Goal: Task Accomplishment & Management: Use online tool/utility

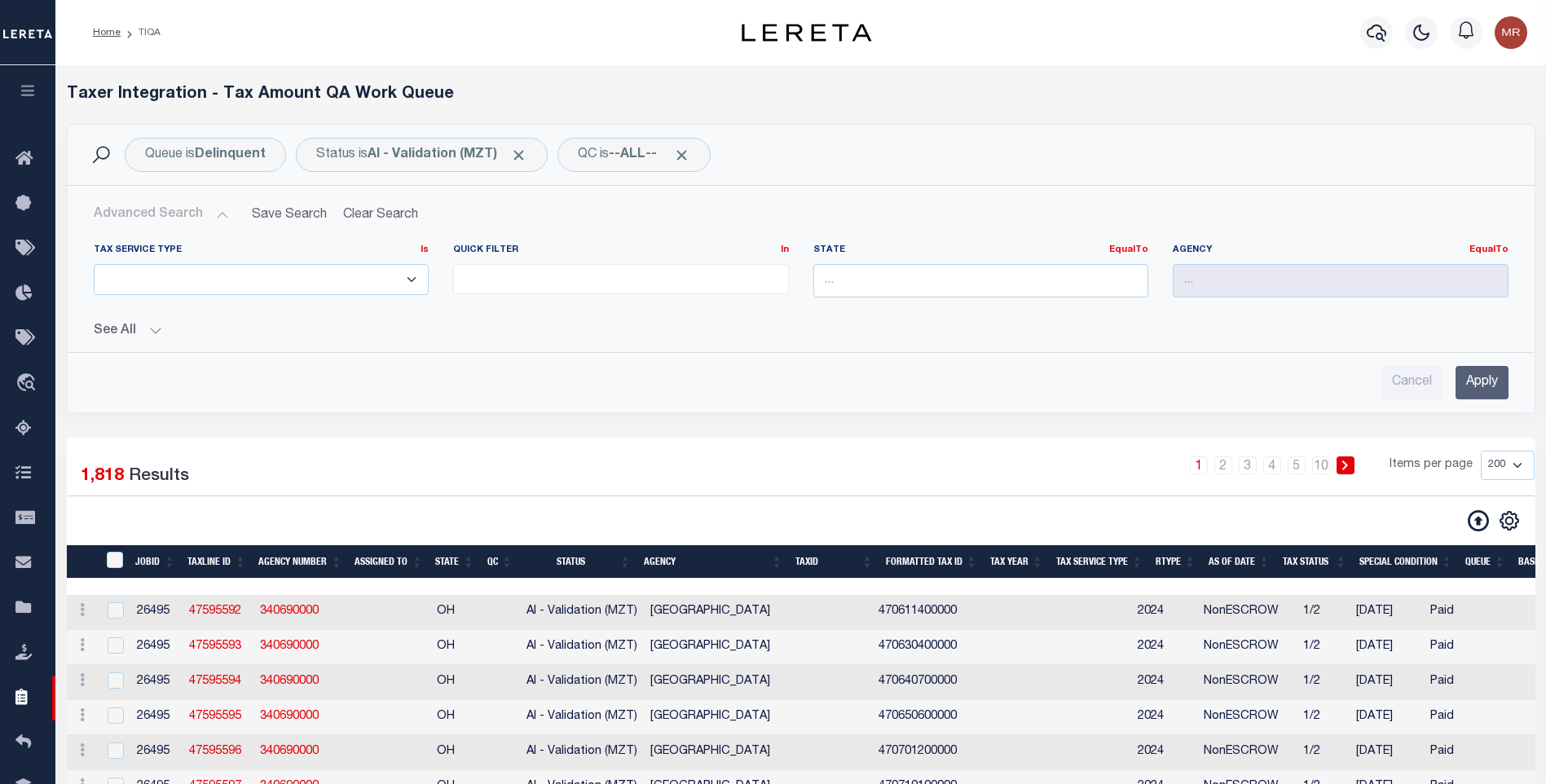
select select
select select "200"
click at [155, 327] on button "See All" at bounding box center [801, 331] width 1415 height 15
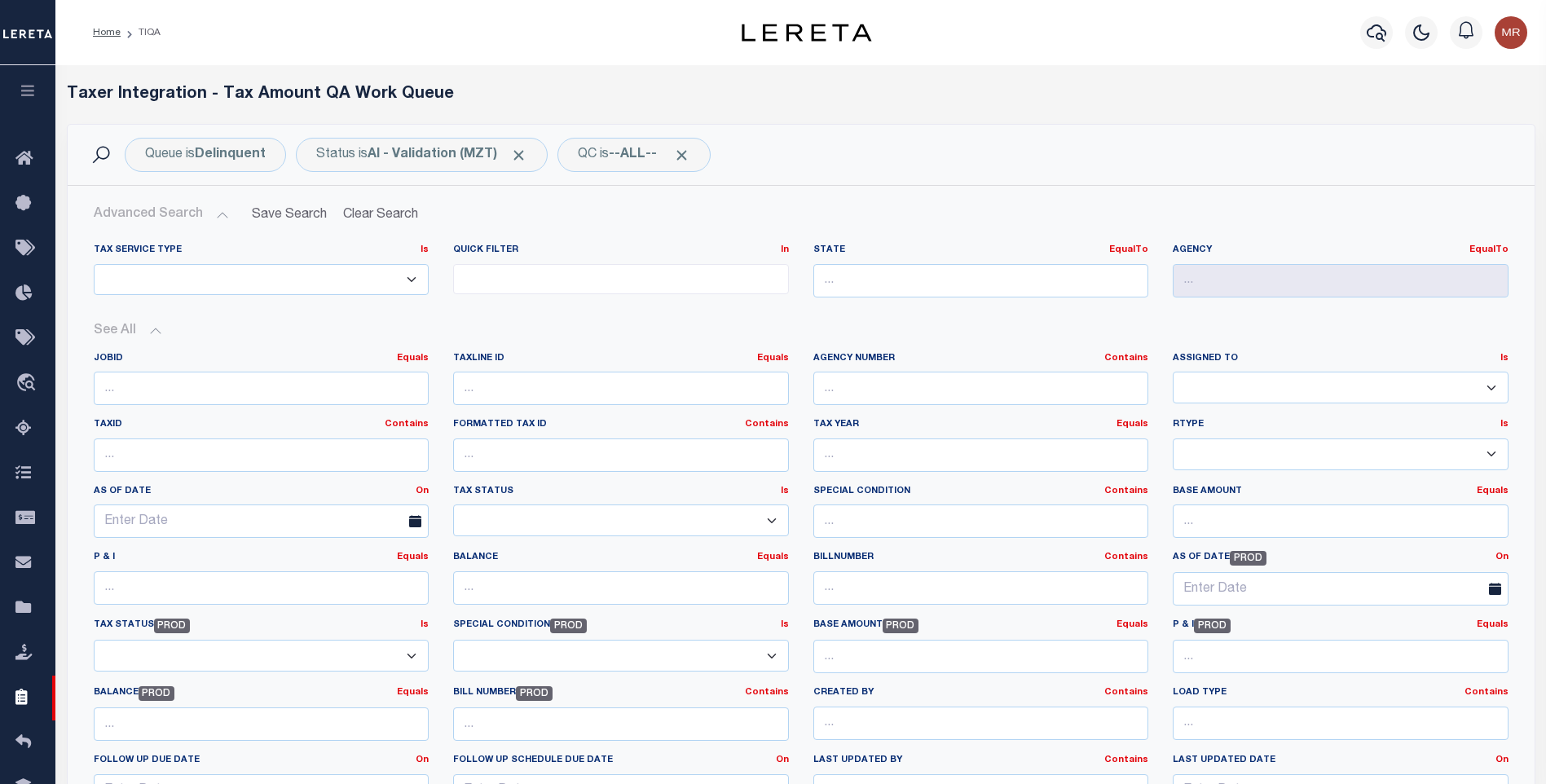
scroll to position [326, 0]
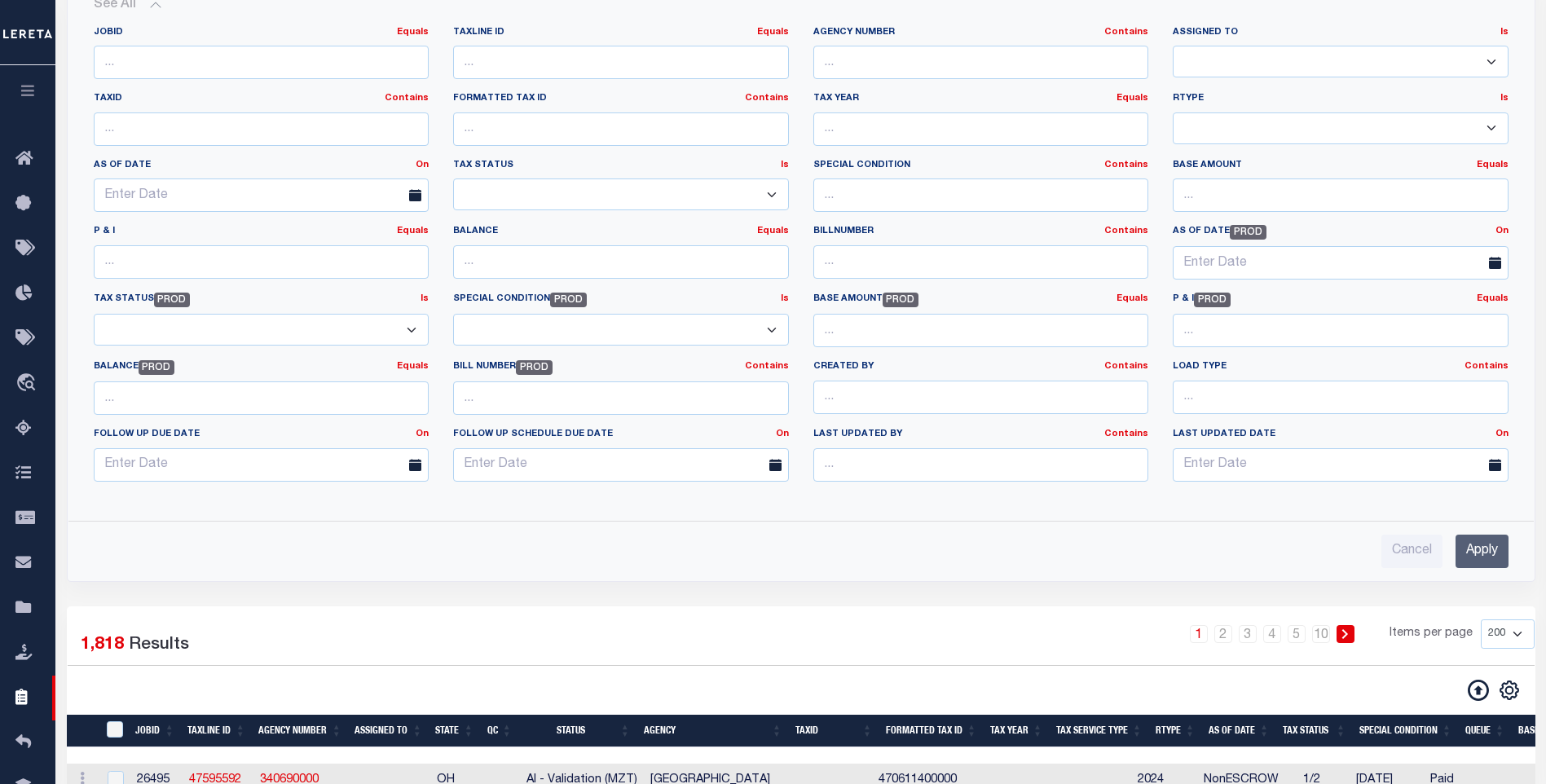
click at [1473, 549] on input "Apply" at bounding box center [1481, 551] width 53 height 33
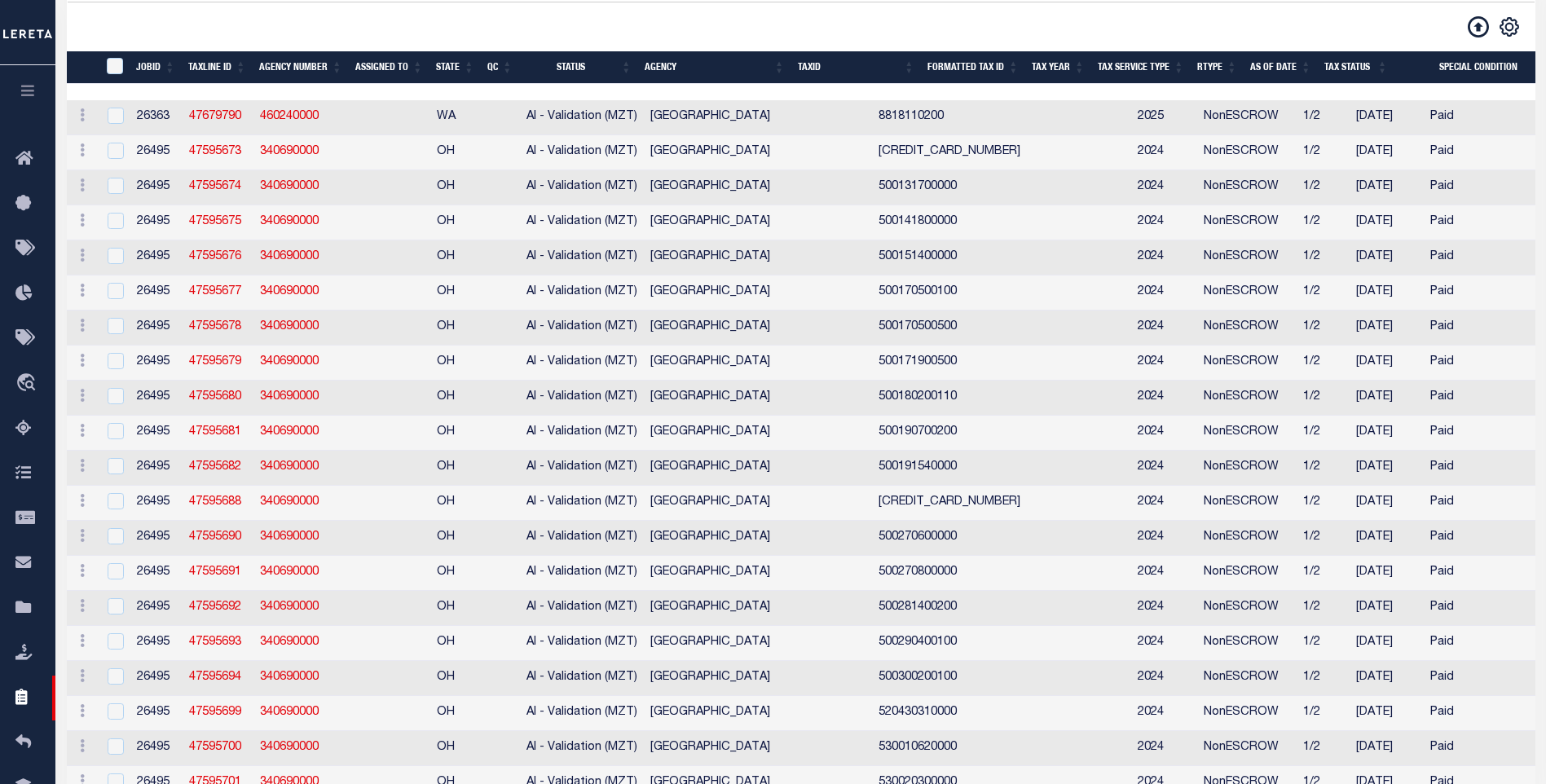
scroll to position [81, 0]
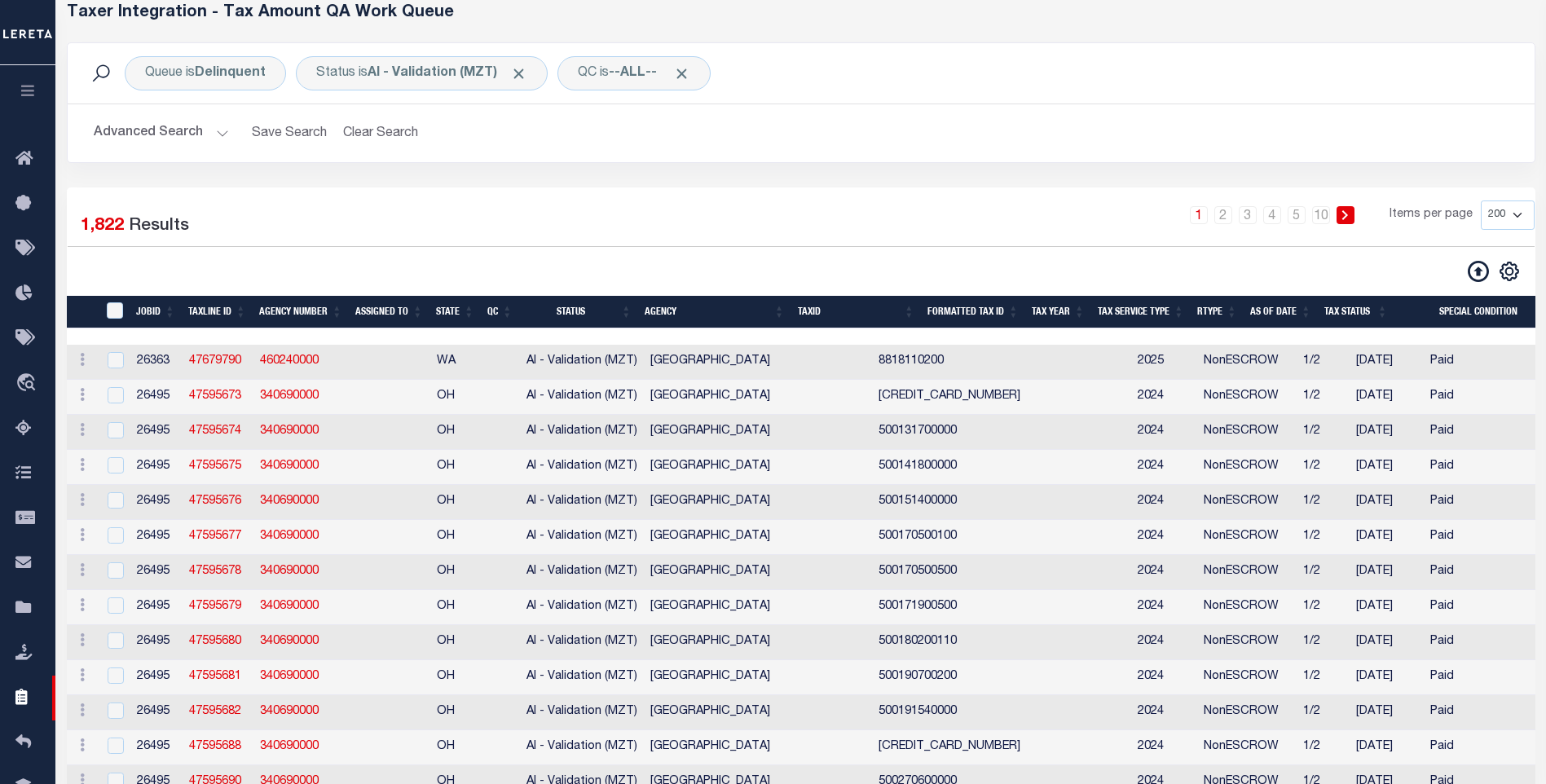
click at [142, 137] on button "Advanced Search" at bounding box center [161, 133] width 135 height 32
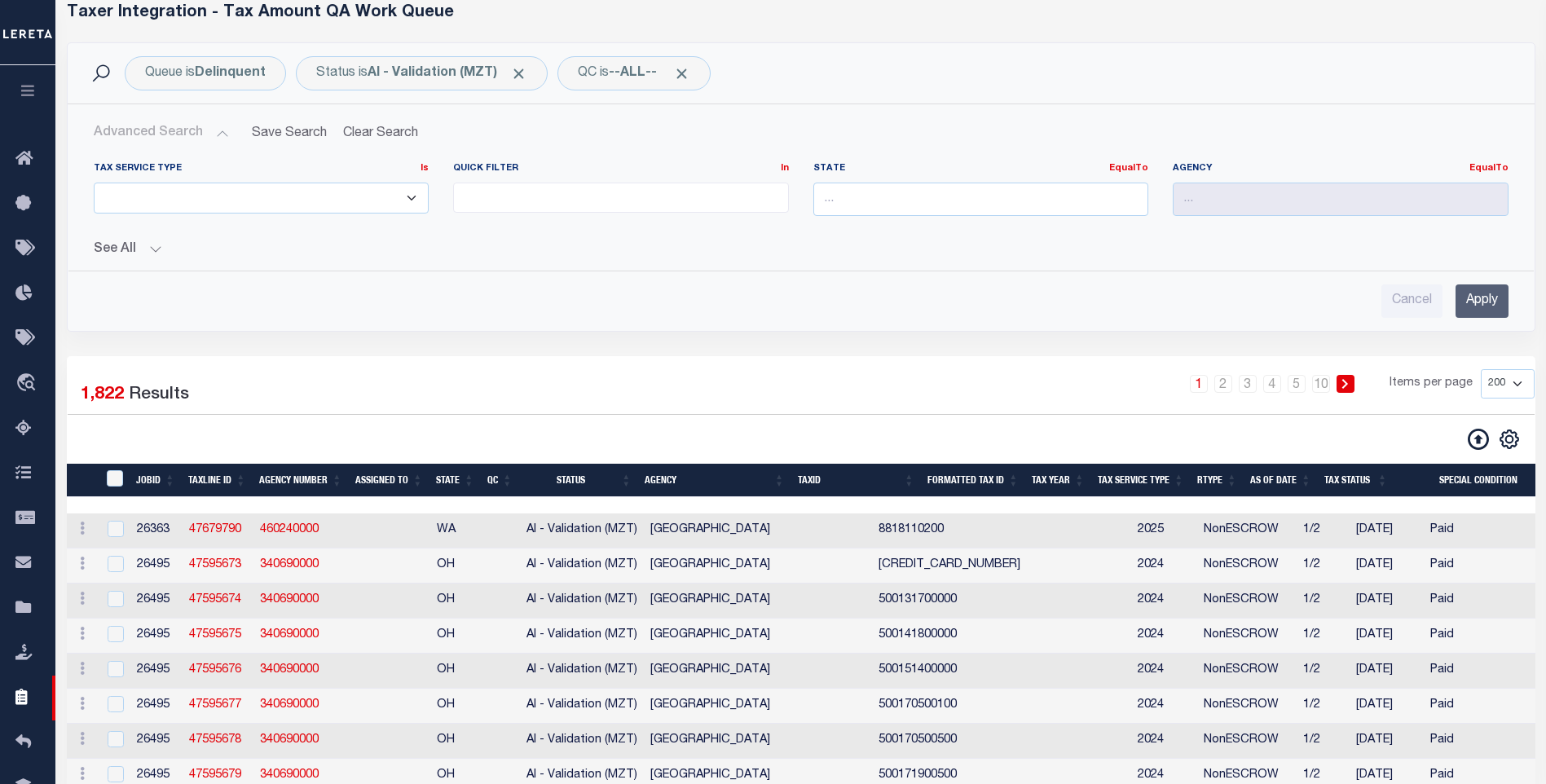
click at [156, 258] on div "Tax Service Type Is Is Contains ESCROW NonESCROW Quick Filter In In" at bounding box center [801, 233] width 1441 height 169
click at [155, 253] on button "See All" at bounding box center [801, 249] width 1415 height 15
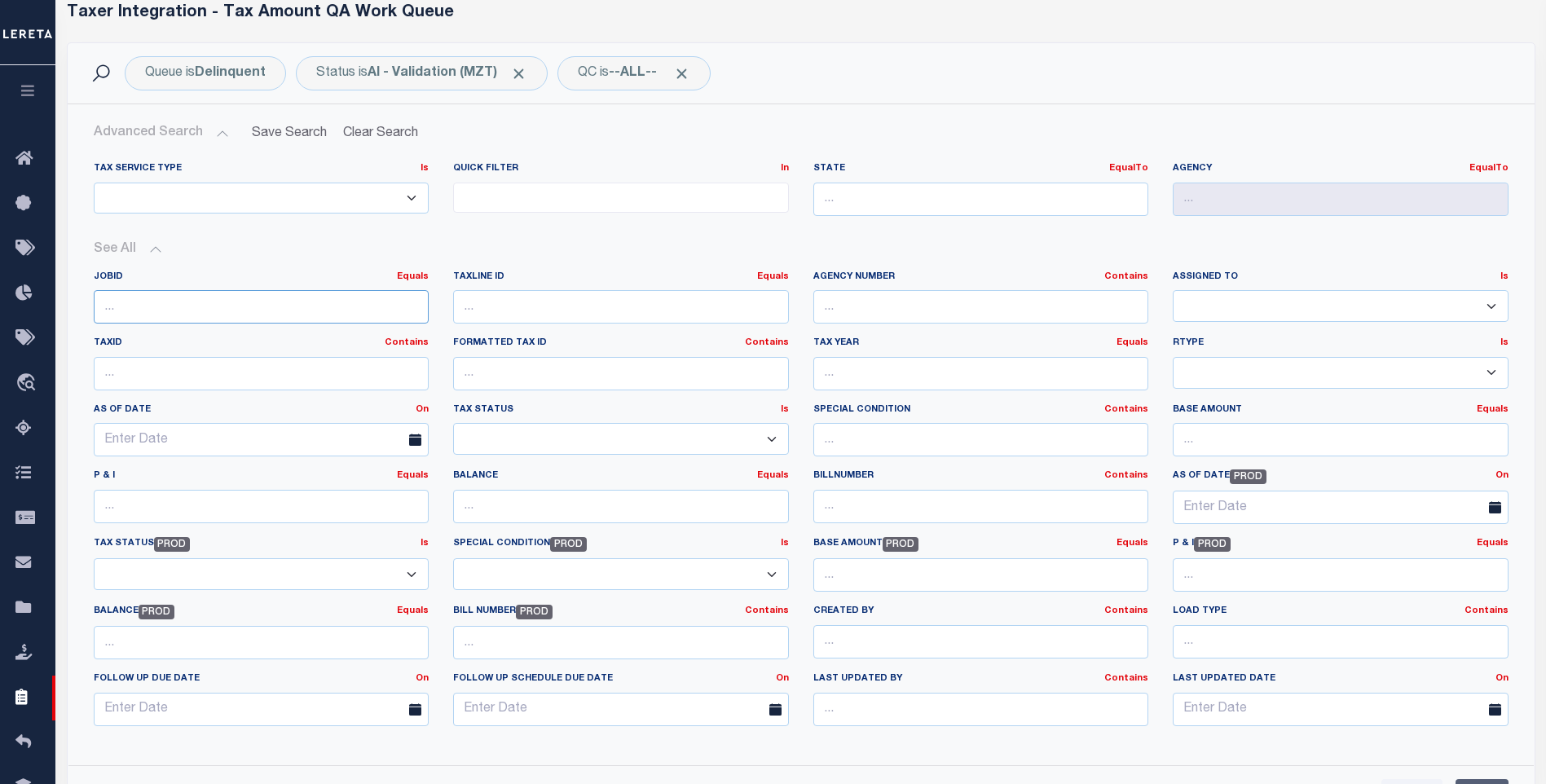
click at [167, 308] on input "number" at bounding box center [262, 306] width 336 height 33
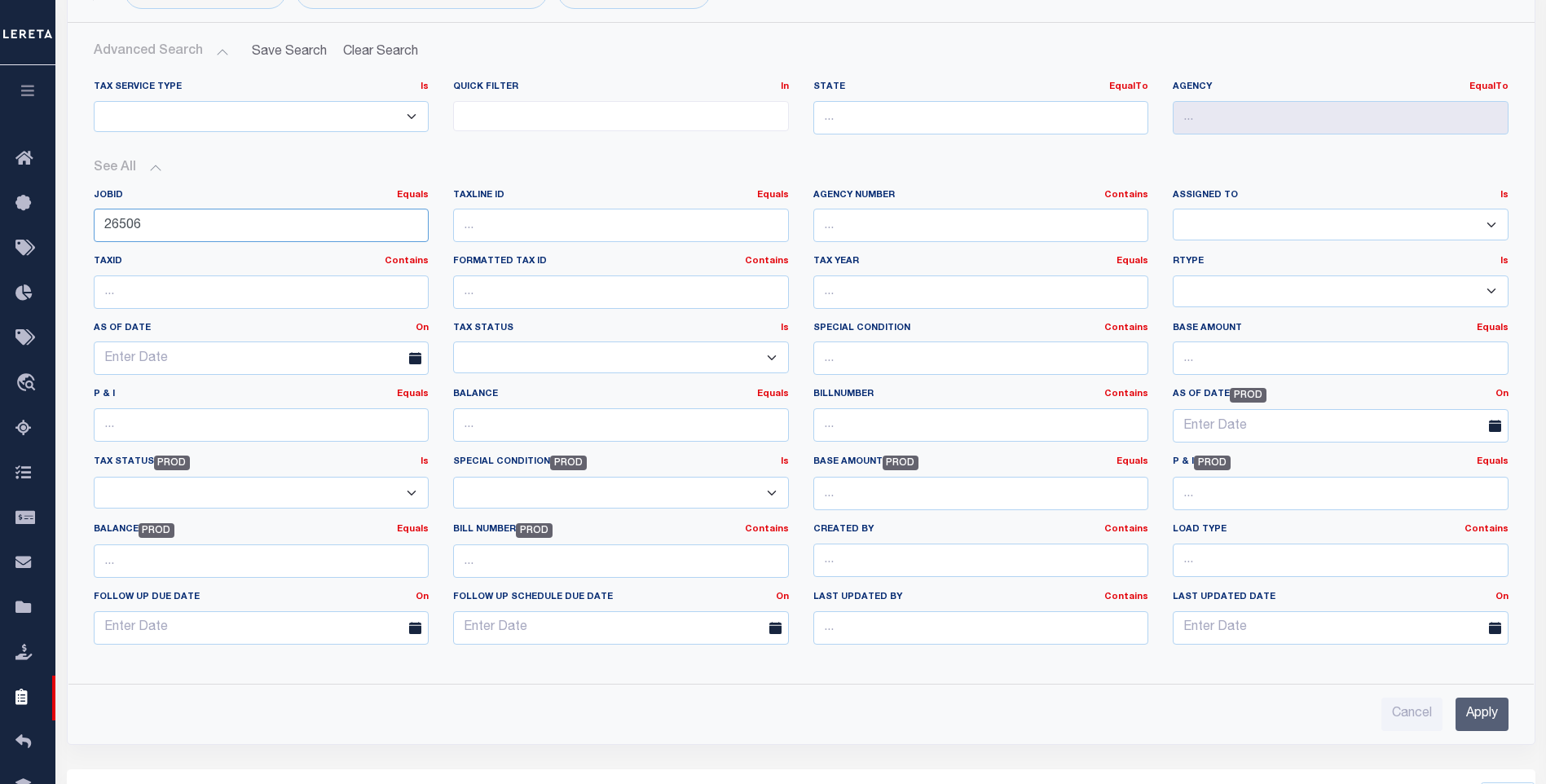
type input "26506"
drag, startPoint x: 1468, startPoint y: 713, endPoint x: 1486, endPoint y: 702, distance: 20.1
click at [1470, 714] on input "Apply" at bounding box center [1481, 714] width 53 height 33
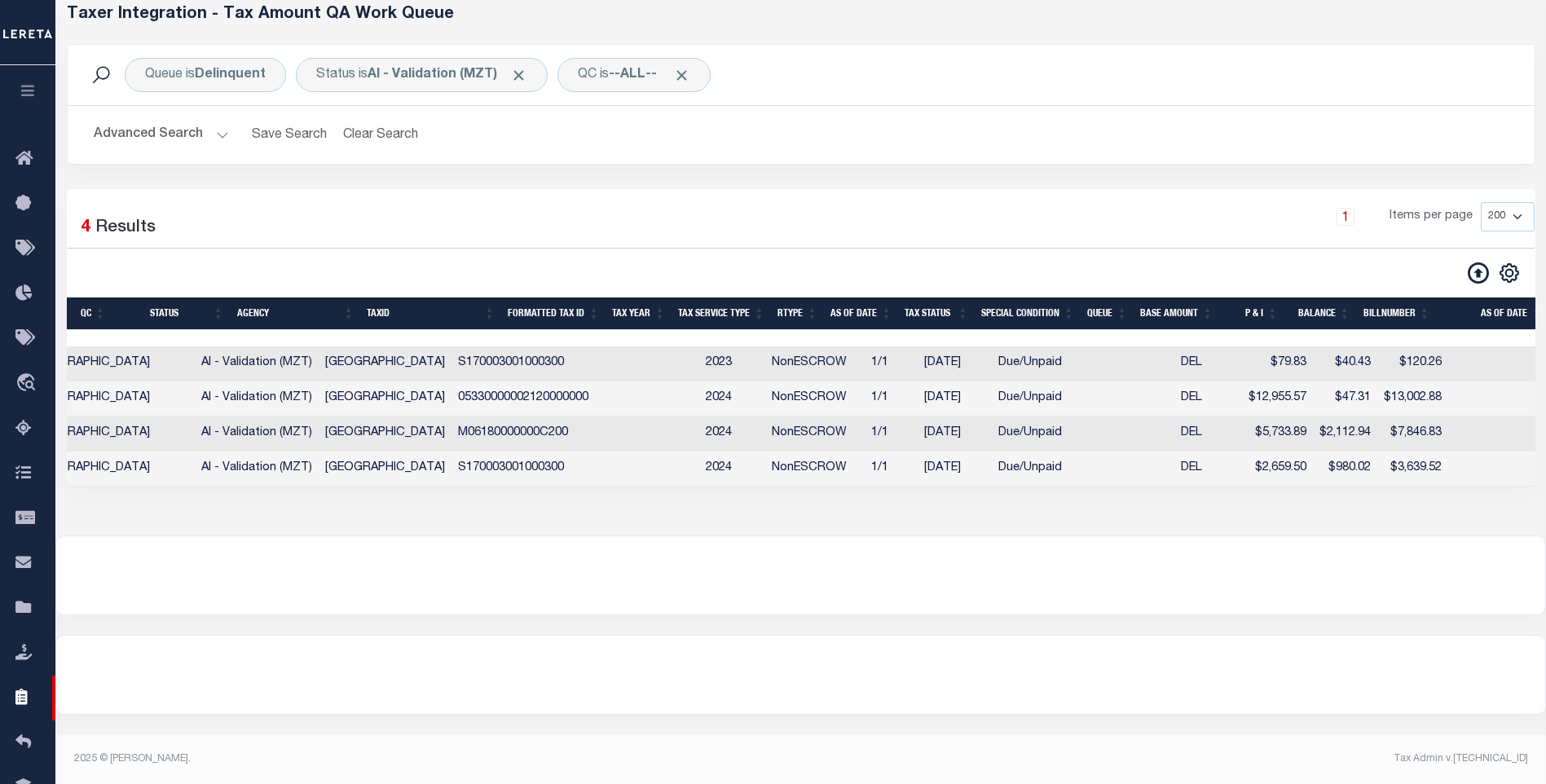
scroll to position [0, 0]
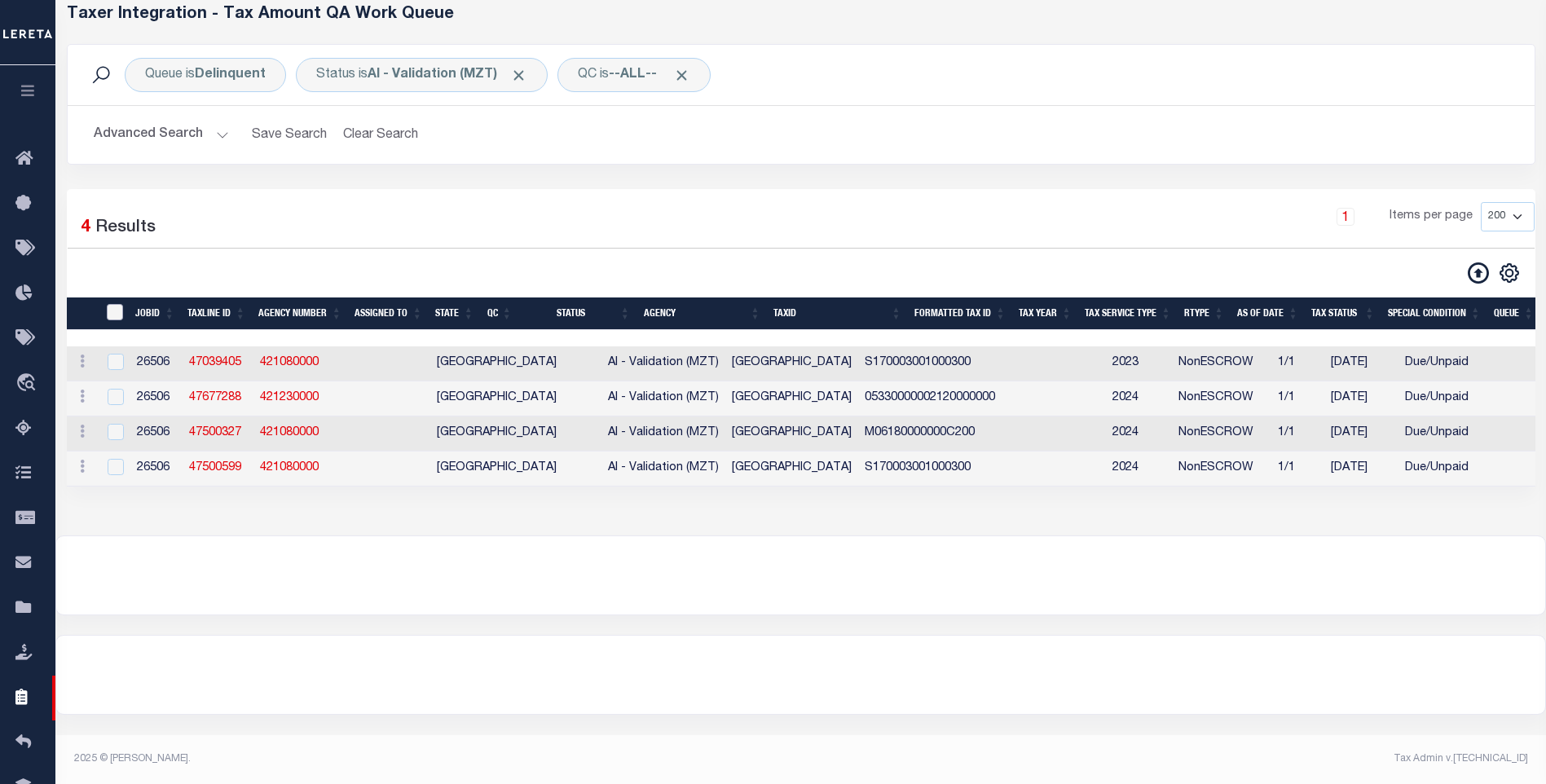
click at [115, 315] on input "TaxID" at bounding box center [115, 312] width 16 height 16
checkbox input "true"
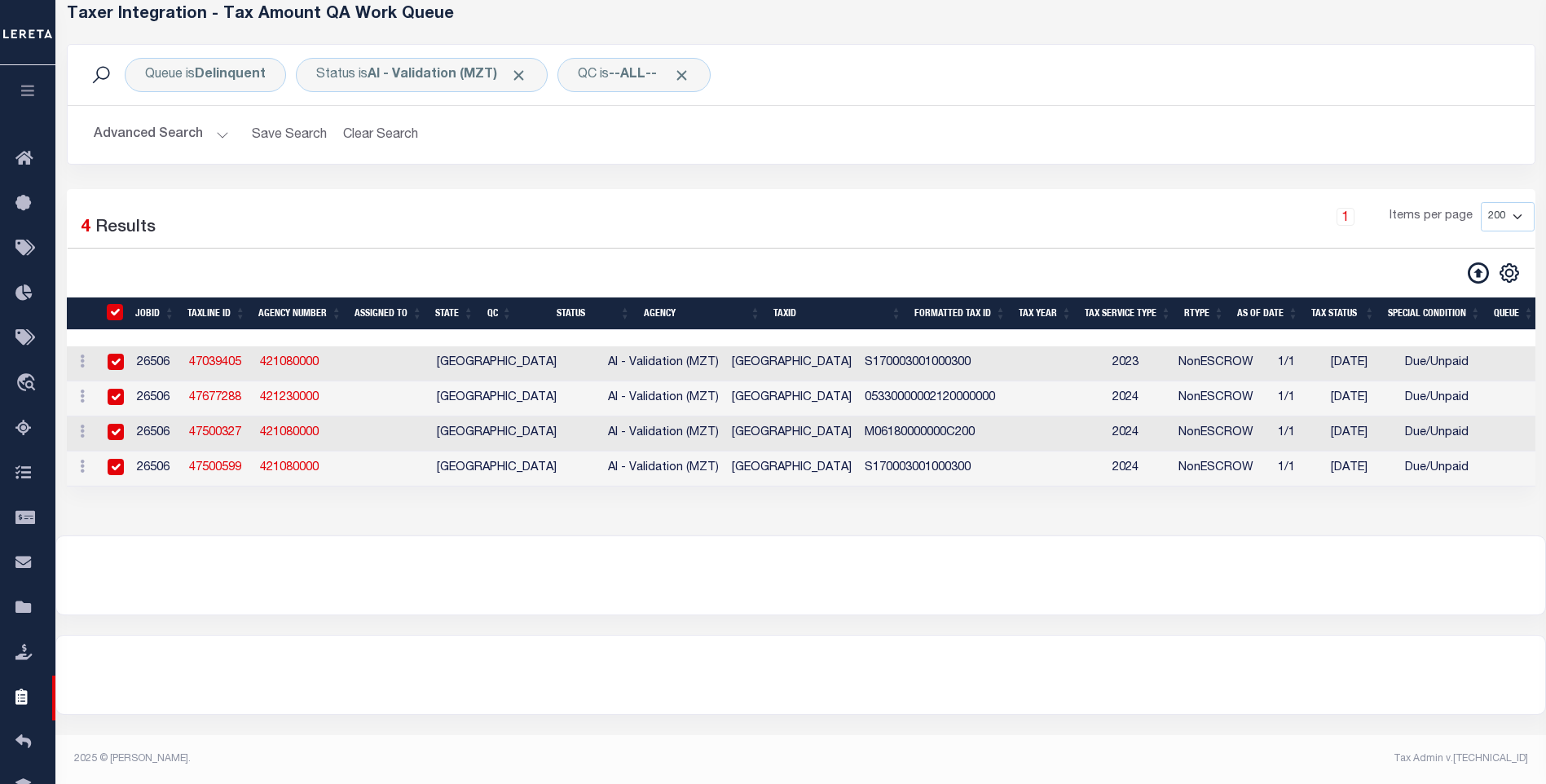
checkbox input "true"
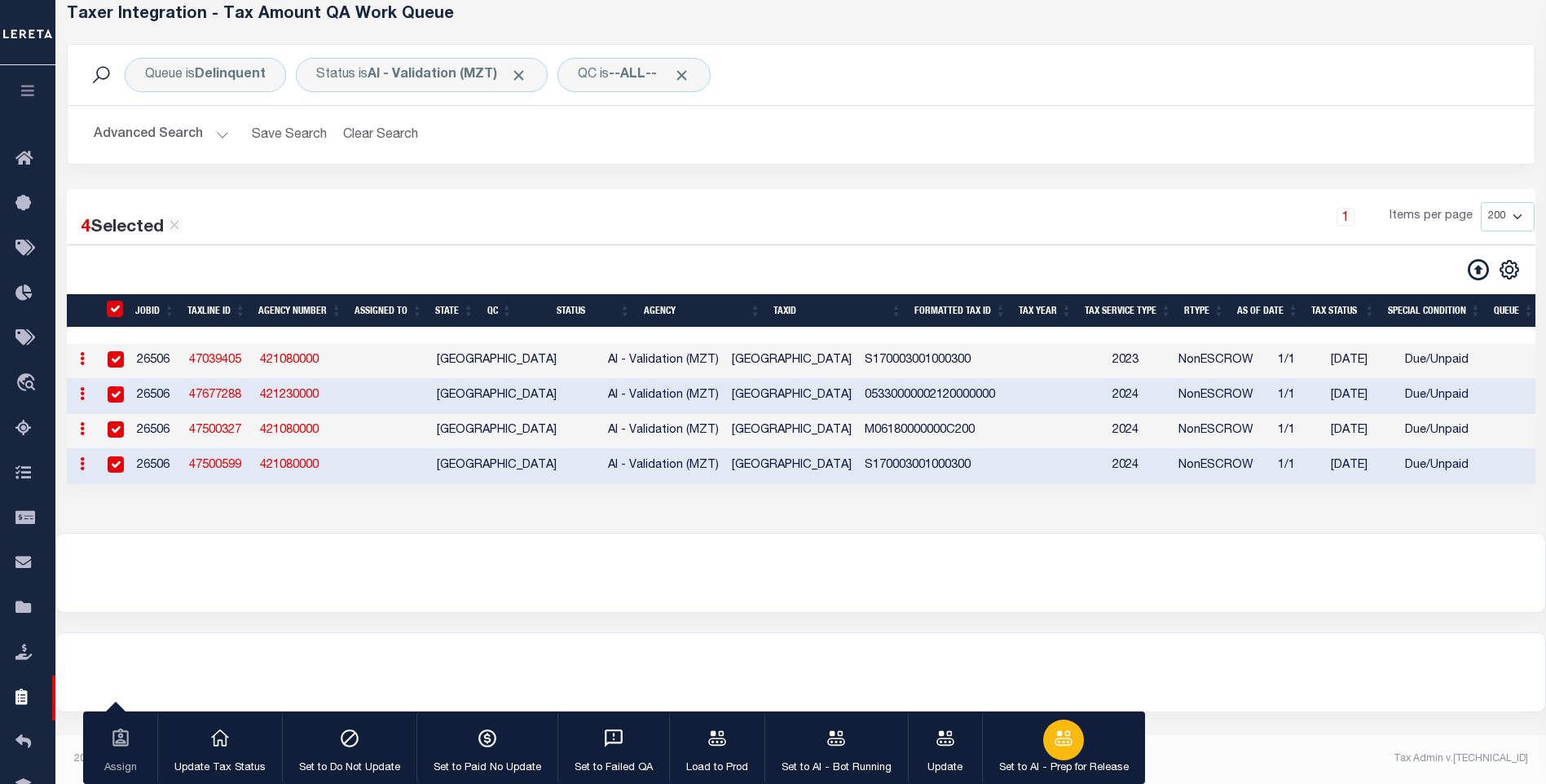
click at [1020, 720] on button "Set to AI - Prep for Release" at bounding box center [1063, 747] width 163 height 73
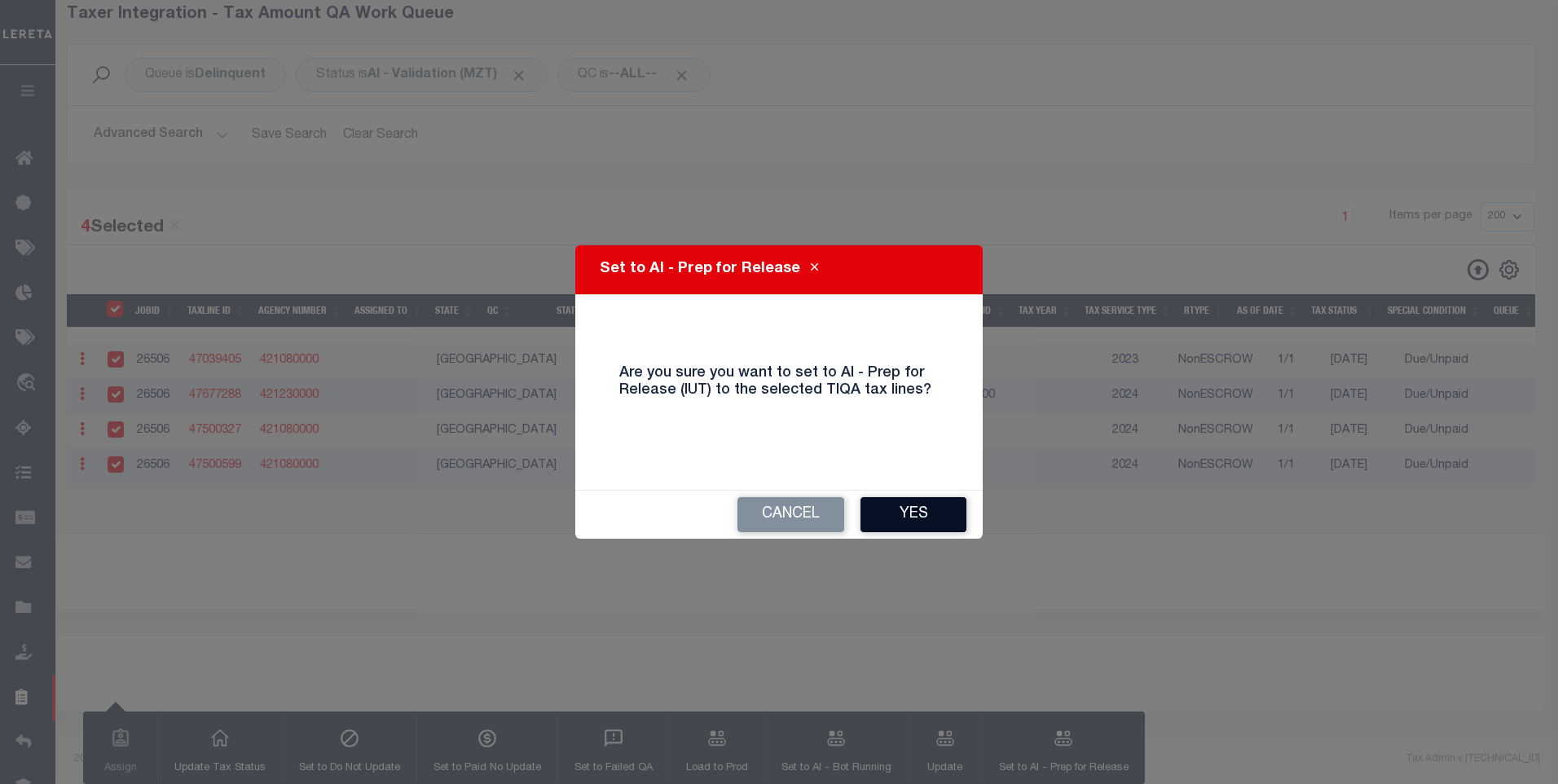
click at [879, 497] on button "Yes" at bounding box center [914, 514] width 106 height 35
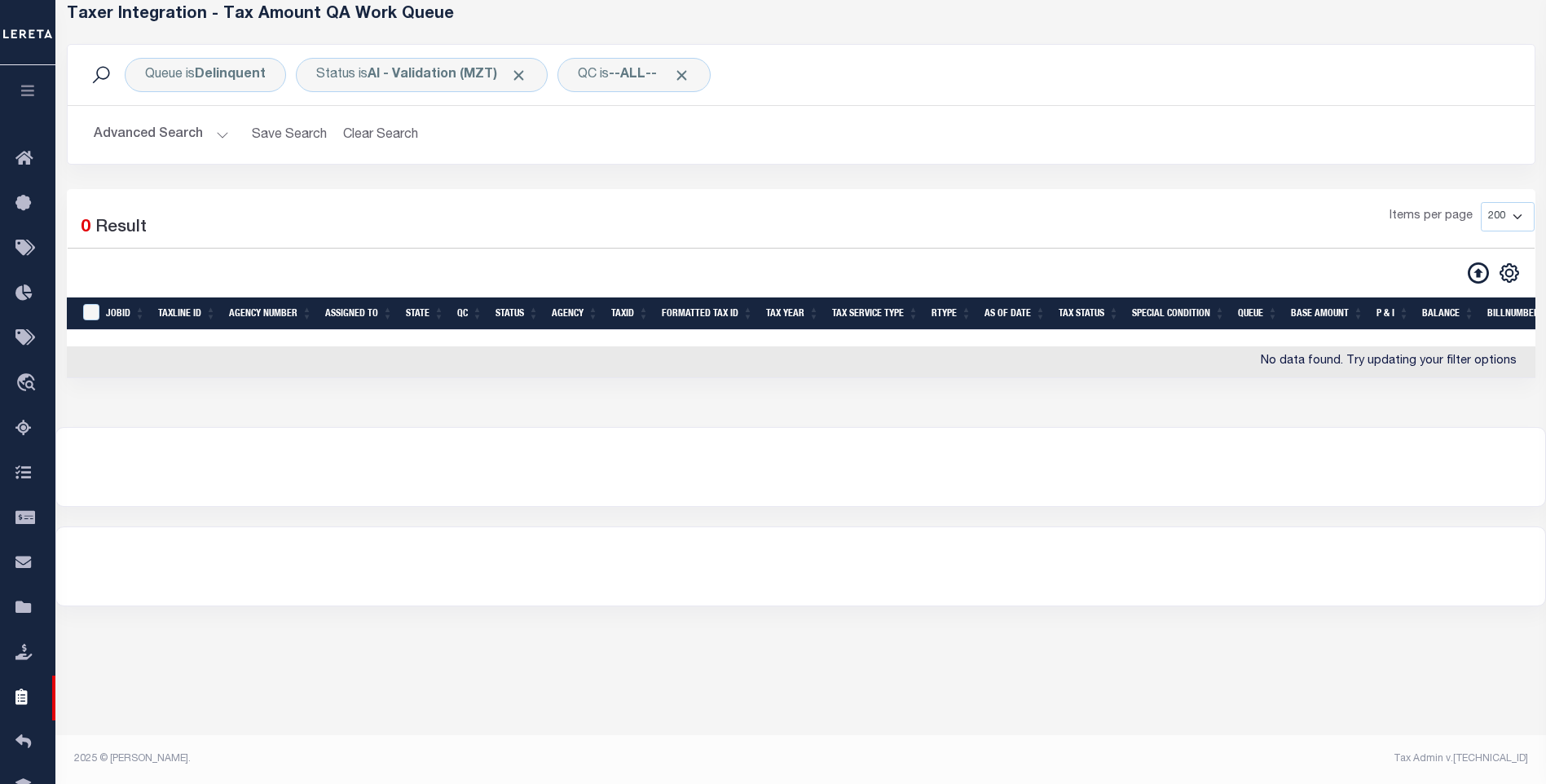
click at [160, 139] on button "Advanced Search" at bounding box center [161, 135] width 135 height 32
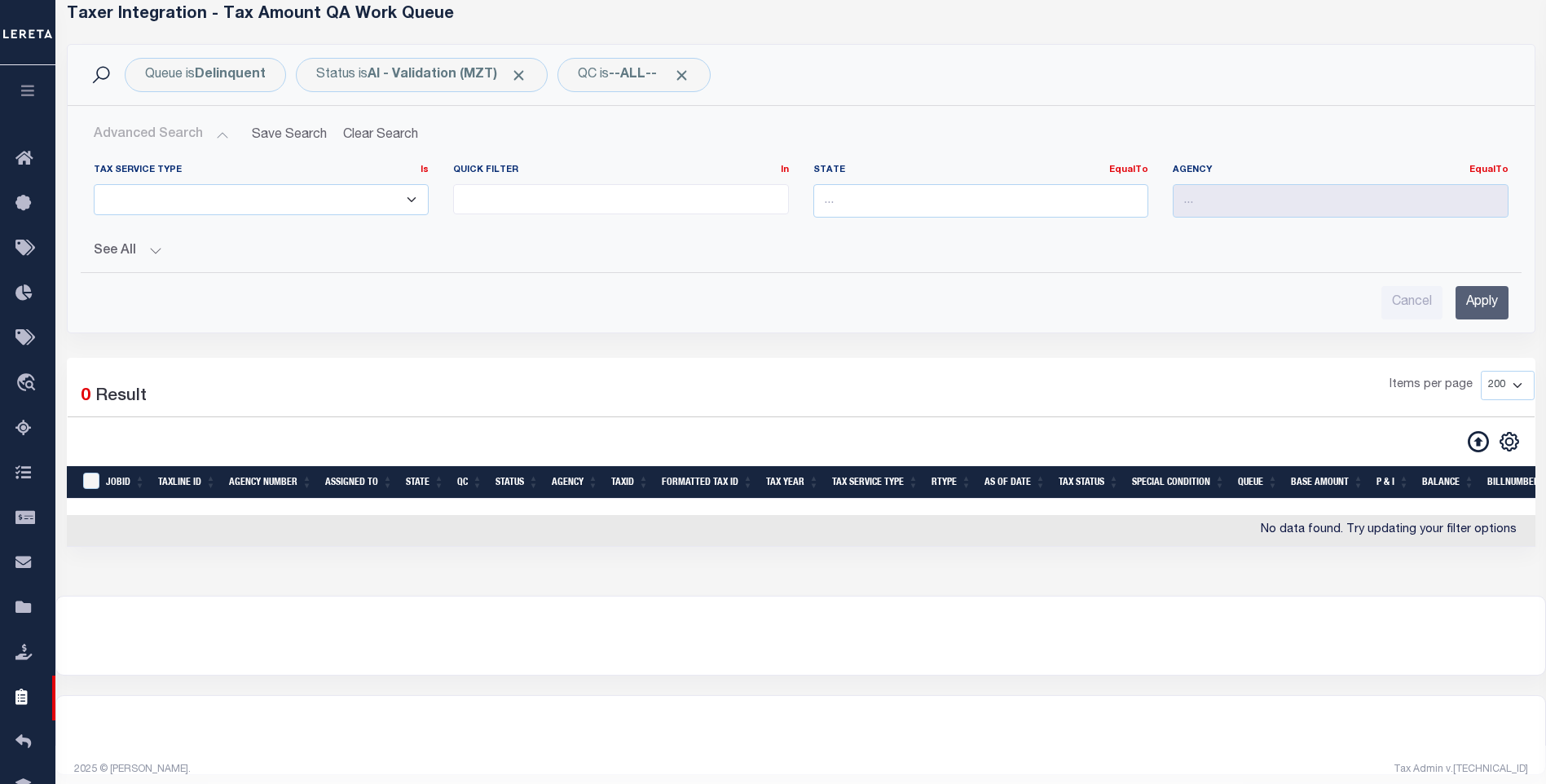
click at [126, 249] on button "See All" at bounding box center [801, 251] width 1415 height 15
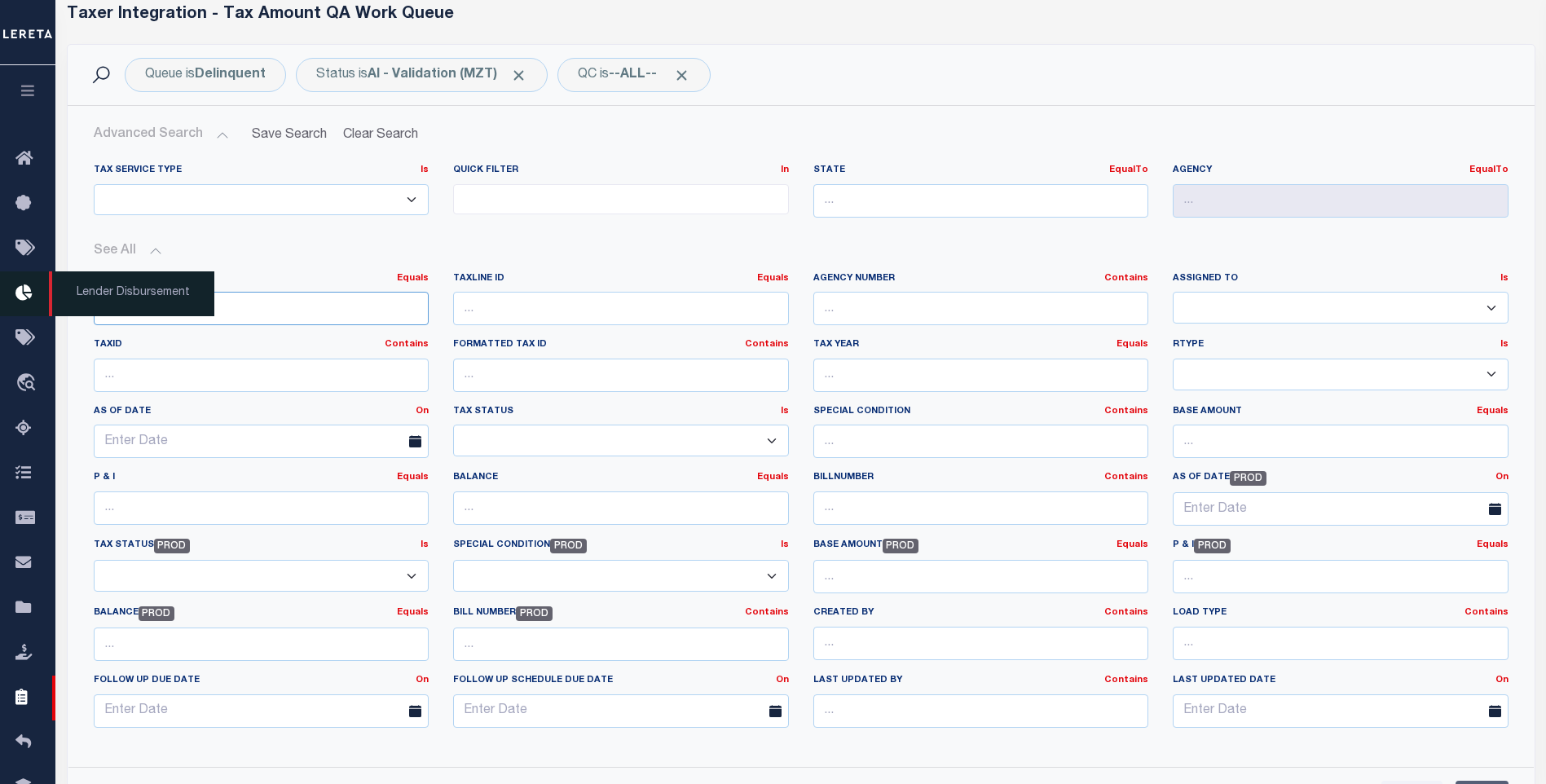
drag, startPoint x: 161, startPoint y: 306, endPoint x: 11, endPoint y: 297, distance: 149.4
click at [11, 297] on div "Home TIQA Profile" at bounding box center [773, 604] width 1546 height 1369
click at [200, 315] on span "Lender Disbursement" at bounding box center [131, 293] width 165 height 45
click at [236, 308] on input "26506" at bounding box center [262, 308] width 336 height 33
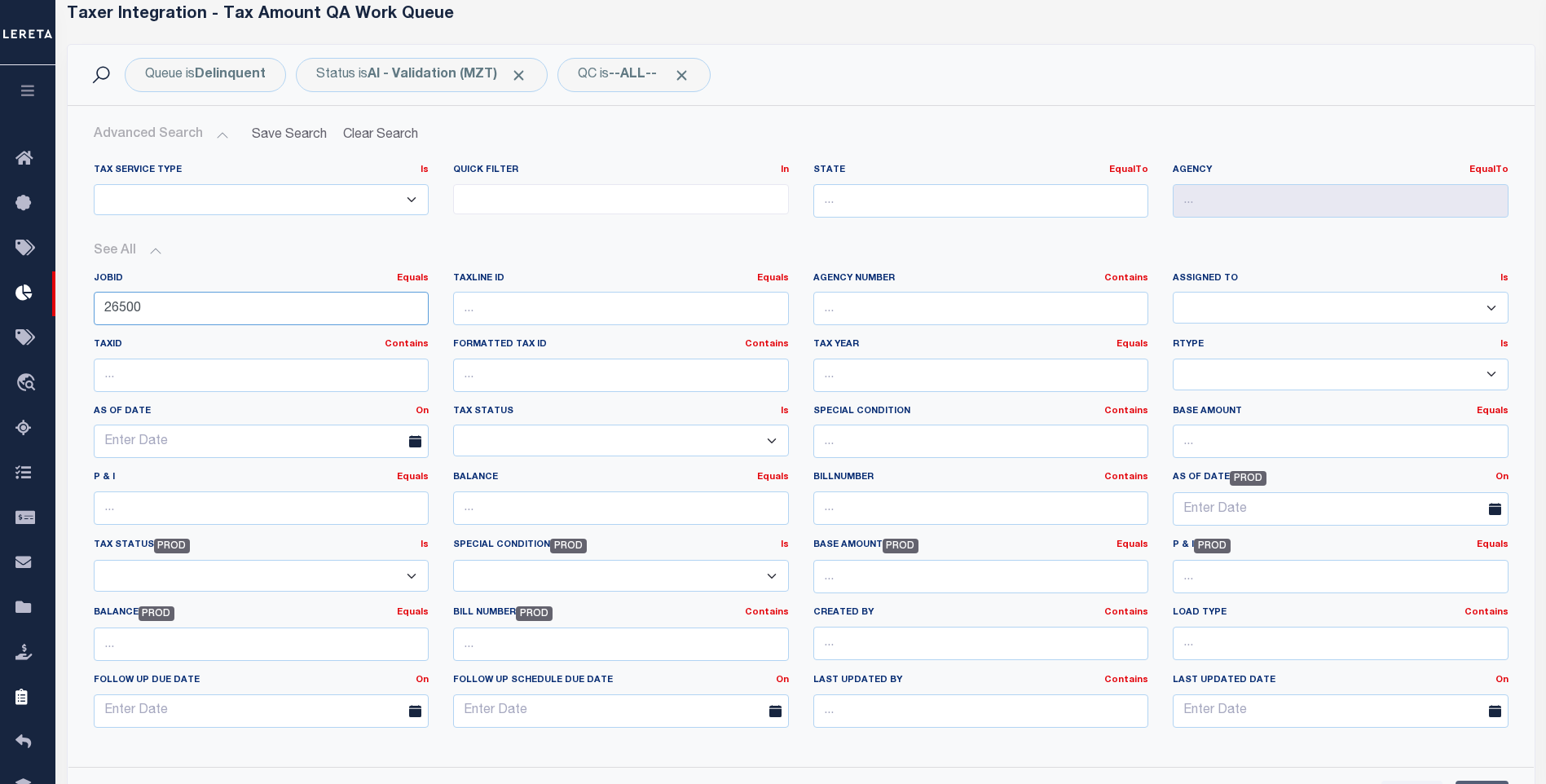
scroll to position [163, 0]
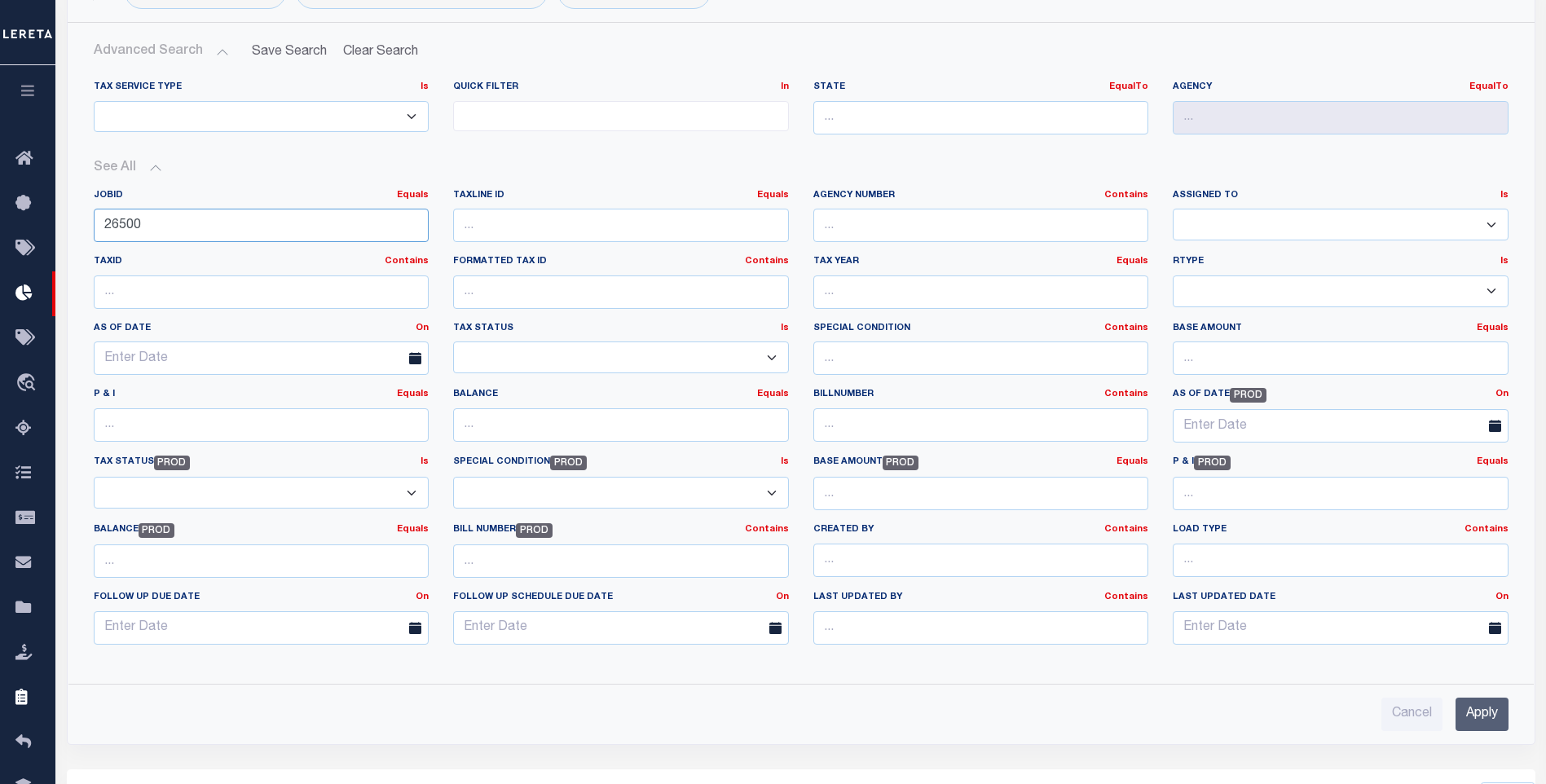
type input "26500"
click at [1485, 711] on input "Apply" at bounding box center [1481, 714] width 53 height 33
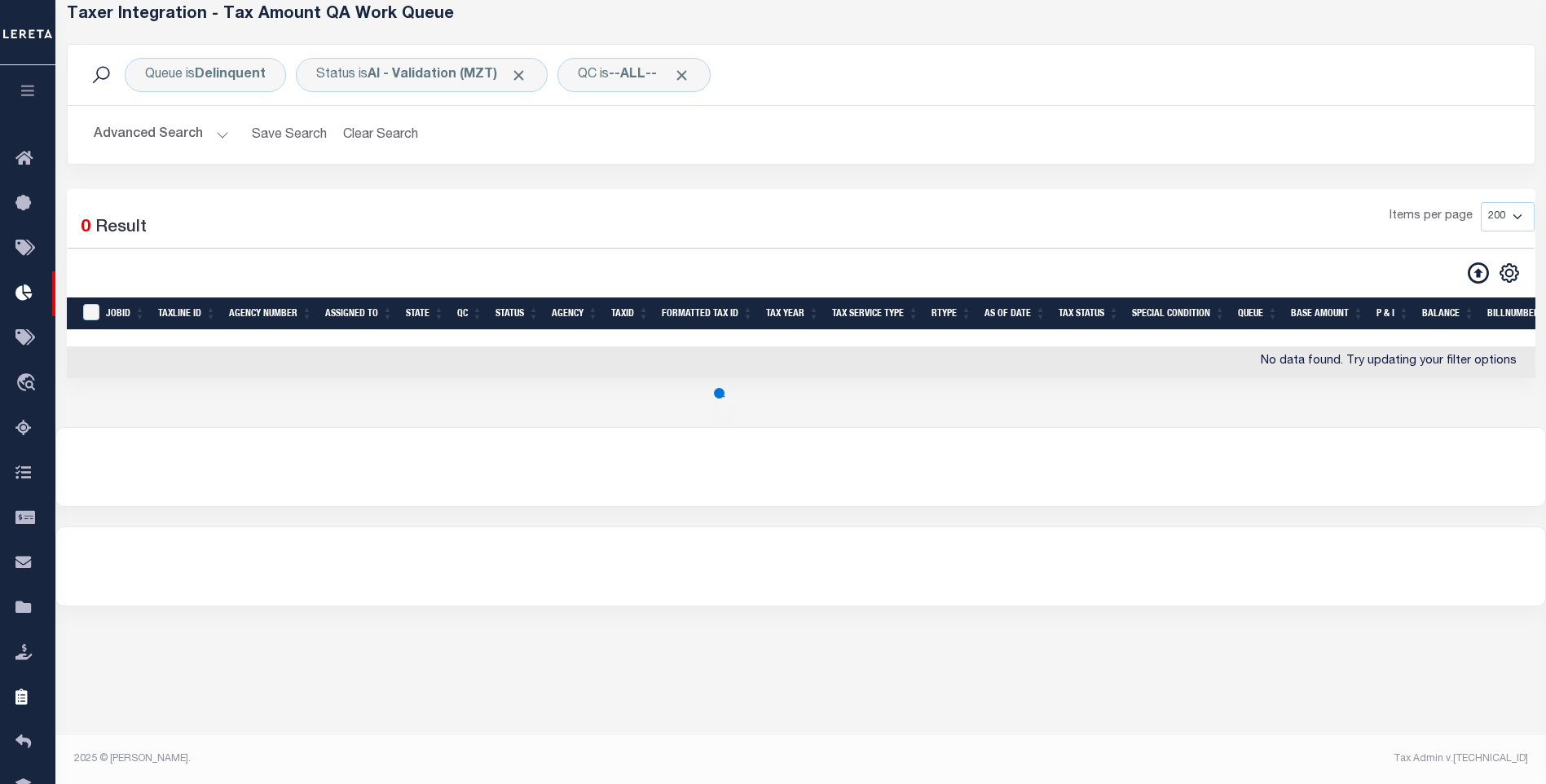
scroll to position [80, 0]
click at [131, 126] on button "Advanced Search" at bounding box center [161, 135] width 135 height 32
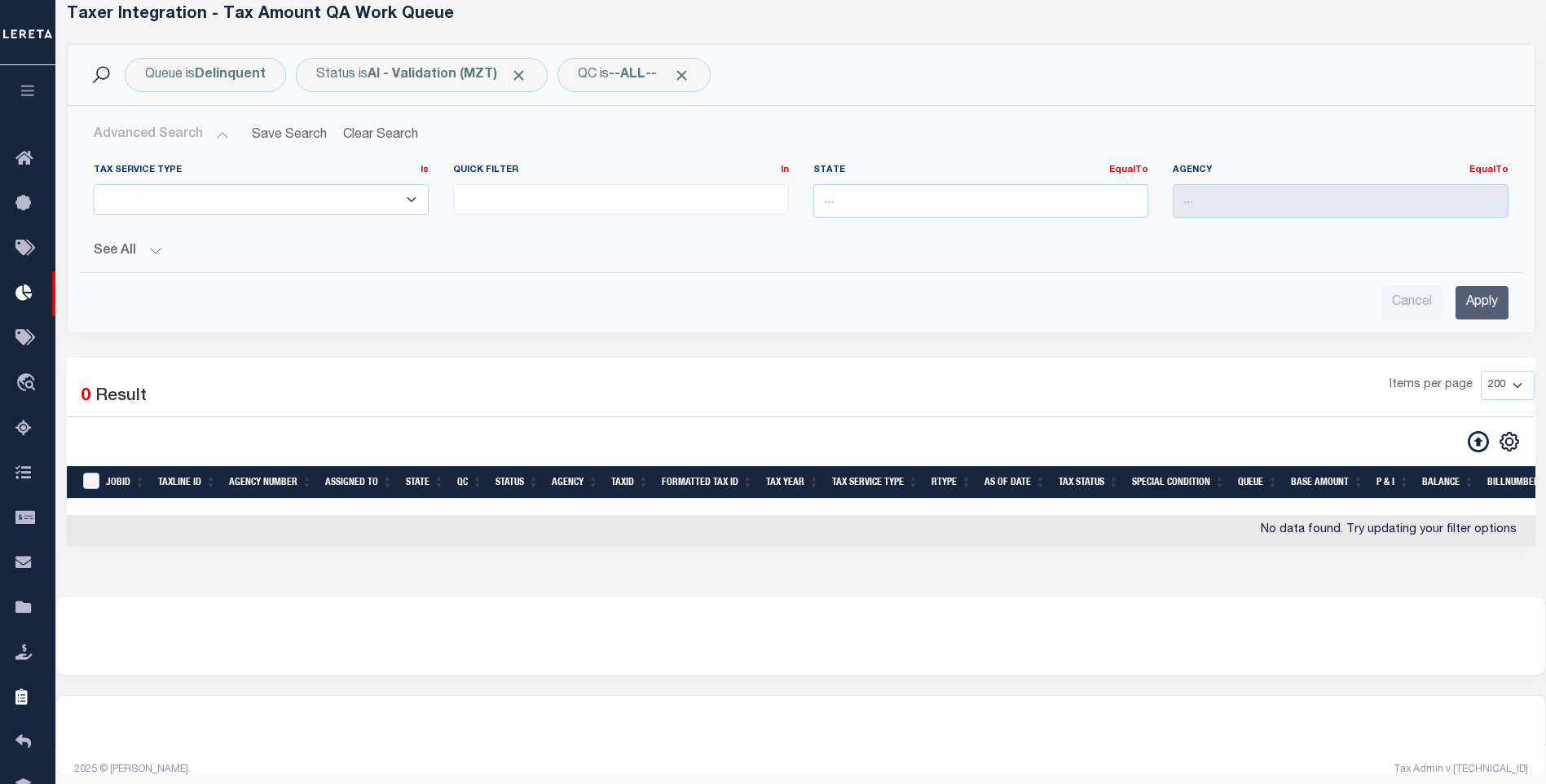
click at [123, 246] on button "See All" at bounding box center [801, 251] width 1415 height 15
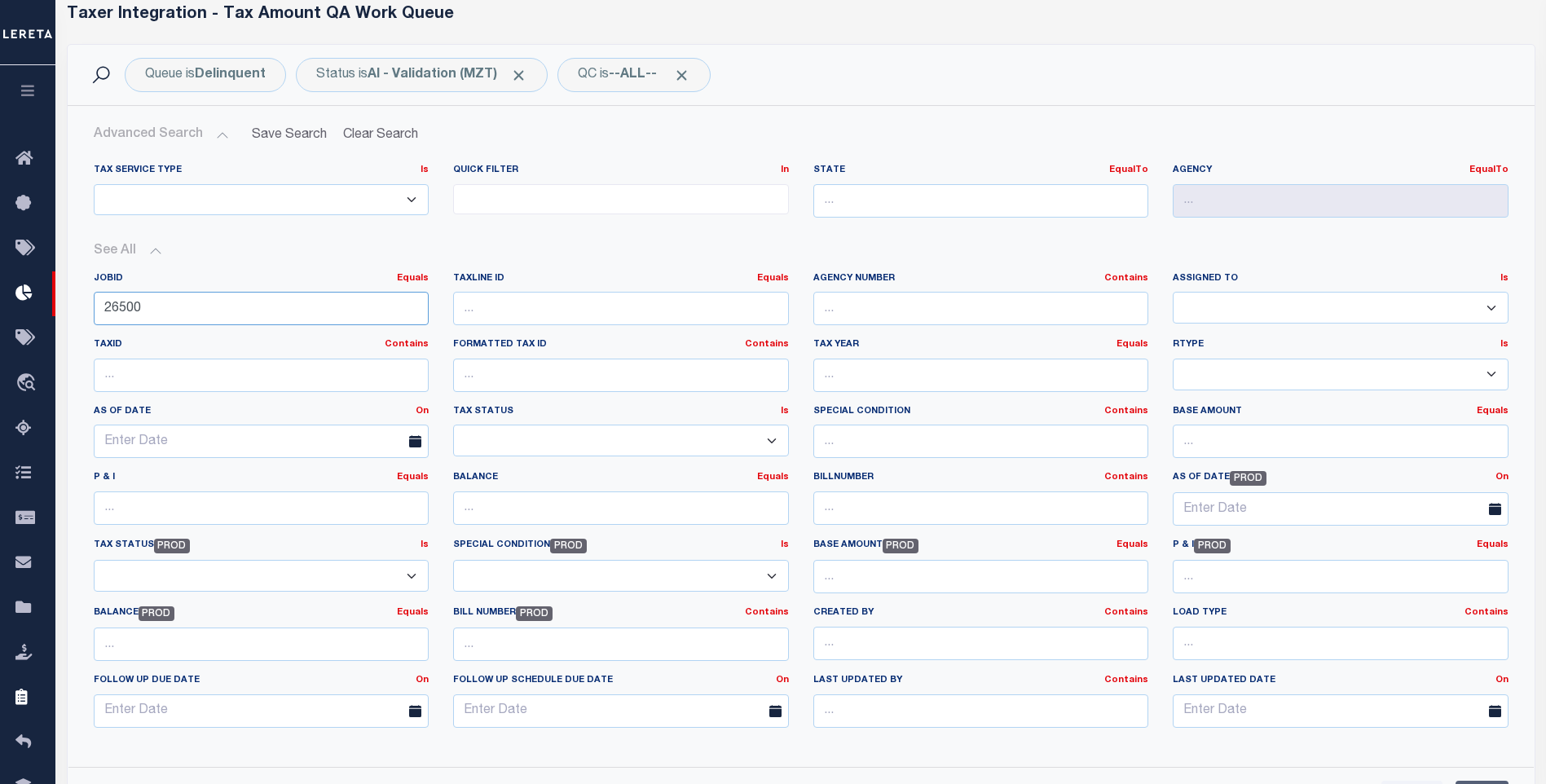
click at [237, 299] on input "26500" at bounding box center [262, 308] width 336 height 33
click at [478, 73] on b "AI - Validation (MZT)" at bounding box center [448, 74] width 160 height 13
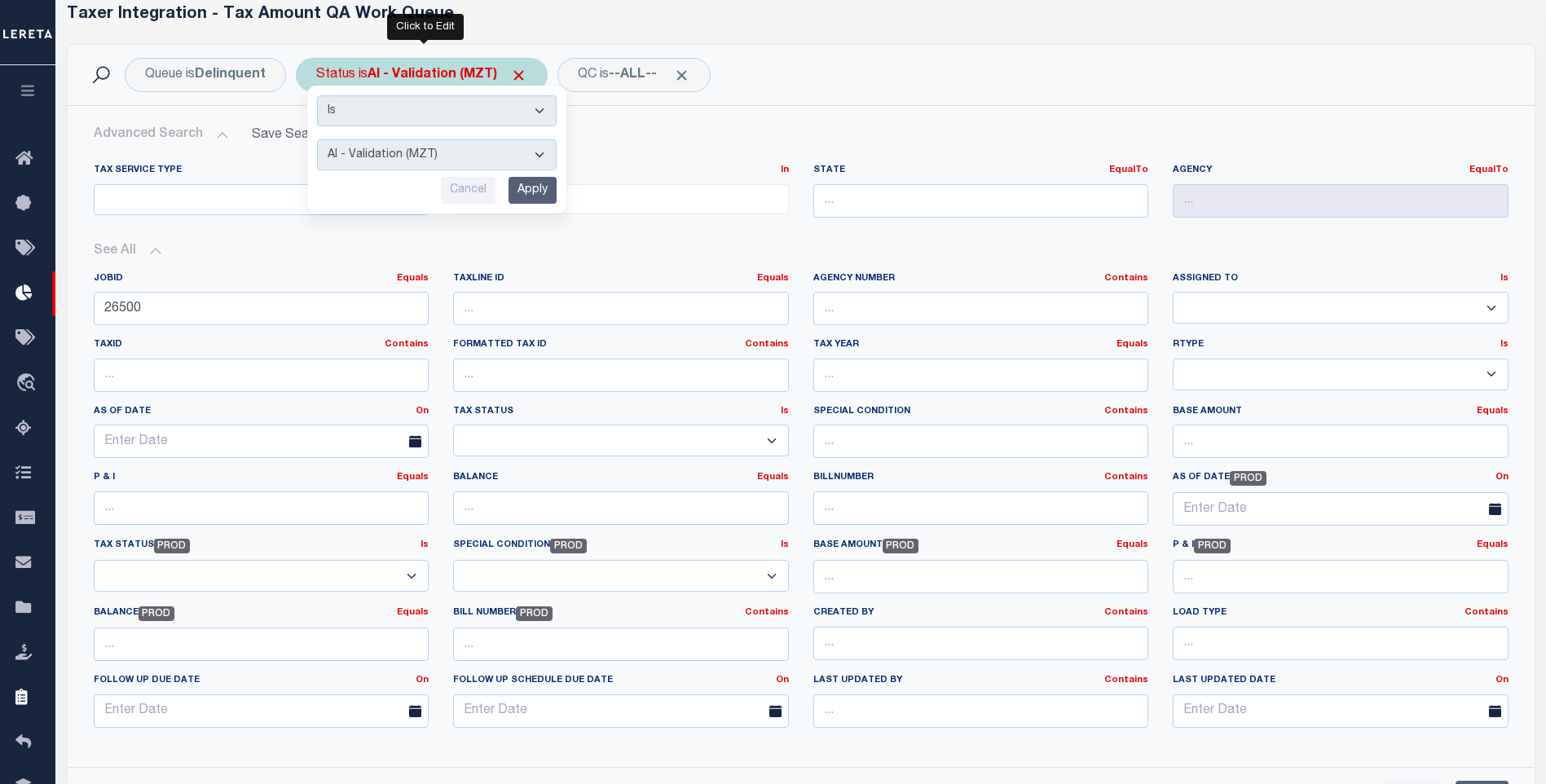
click at [426, 141] on select "AI - Bot Exception (ERR) AI - Bot Running (PLA) AI - Failed QA (FQA) AI - Prep …" at bounding box center [437, 154] width 240 height 31
select select "ERR"
click at [318, 139] on select "AI - Bot Exception (ERR) AI - Bot Running (PLA) AI - Failed QA (FQA) AI - Prep …" at bounding box center [437, 154] width 240 height 31
click at [548, 187] on input "Apply" at bounding box center [533, 190] width 48 height 27
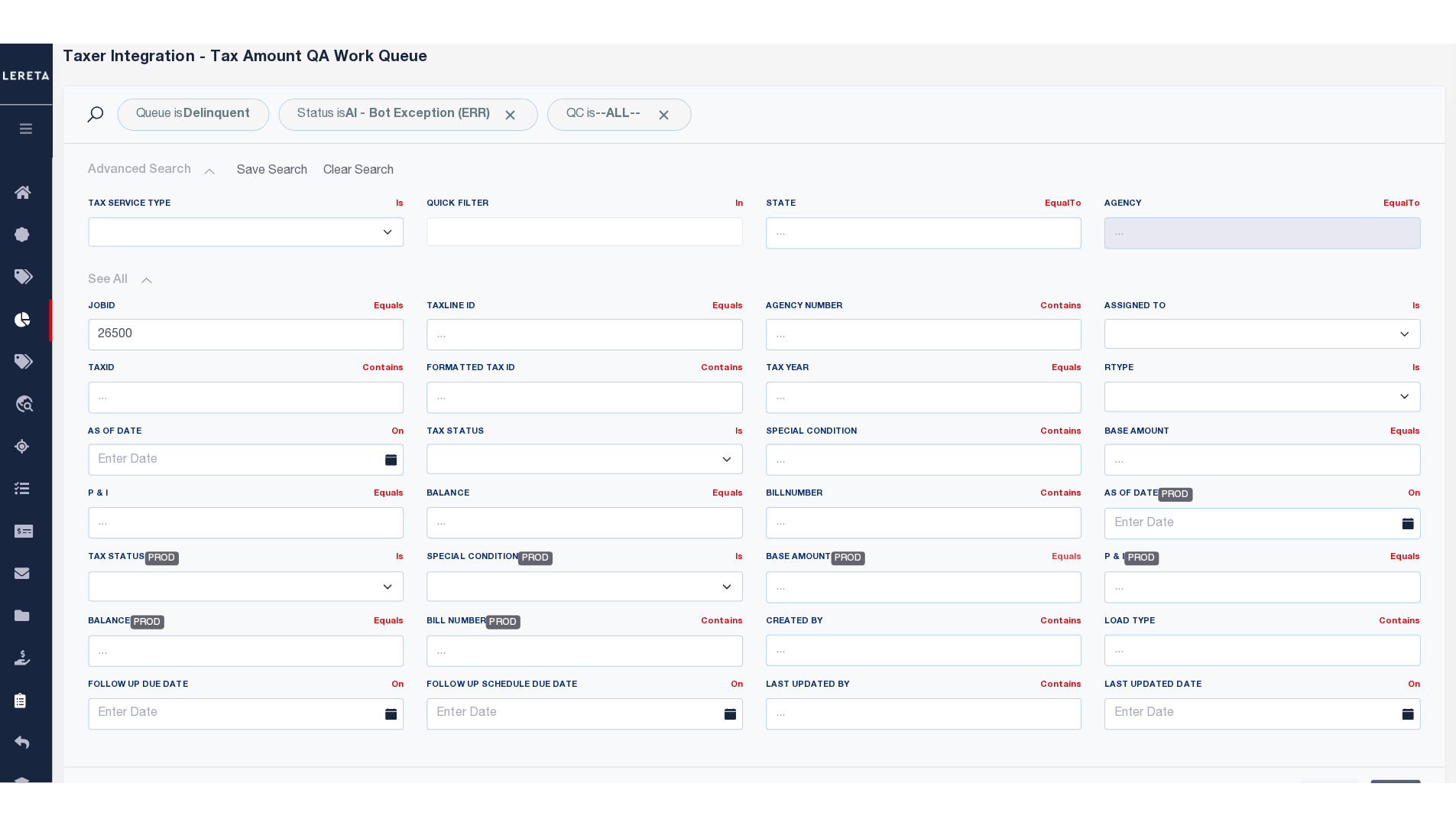
scroll to position [151, 0]
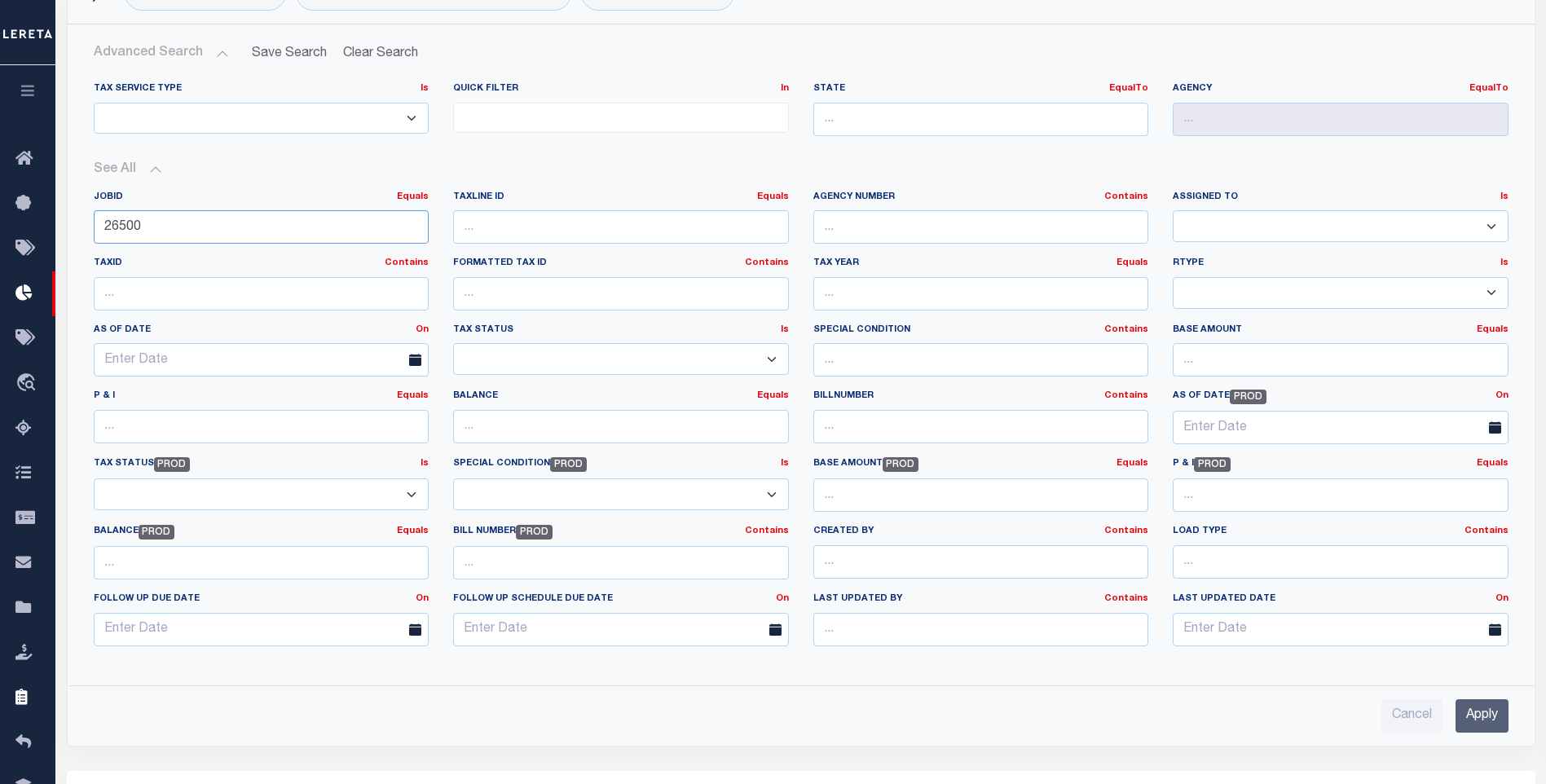
drag, startPoint x: 218, startPoint y: 230, endPoint x: 57, endPoint y: 230, distance: 160.5
click at [56, 231] on div "Queue is Delinquent Status is AI - Bot Exception (ERR) QC is --ALL-- Search Adv…" at bounding box center [801, 367] width 1493 height 808
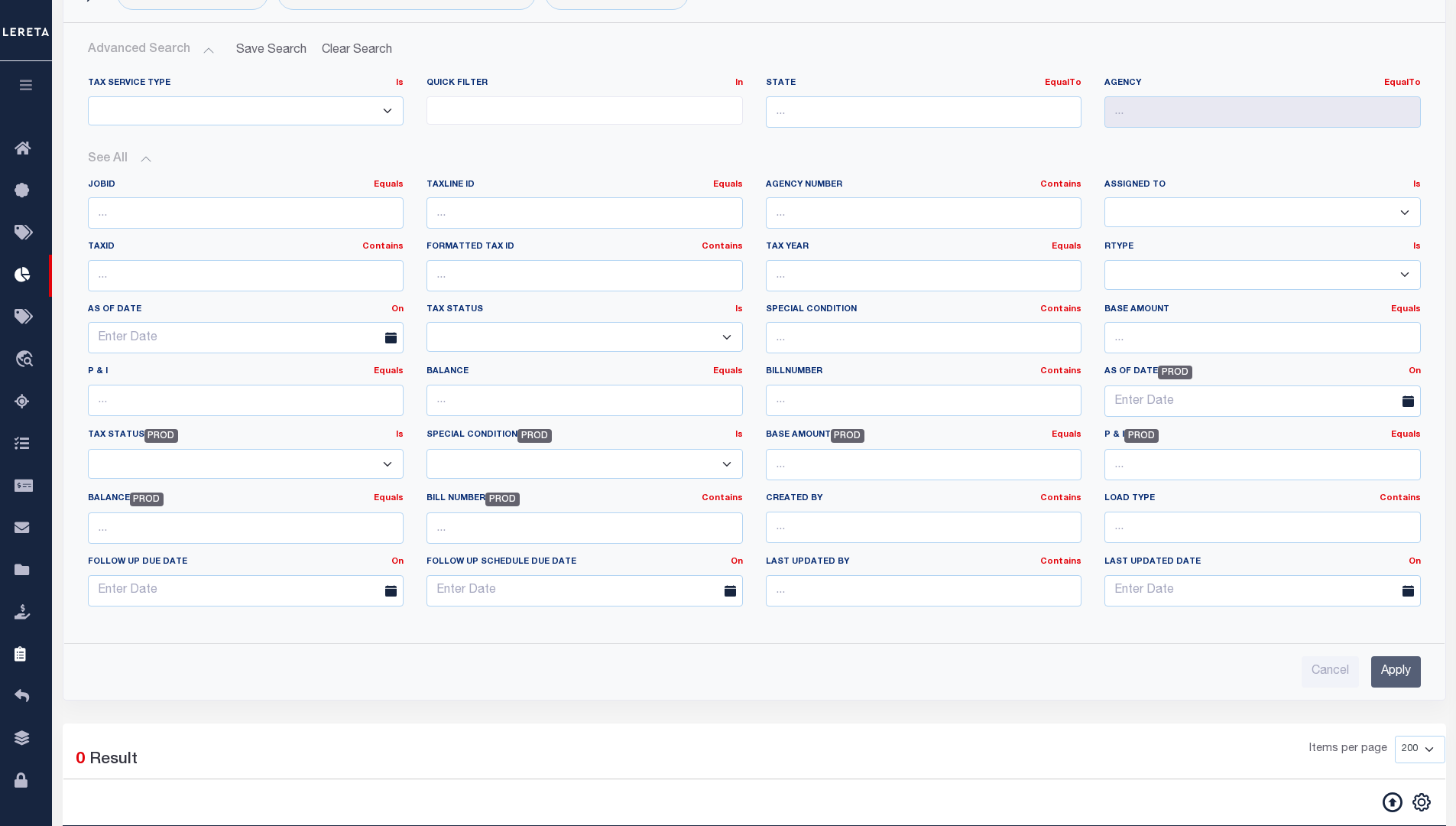
click at [568, 171] on div "JobID Equals Equals Is Not Equal To Is Greater Than Is Less Than TaxLine ID Equ…" at bounding box center [754, 399] width 1357 height 465
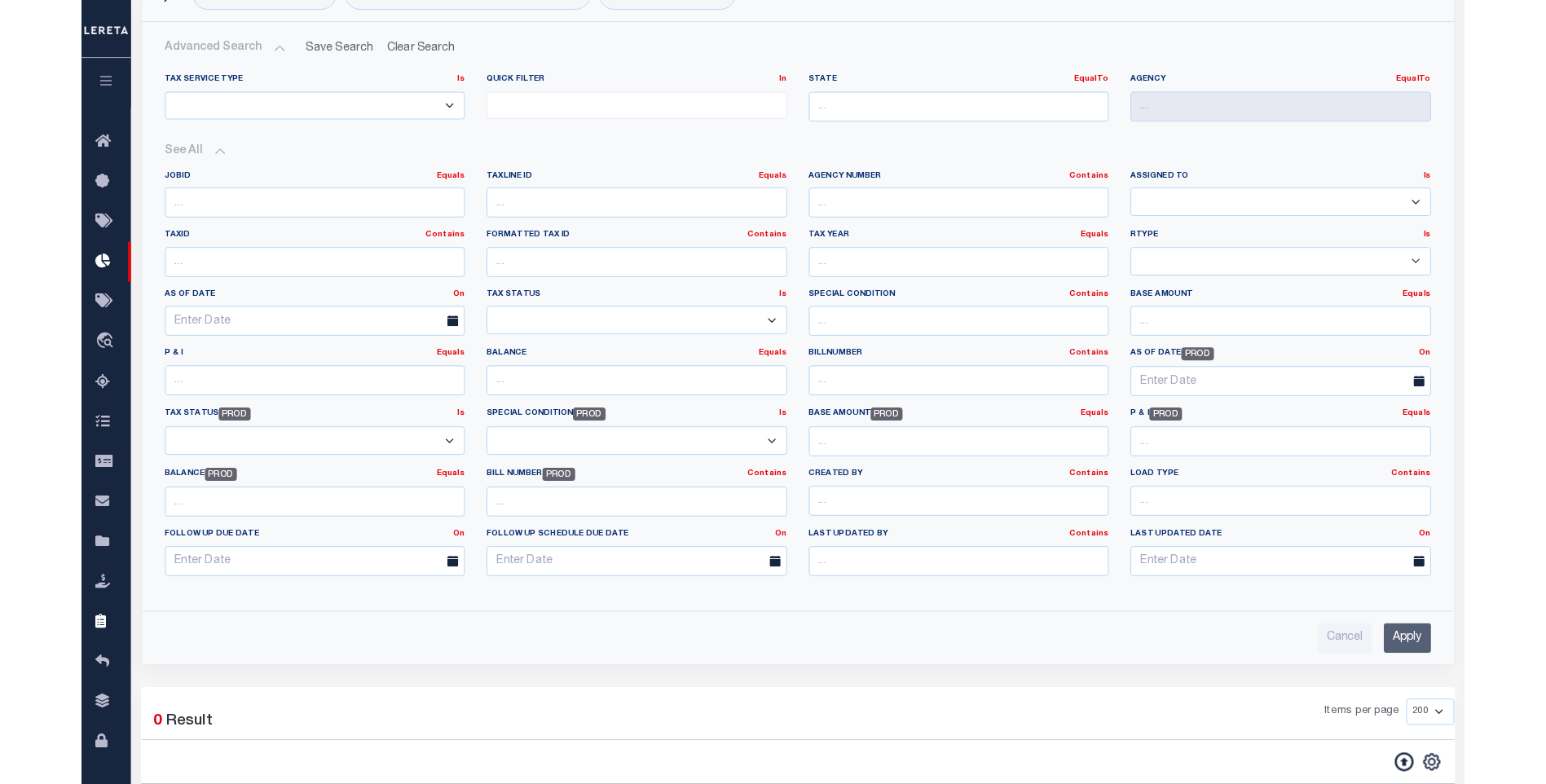
scroll to position [0, 0]
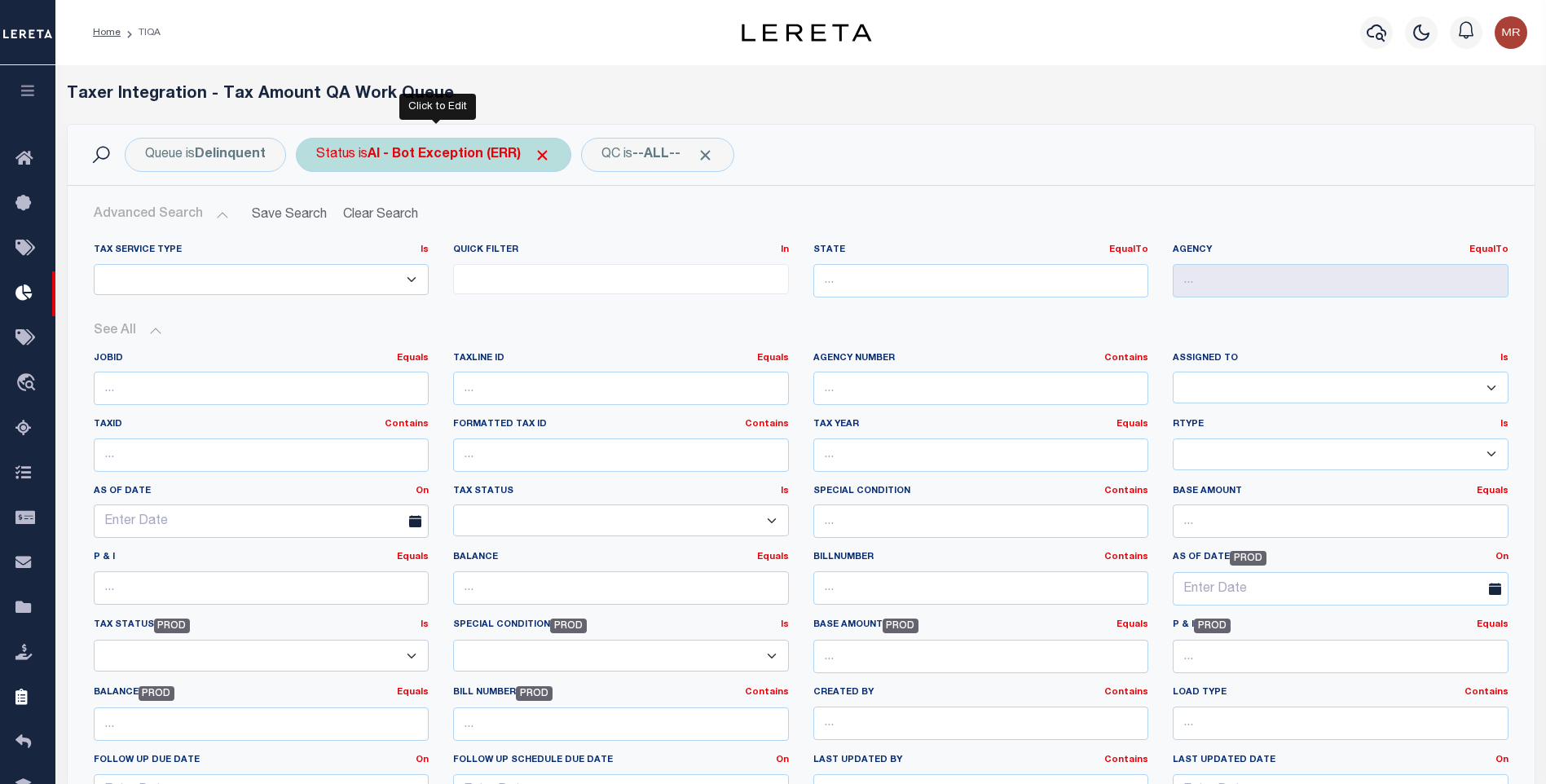
click at [376, 170] on div "Status is AI - Bot Exception (ERR)" at bounding box center [433, 155] width 275 height 34
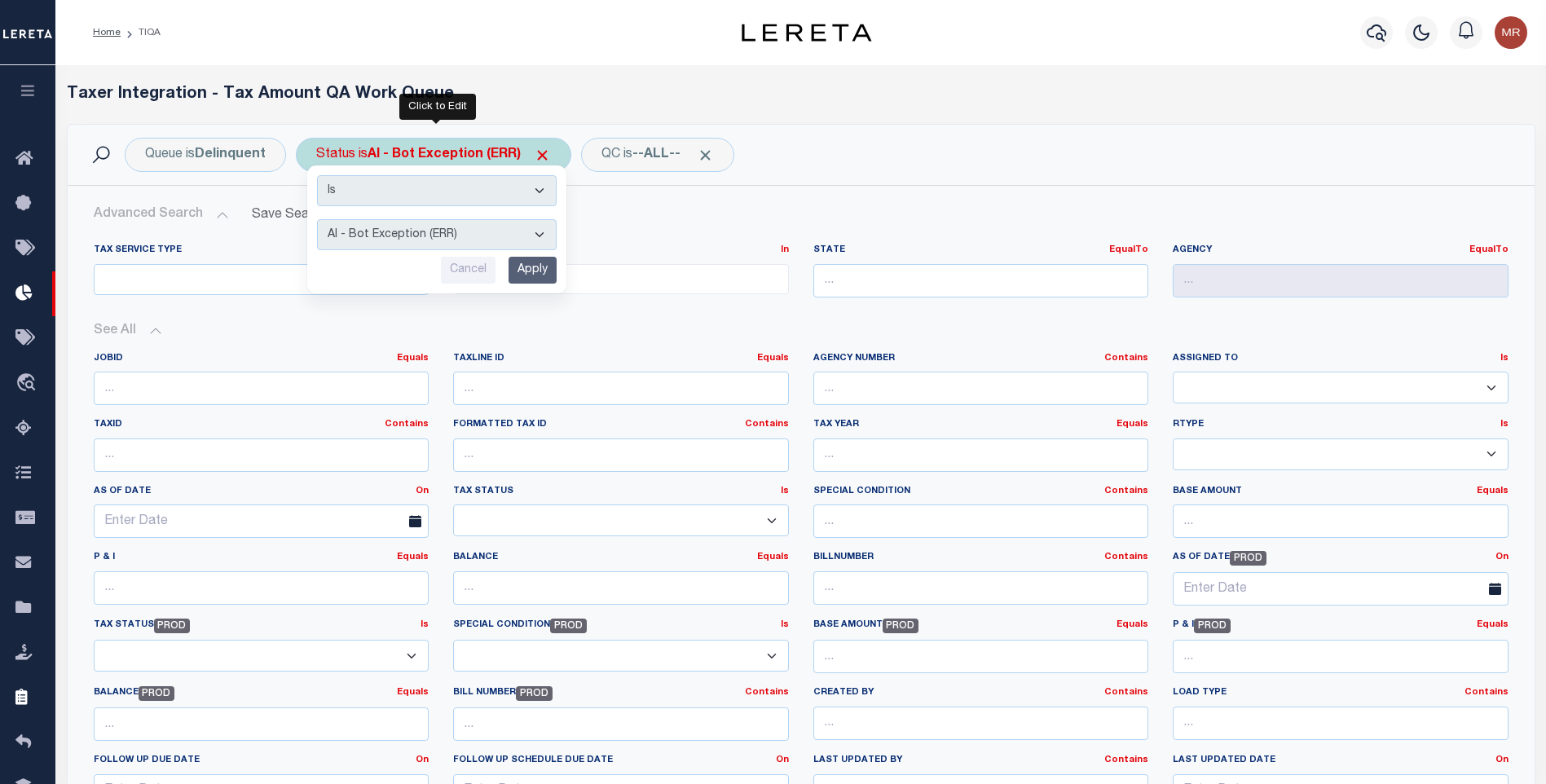
click at [408, 228] on select "AI - Bot Exception (ERR) AI - Bot Running (PLA) AI - Failed QA (FQA) AI - Prep …" at bounding box center [437, 234] width 240 height 31
select select "MZT"
click at [318, 219] on select "AI - Bot Exception (ERR) AI - Bot Running (PLA) AI - Failed QA (FQA) AI - Prep …" at bounding box center [437, 234] width 240 height 31
click at [525, 279] on input "Apply" at bounding box center [533, 270] width 48 height 27
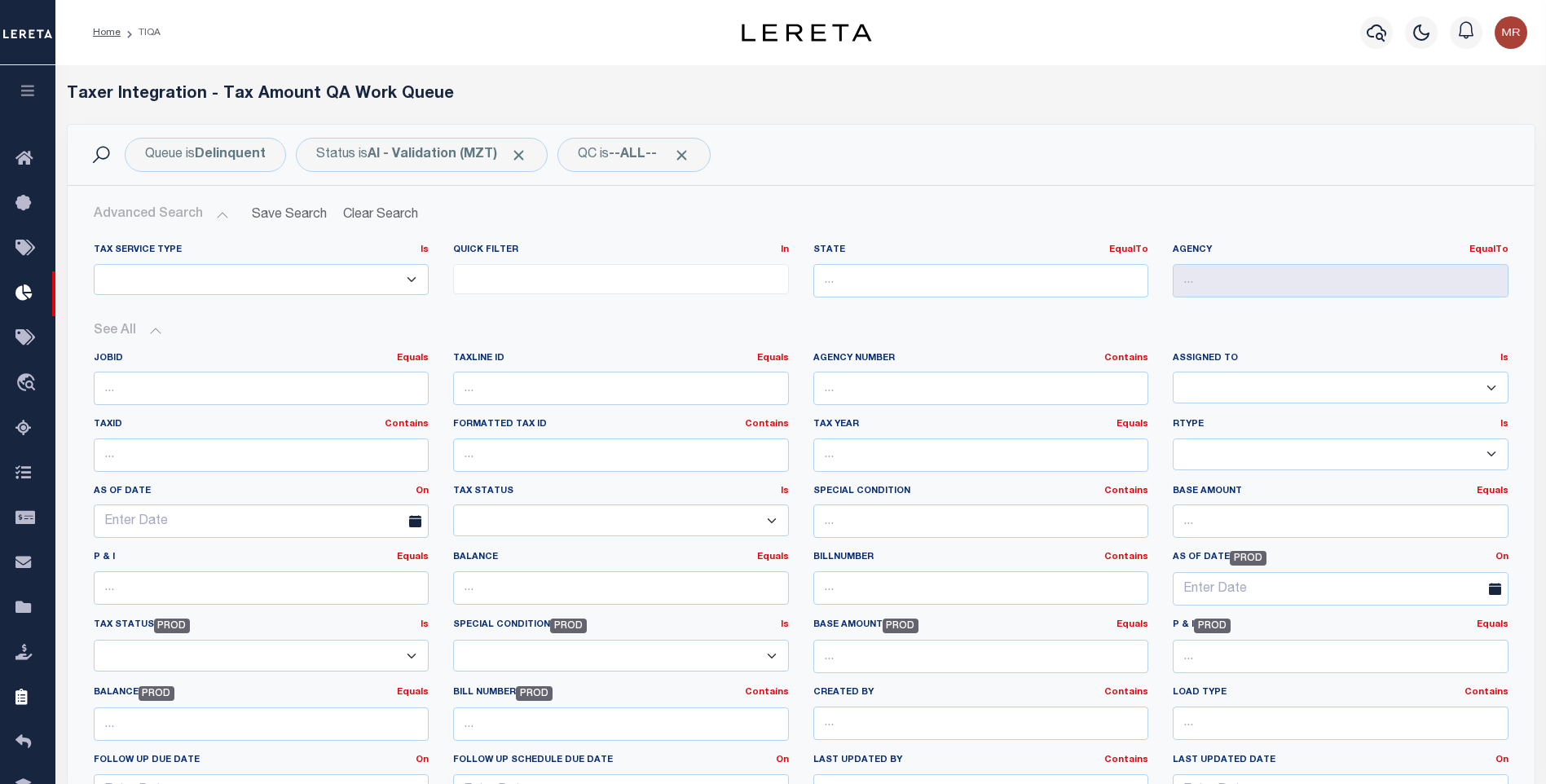
click at [985, 302] on div "State EqualTo Equals" at bounding box center [981, 277] width 360 height 67
click at [984, 286] on input "text" at bounding box center [981, 280] width 336 height 33
type input "CO"
click at [955, 316] on div "CO" at bounding box center [981, 311] width 334 height 26
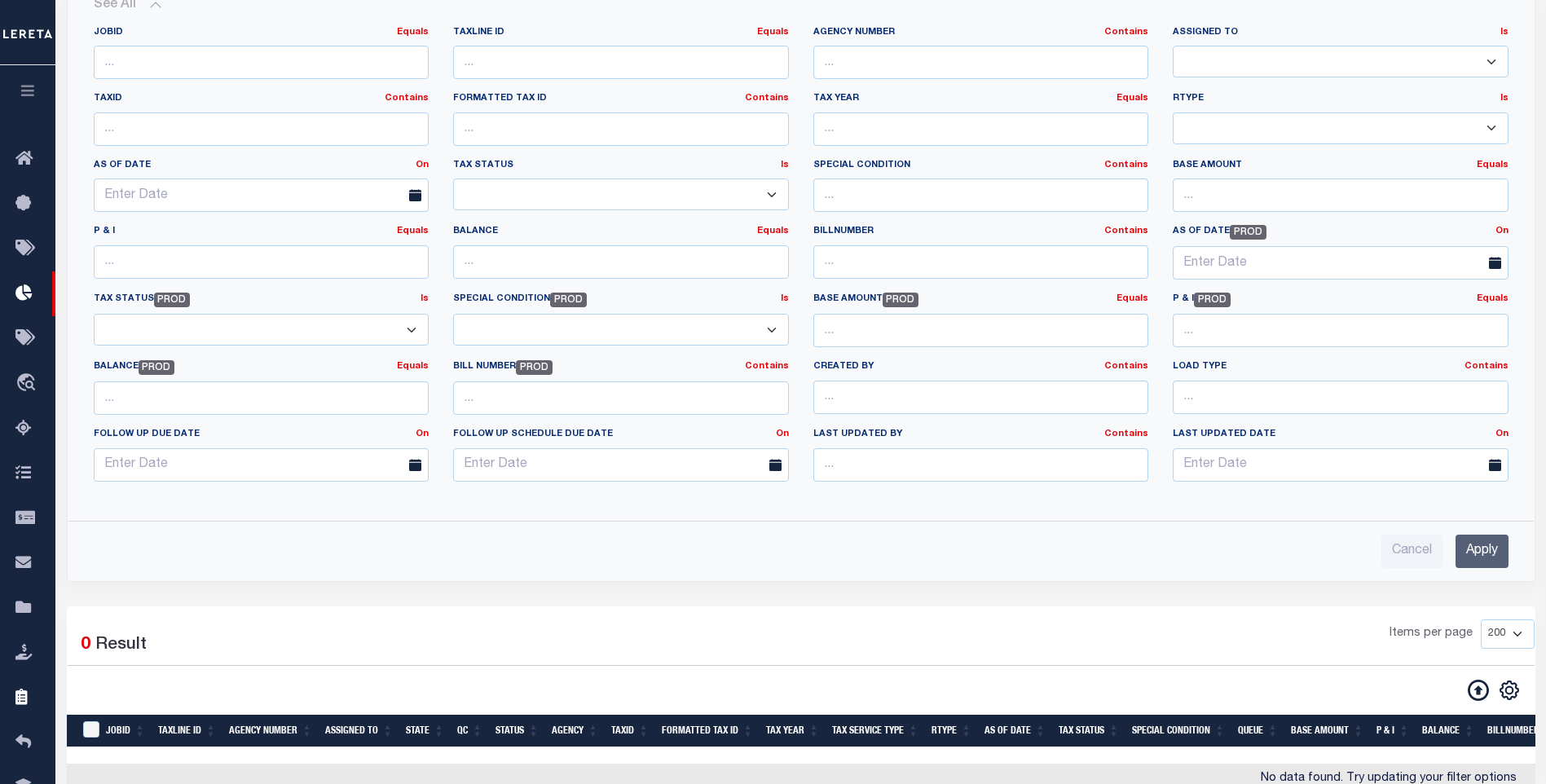
click at [1464, 553] on input "Apply" at bounding box center [1481, 551] width 53 height 33
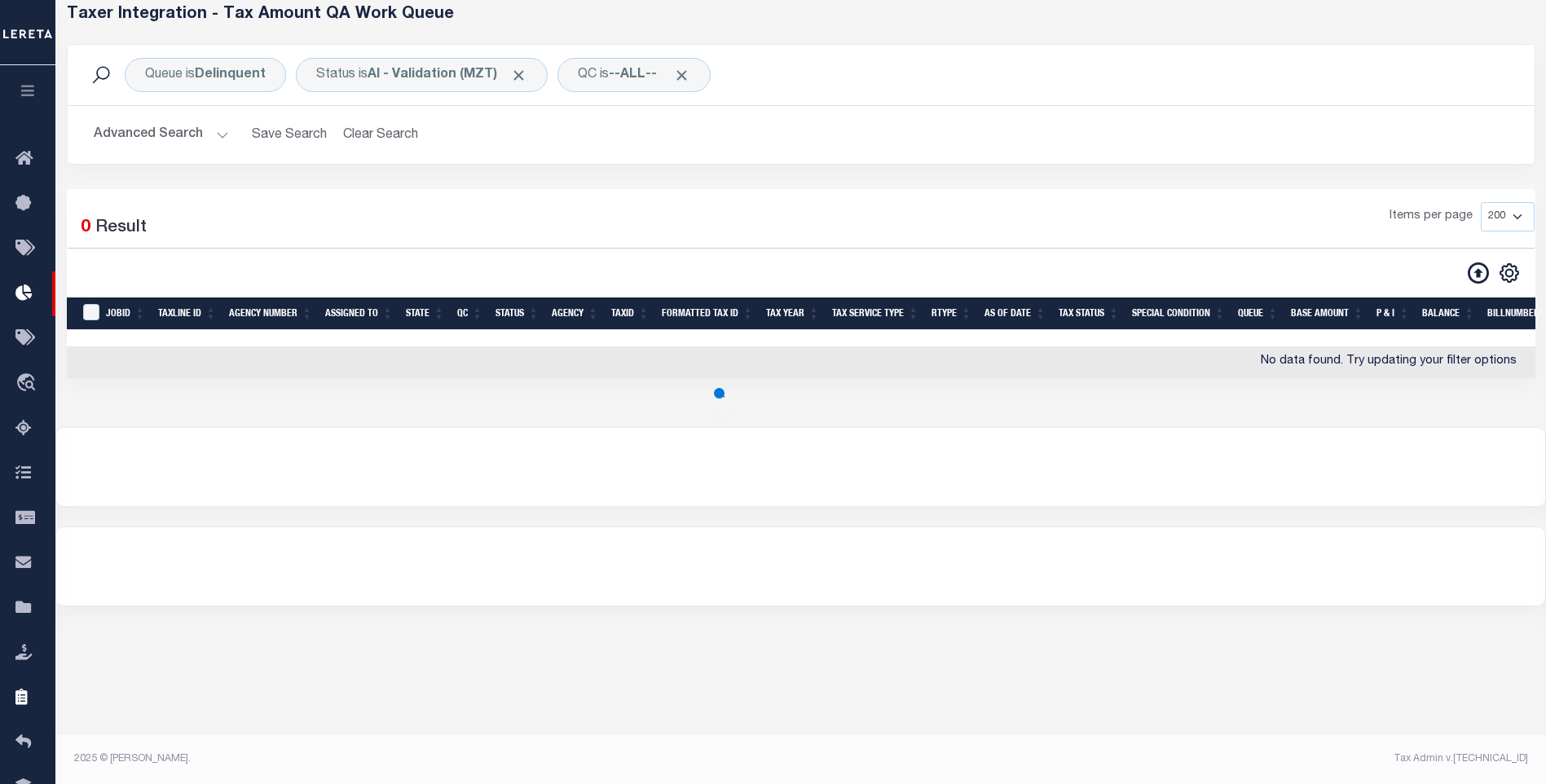
scroll to position [80, 0]
click at [194, 147] on button "Advanced Search" at bounding box center [161, 135] width 135 height 32
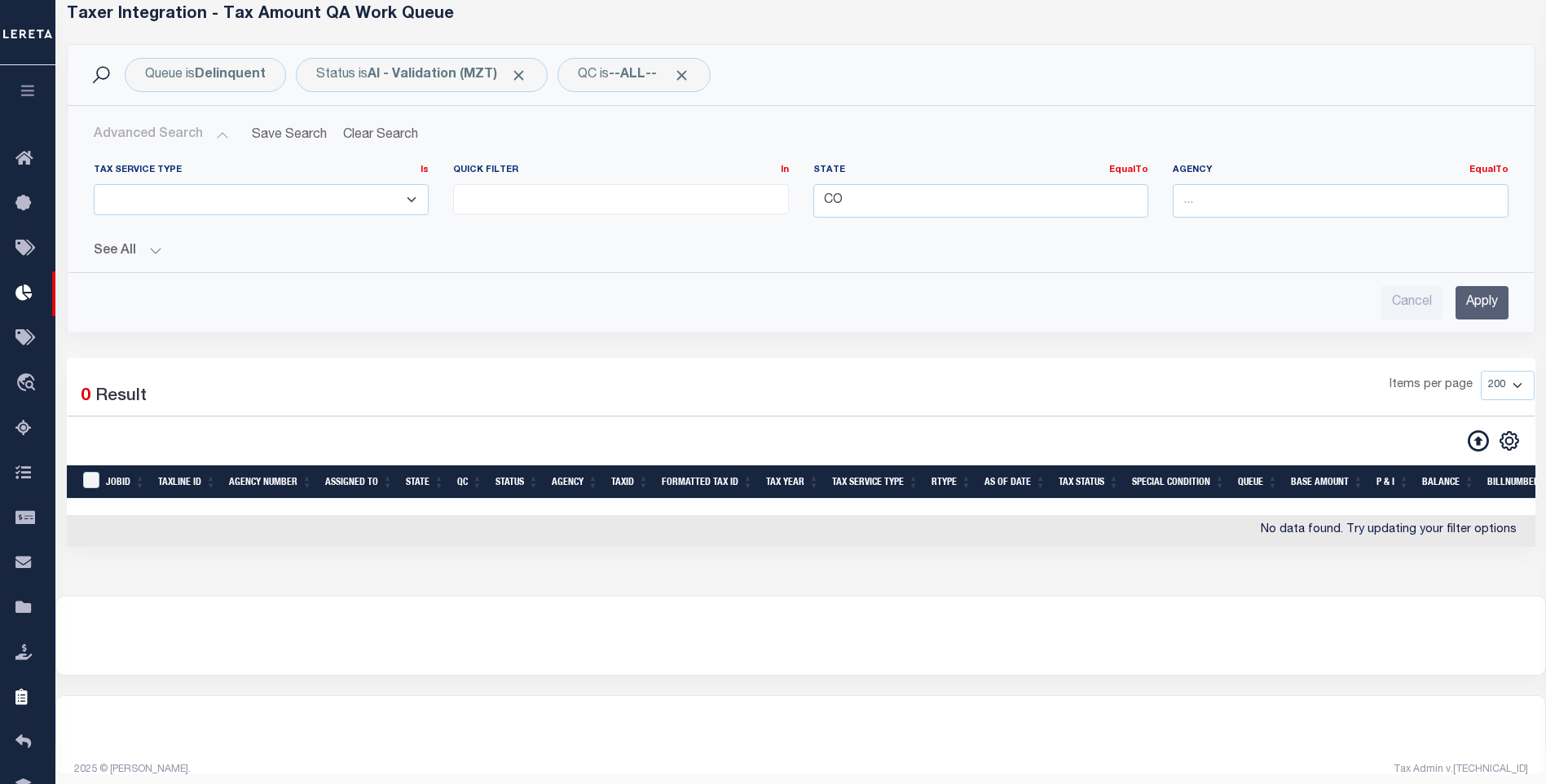
click at [131, 272] on hr at bounding box center [800, 272] width 1465 height 1
click at [135, 262] on div "Tax Service Type Is Is Contains ESCROW NonESCROW Quick Filter In In" at bounding box center [801, 235] width 1441 height 169
click at [138, 258] on button "See All" at bounding box center [801, 251] width 1415 height 15
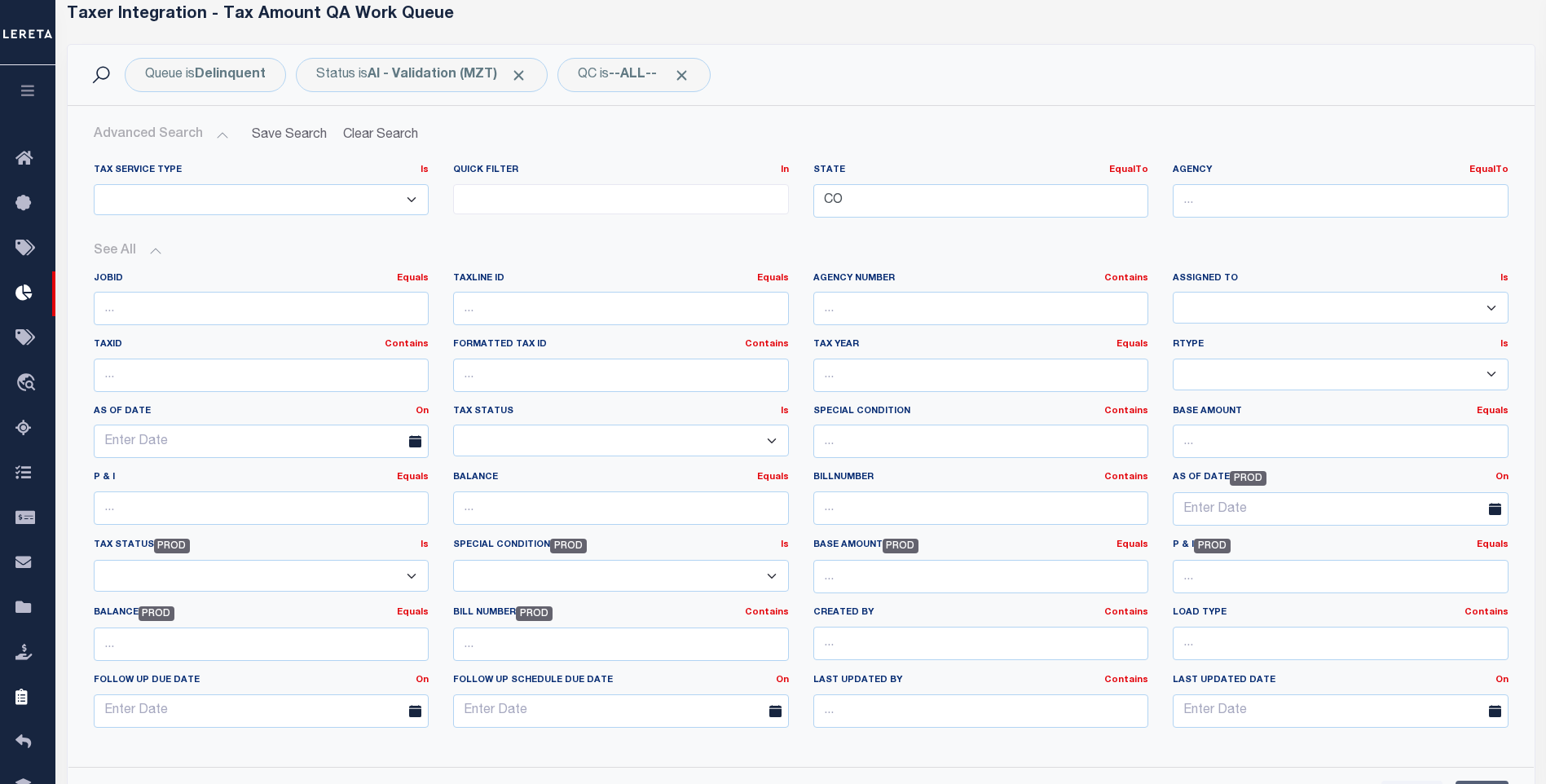
click at [138, 257] on button "See All" at bounding box center [801, 251] width 1415 height 15
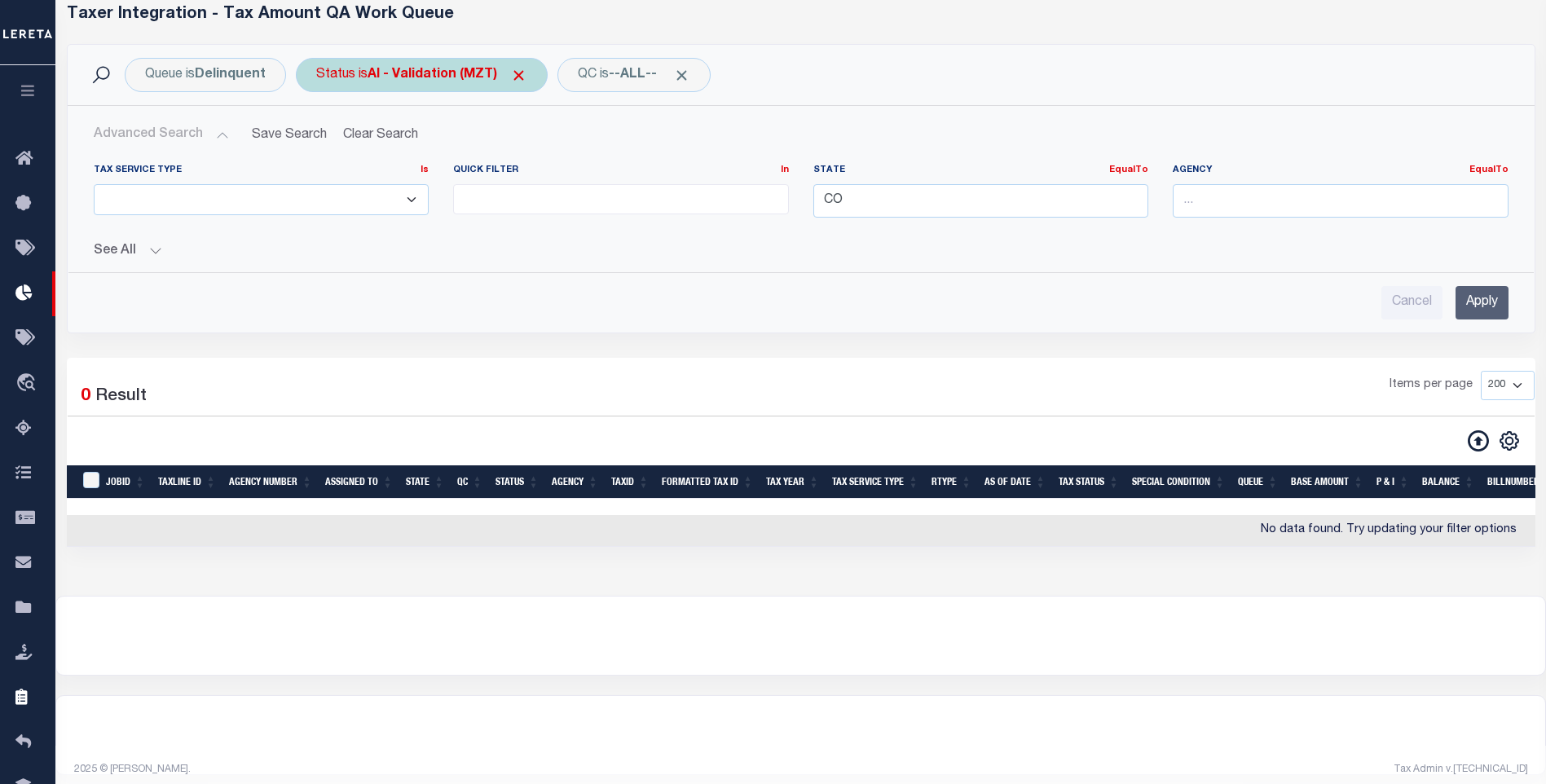
click at [394, 86] on div "Status is AI - Validation (MZT)" at bounding box center [422, 75] width 252 height 34
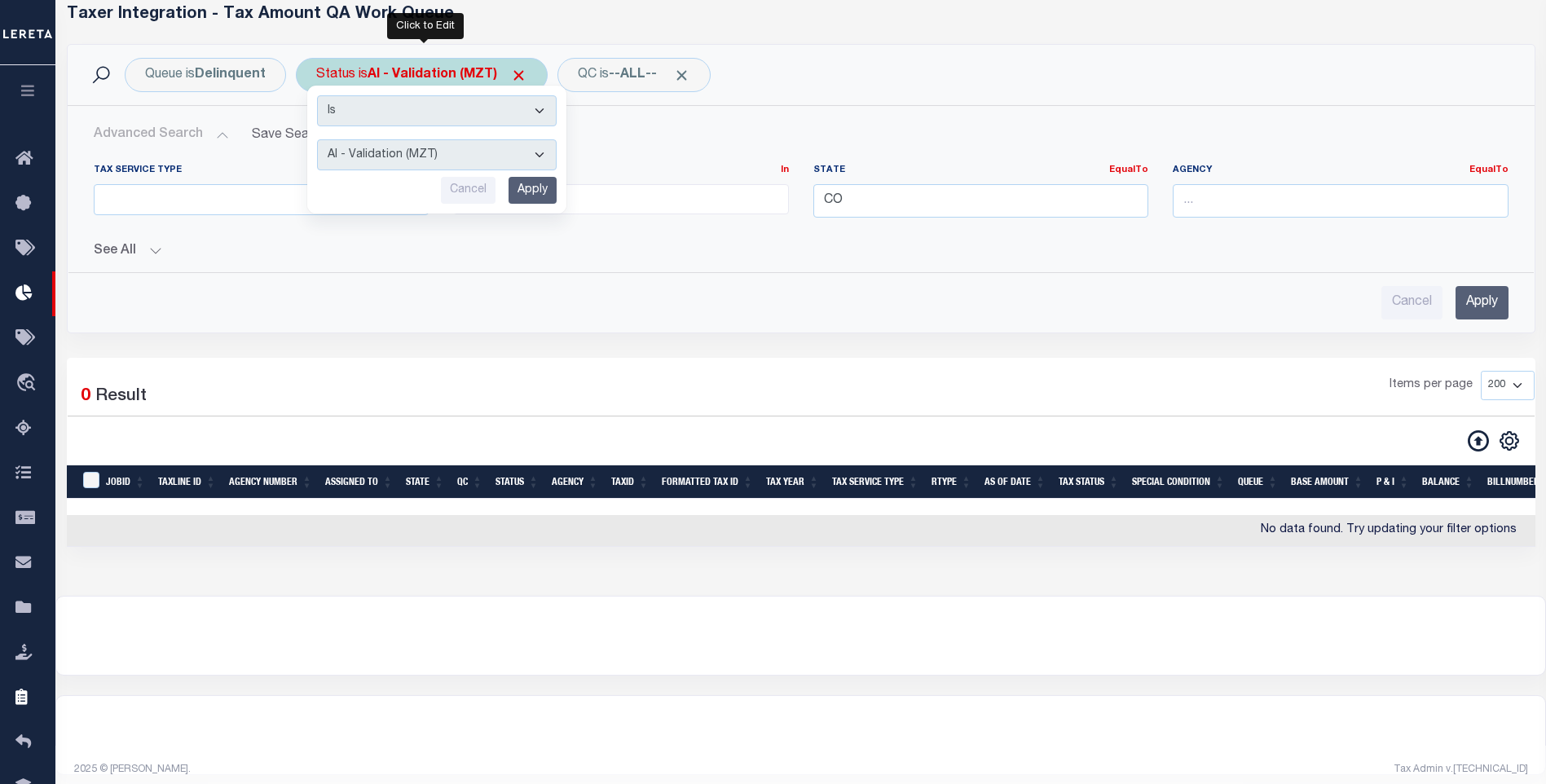
click at [398, 157] on select "AI - Bot Exception (ERR) AI - Bot Running (PLA) AI - Failed QA (FQA) AI - Prep …" at bounding box center [437, 154] width 240 height 31
select select "ERR"
click at [318, 139] on select "AI - Bot Exception (ERR) AI - Bot Running (PLA) AI - Failed QA (FQA) AI - Prep …" at bounding box center [437, 154] width 240 height 31
click at [510, 188] on input "Apply" at bounding box center [533, 190] width 48 height 27
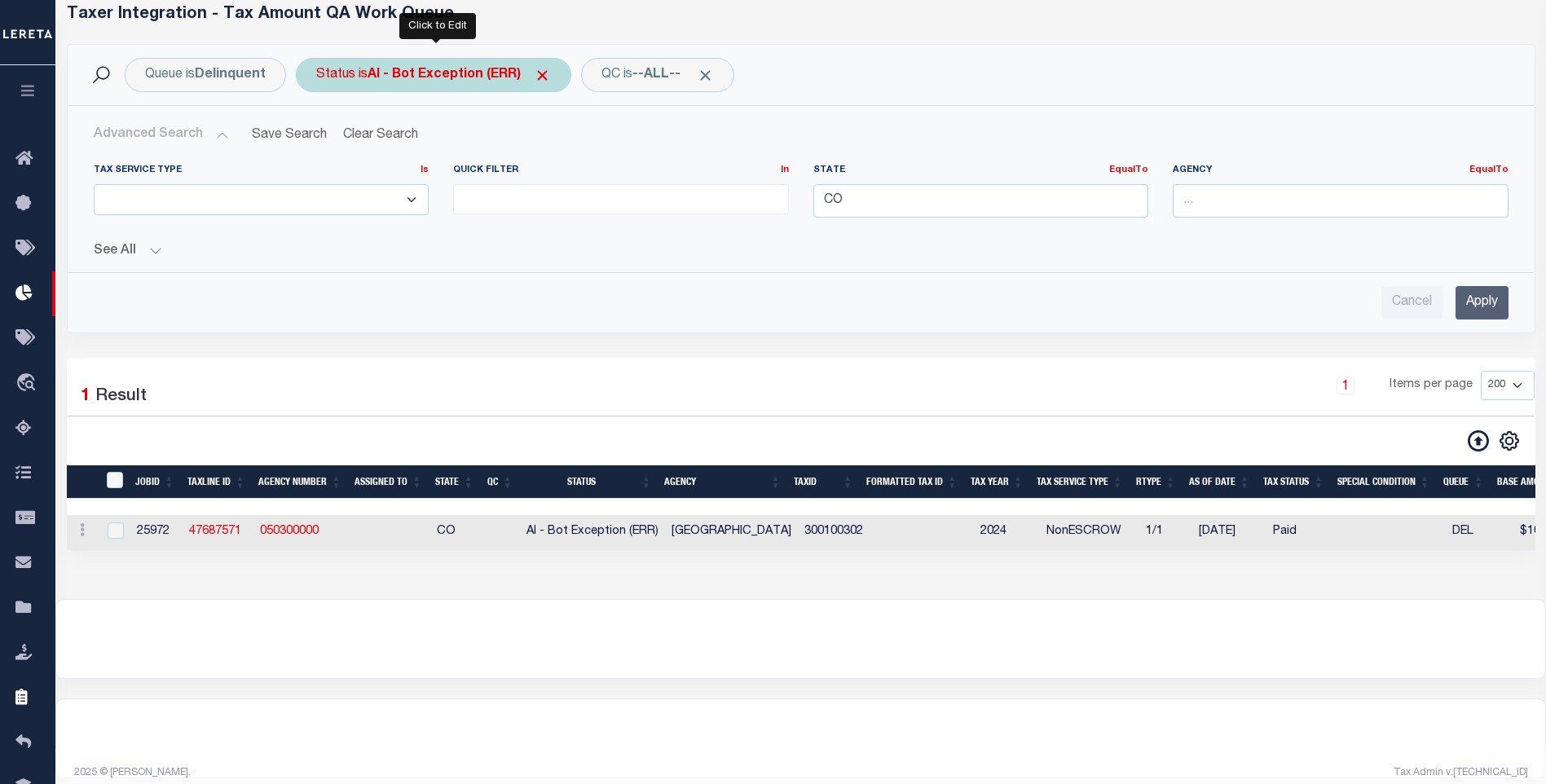
click at [442, 77] on b "AI - Bot Exception (ERR)" at bounding box center [459, 74] width 183 height 13
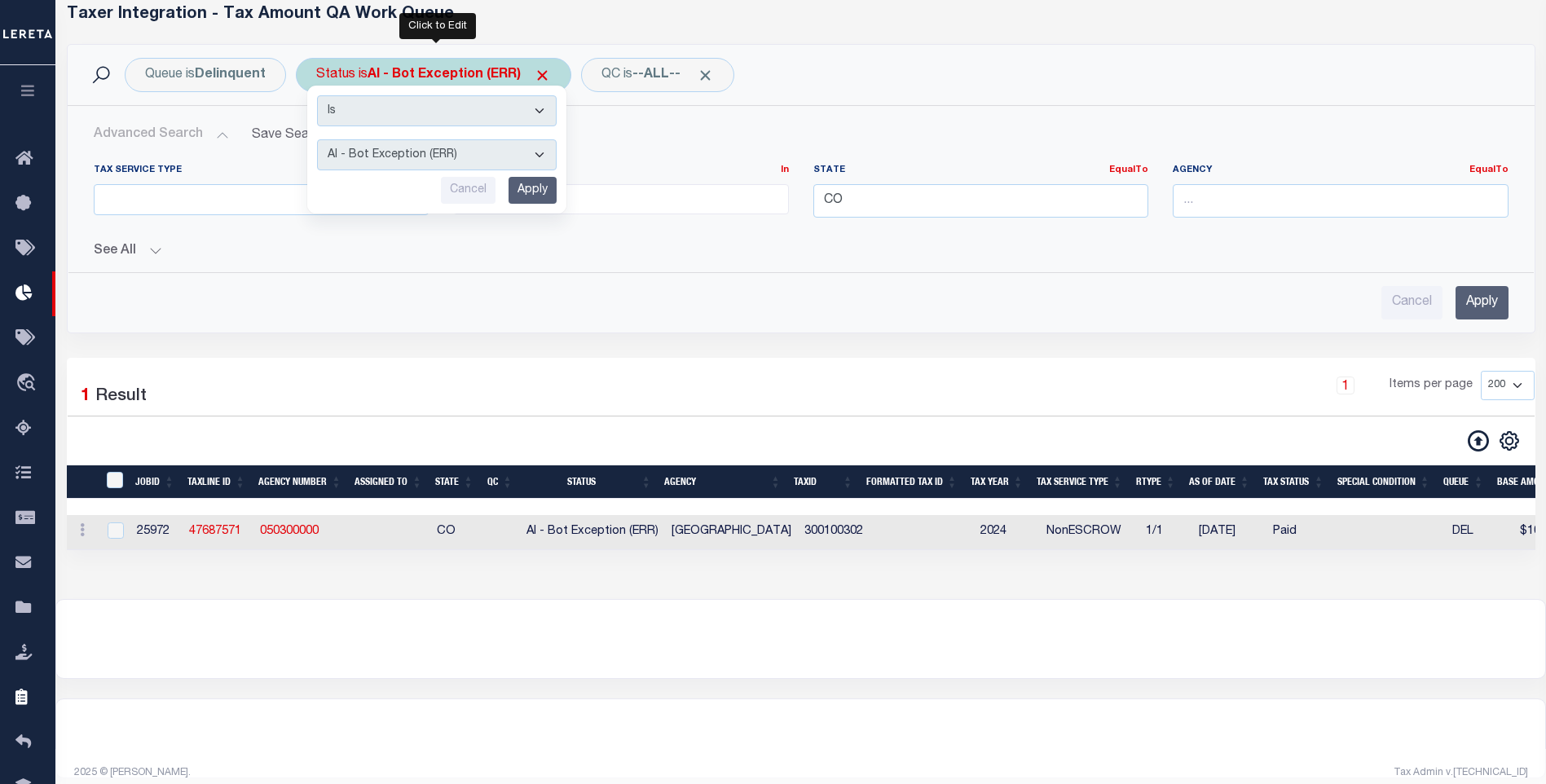
click at [428, 162] on select "AI - Bot Exception (ERR) AI - Bot Running (PLA) AI - Failed QA (FQA) AI - Prep …" at bounding box center [437, 154] width 240 height 31
select select "PLA"
click at [318, 139] on select "AI - Bot Exception (ERR) AI - Bot Running (PLA) AI - Failed QA (FQA) AI - Prep …" at bounding box center [437, 154] width 240 height 31
click at [559, 207] on div "Is Contains AI - Bot Exception (ERR) AI - Bot Running (PLA) AI - Failed QA (FQA…" at bounding box center [436, 150] width 259 height 128
click at [543, 195] on input "Apply" at bounding box center [533, 190] width 48 height 27
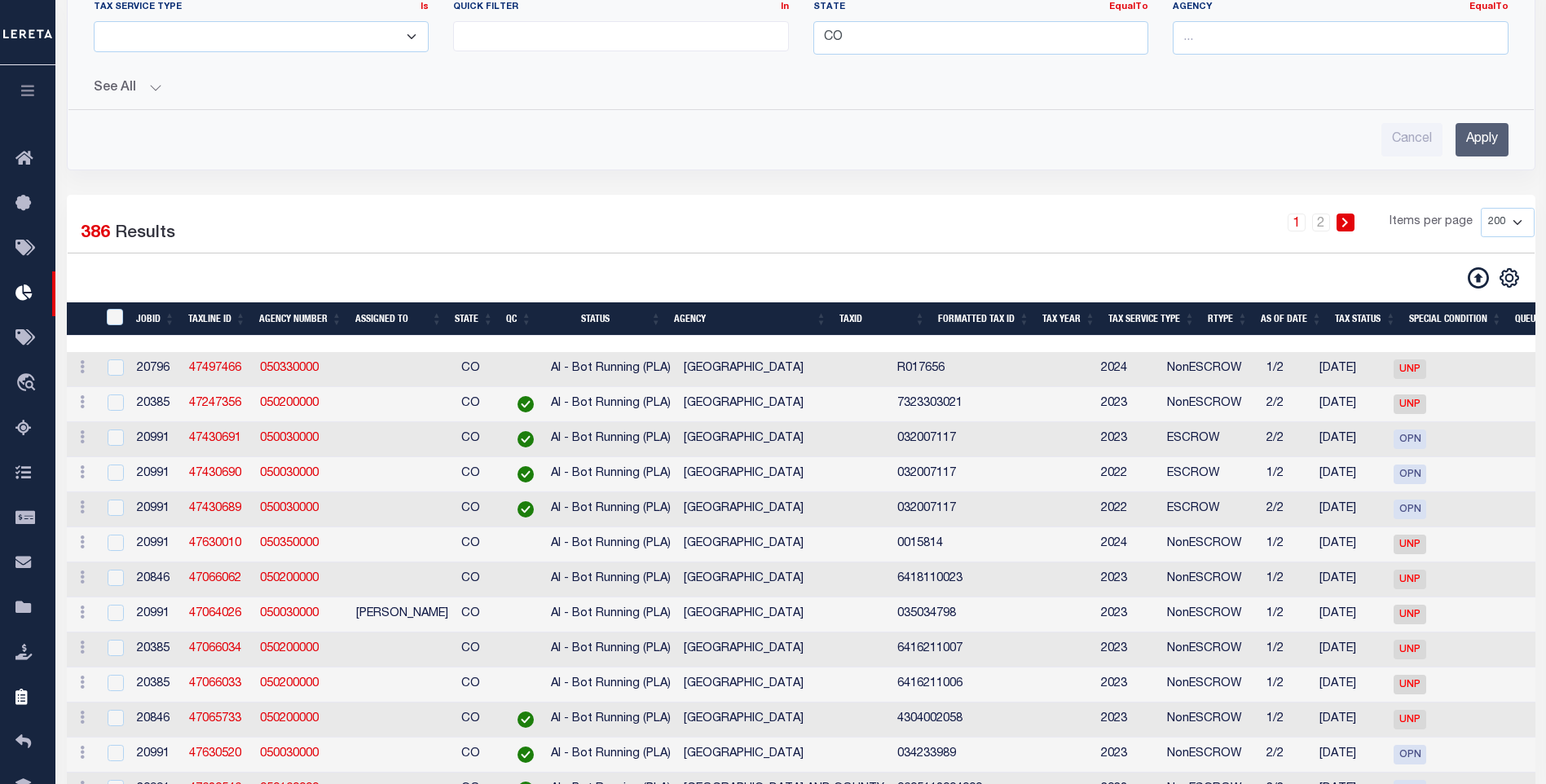
scroll to position [0, 0]
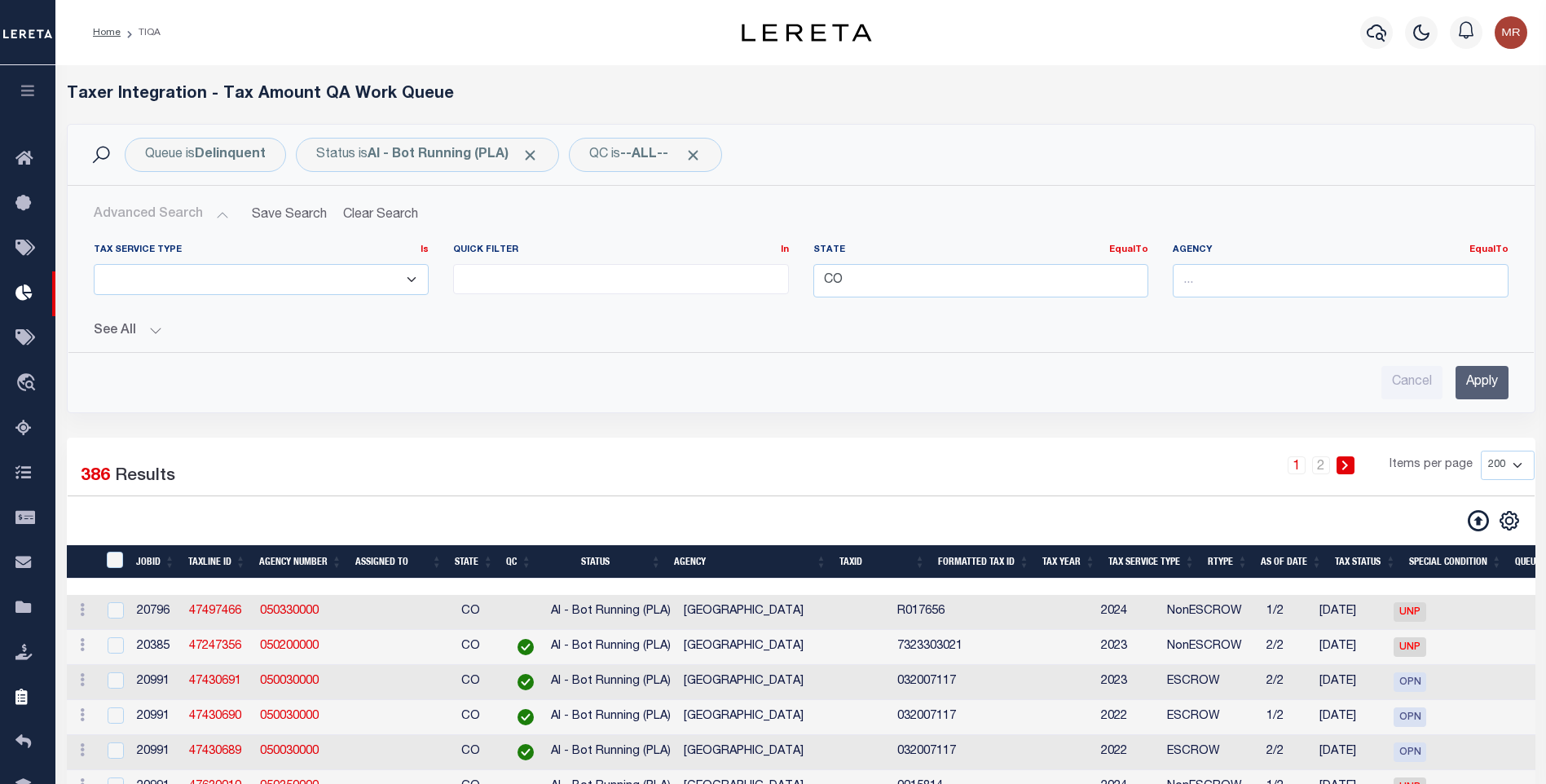
click at [106, 563] on div "TaxID" at bounding box center [116, 561] width 26 height 18
click at [118, 559] on input "TaxID" at bounding box center [115, 560] width 16 height 16
checkbox input "true"
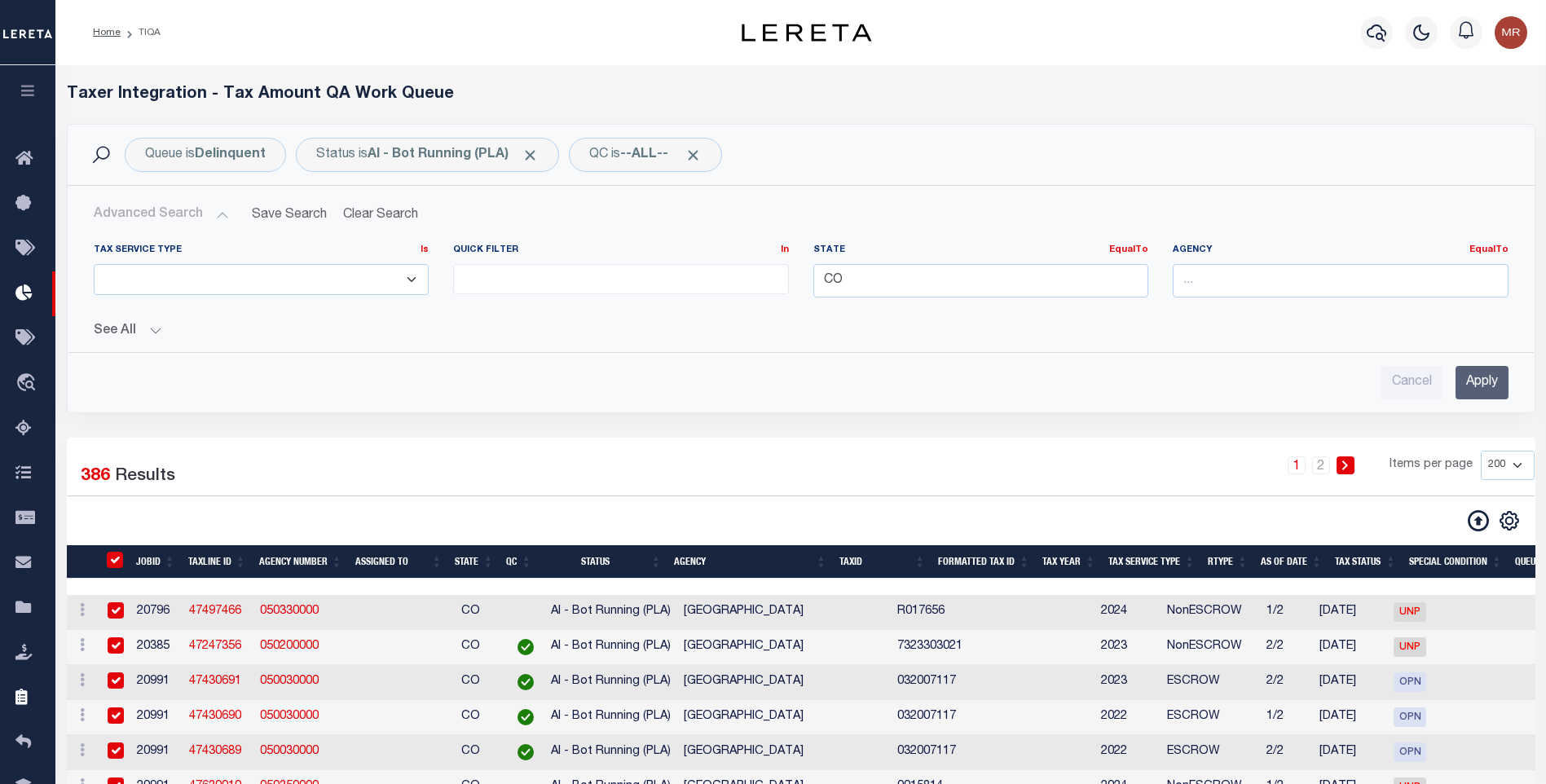
checkbox input "true"
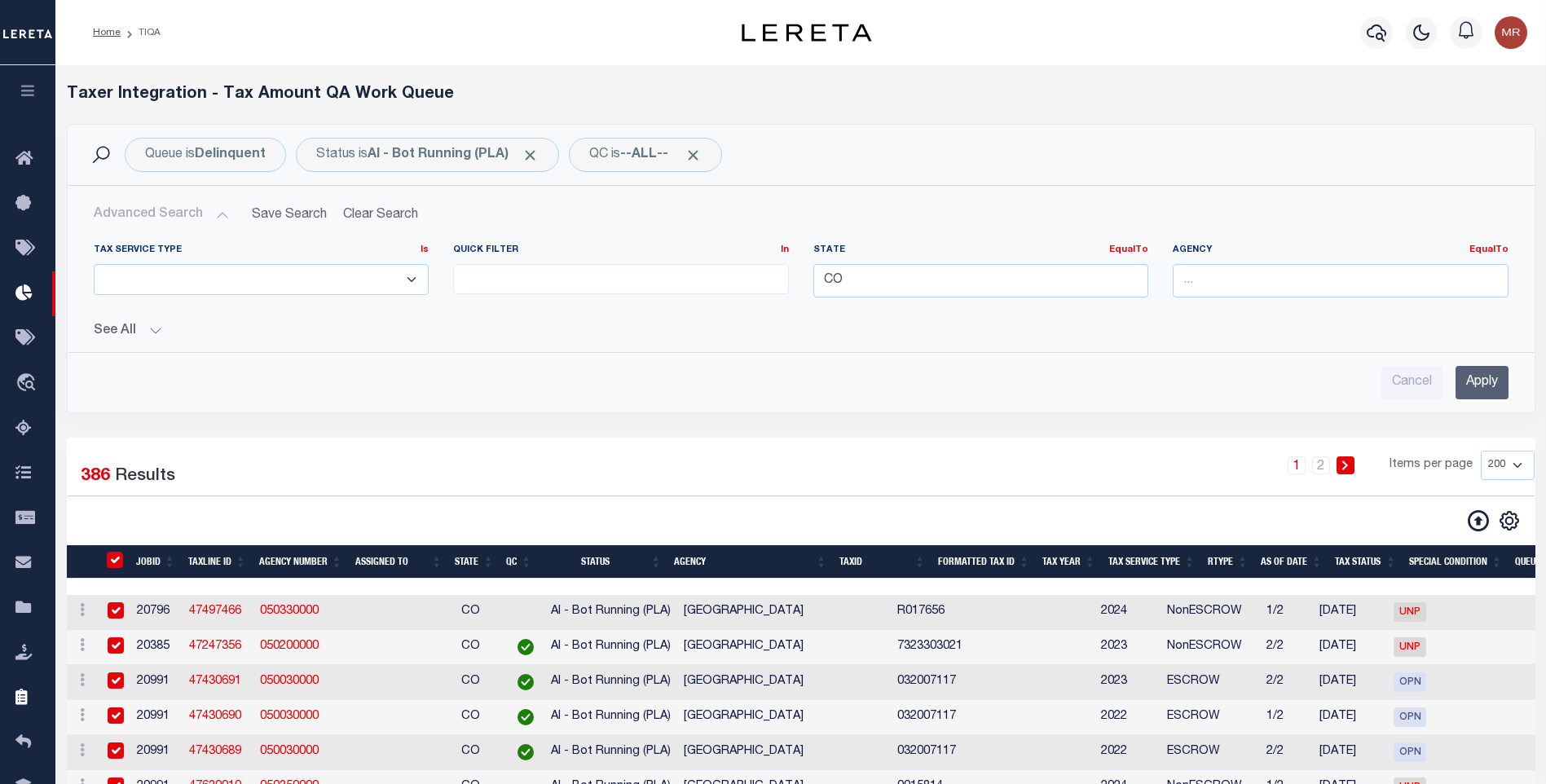
checkbox input "true"
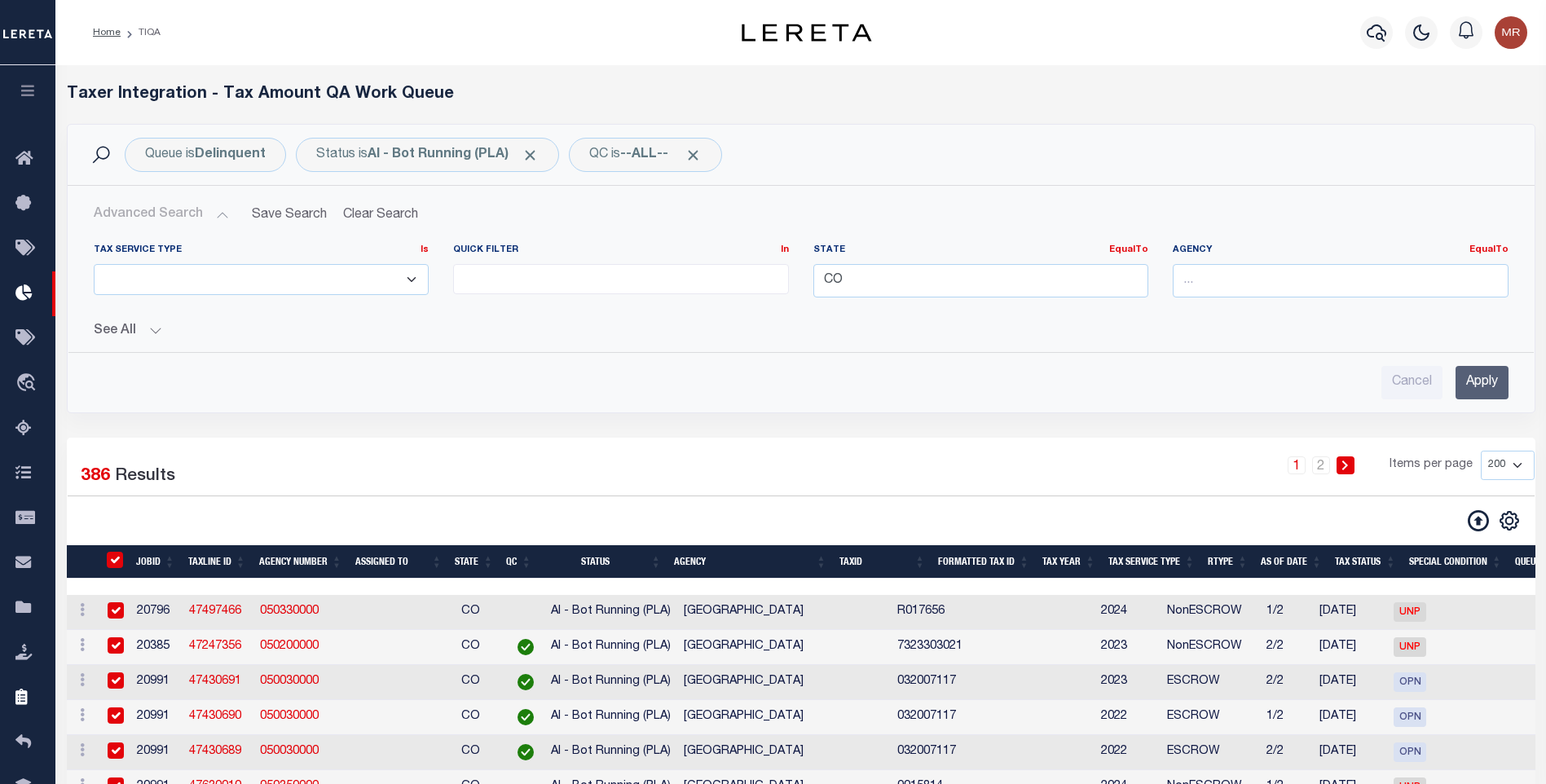
checkbox input "true"
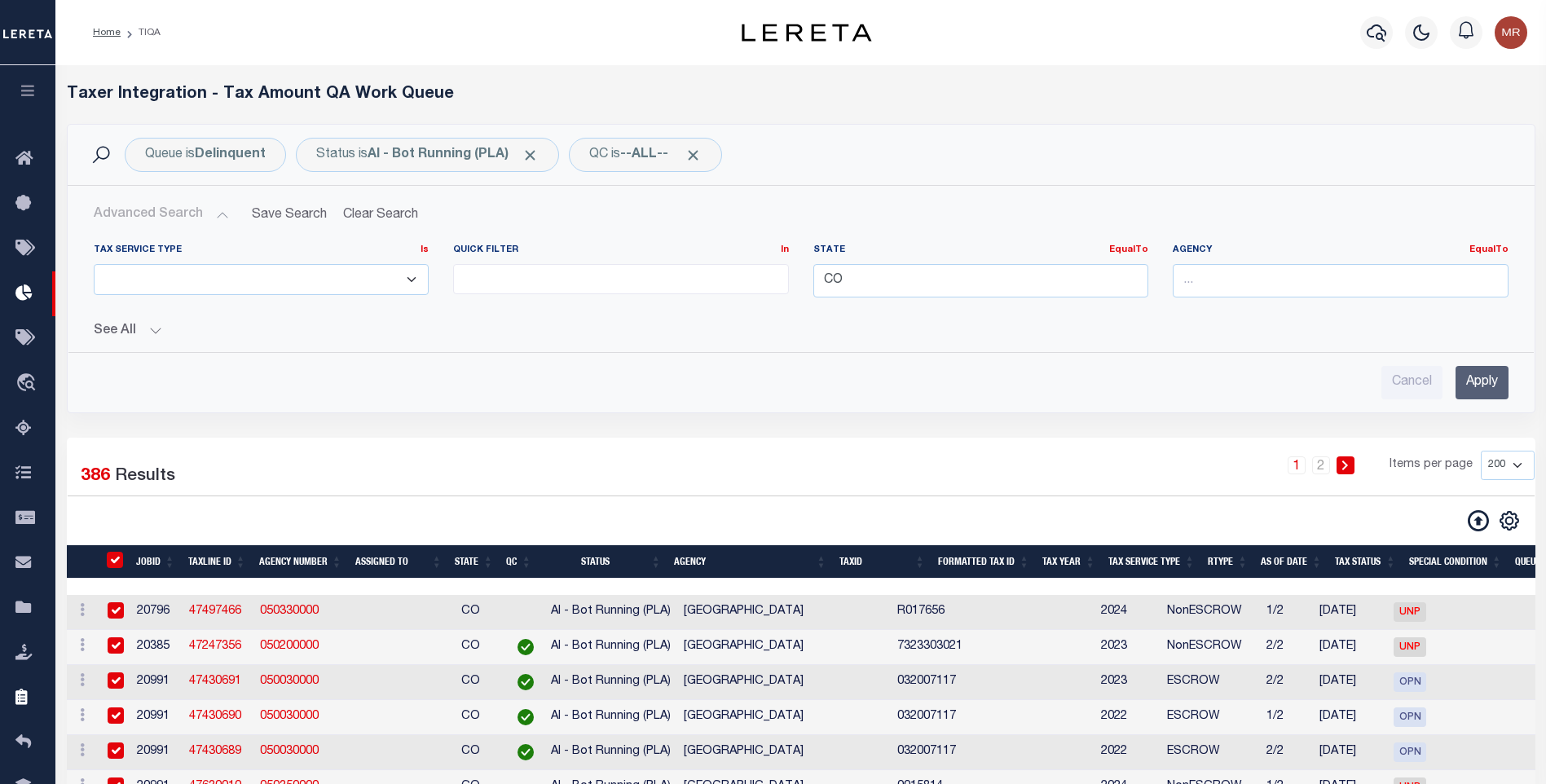
checkbox input "true"
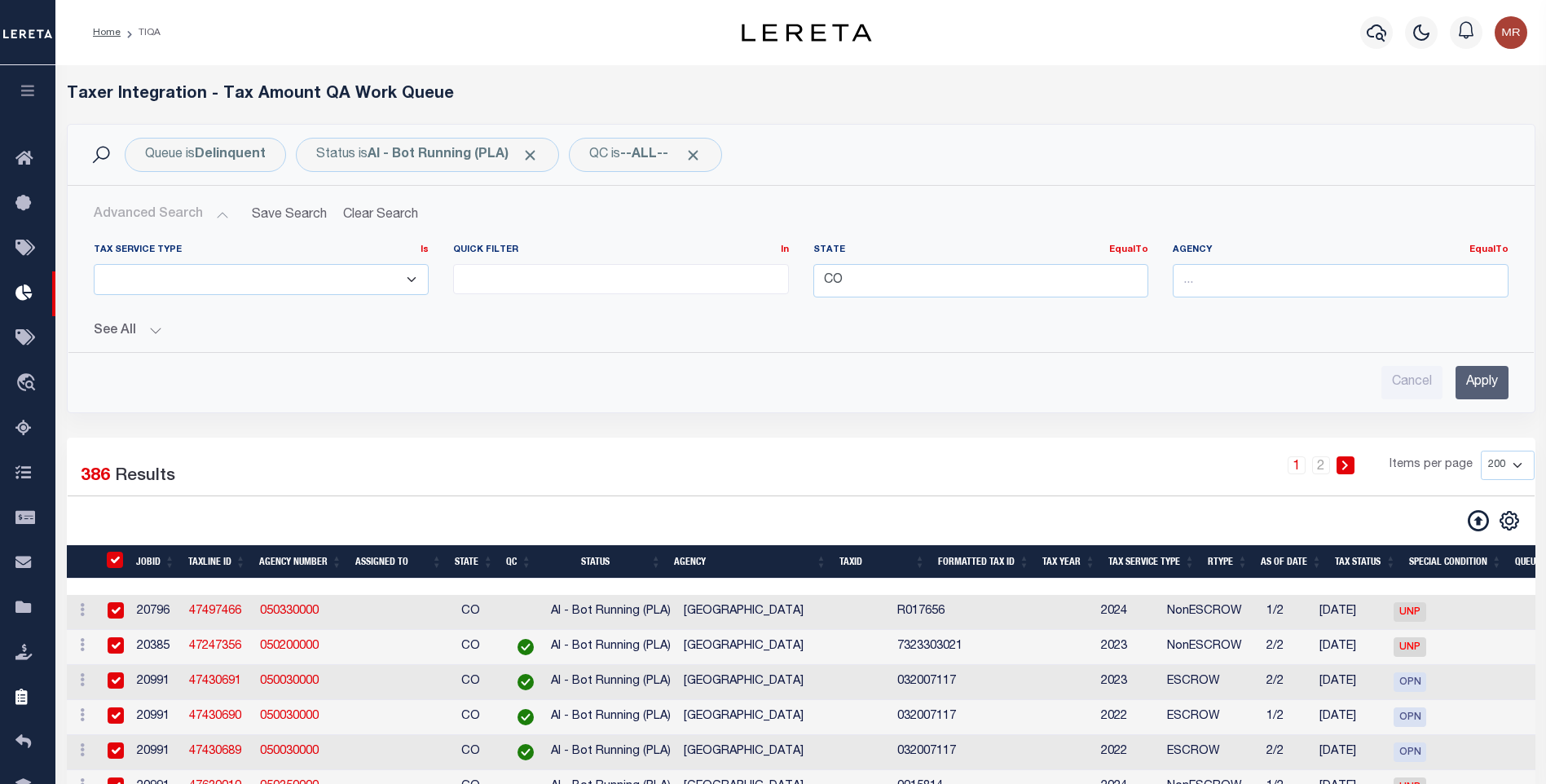
checkbox input "true"
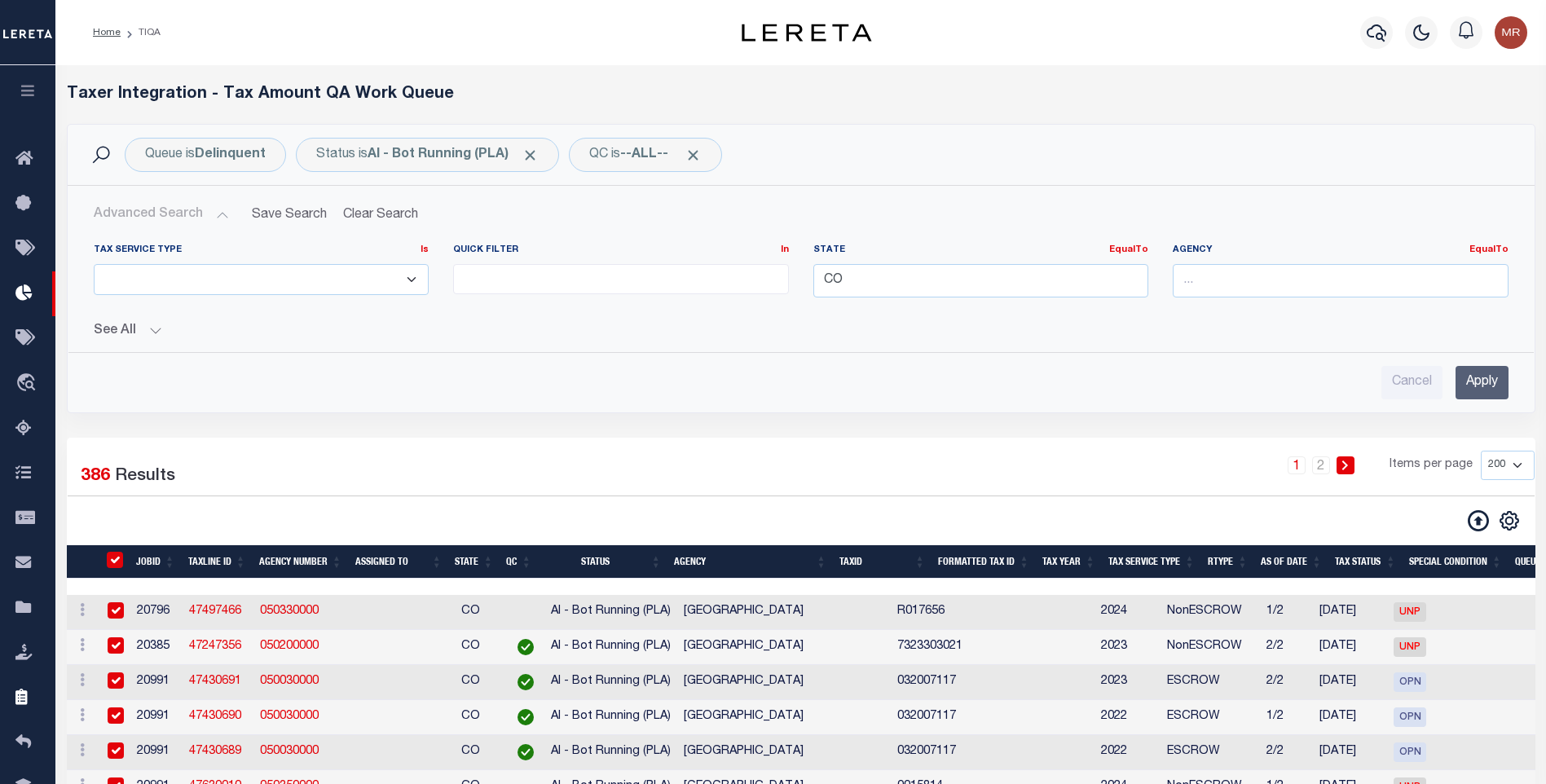
checkbox input "true"
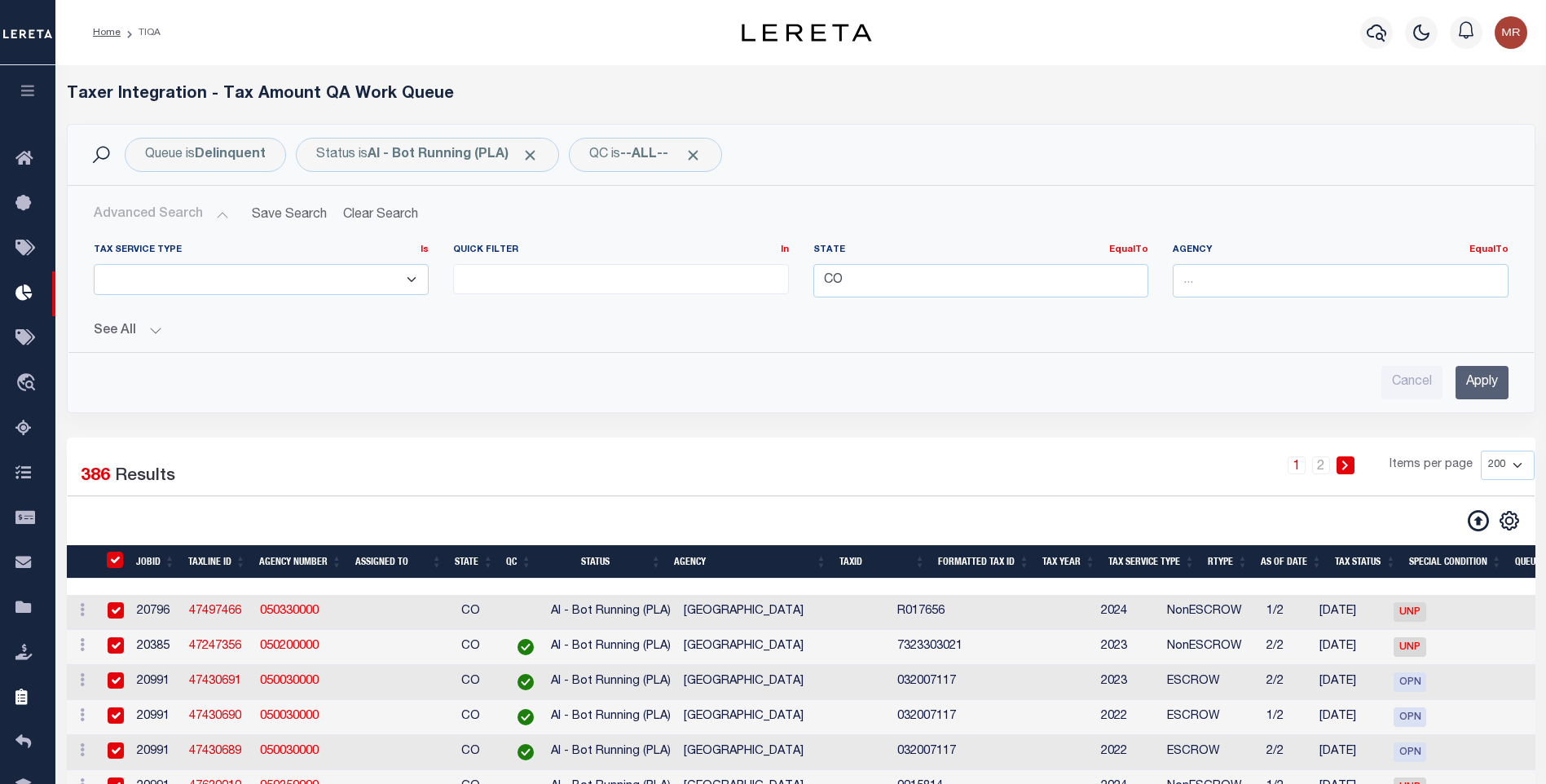
checkbox input "true"
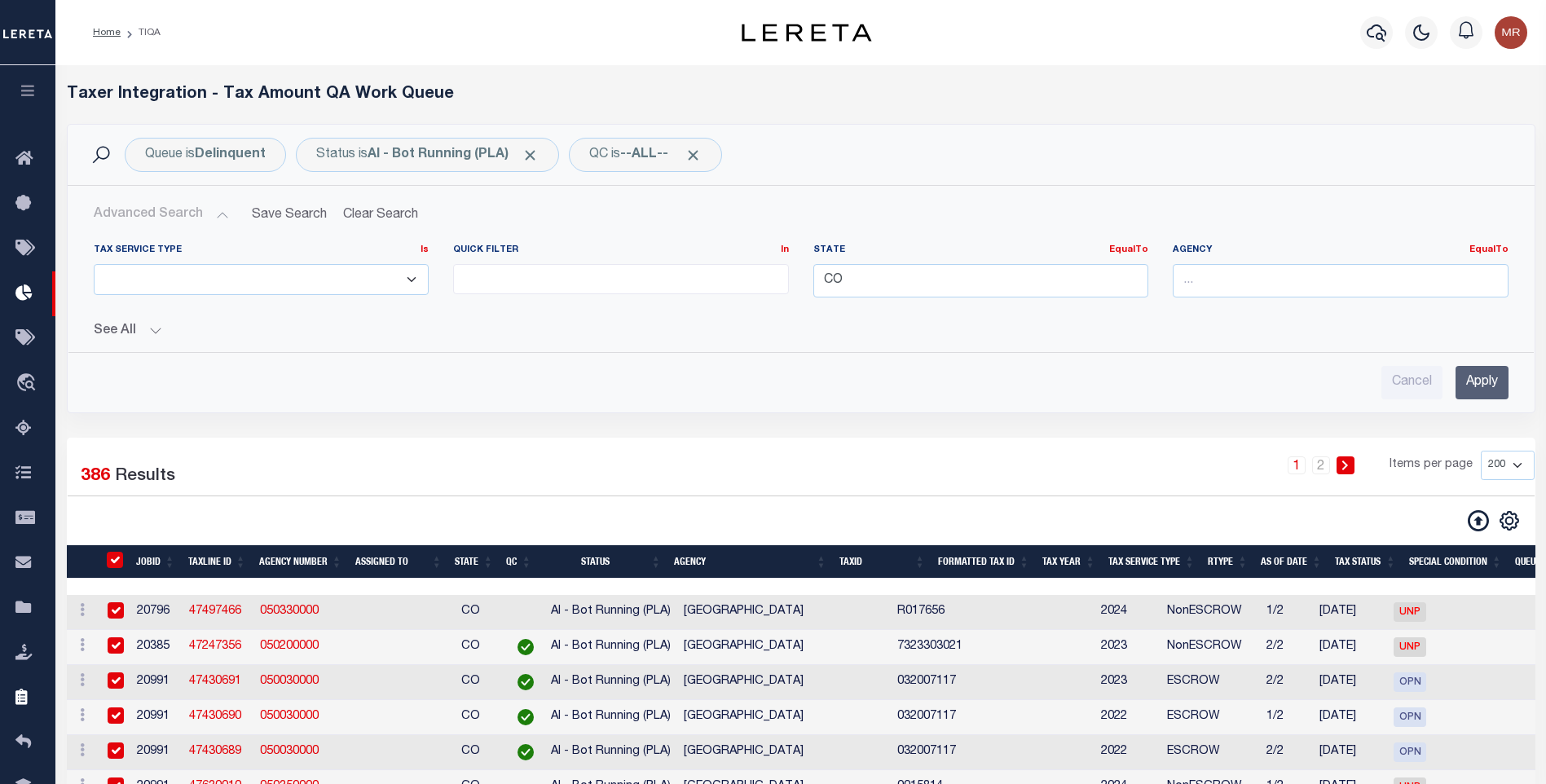
checkbox input "true"
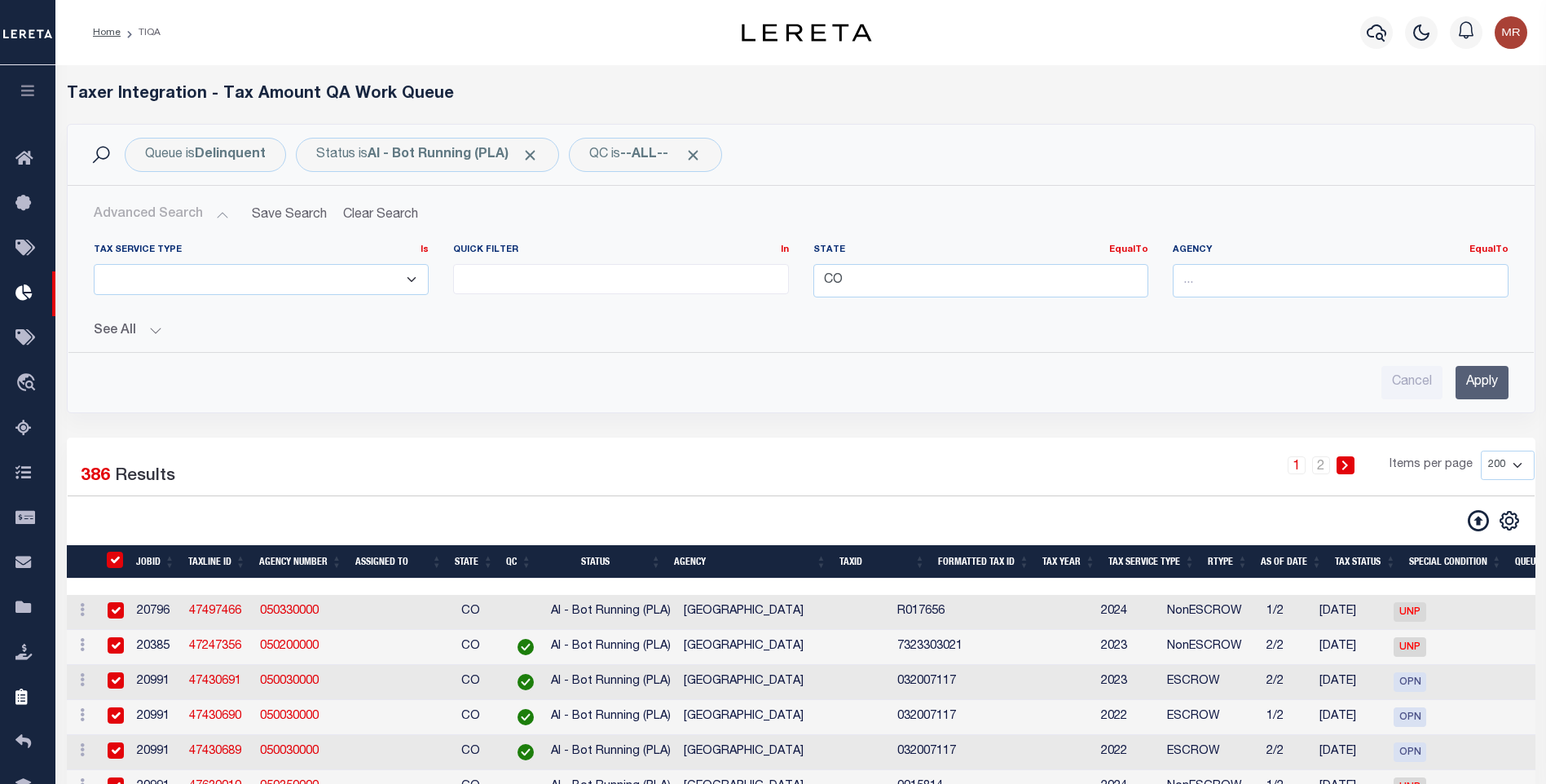
checkbox input "true"
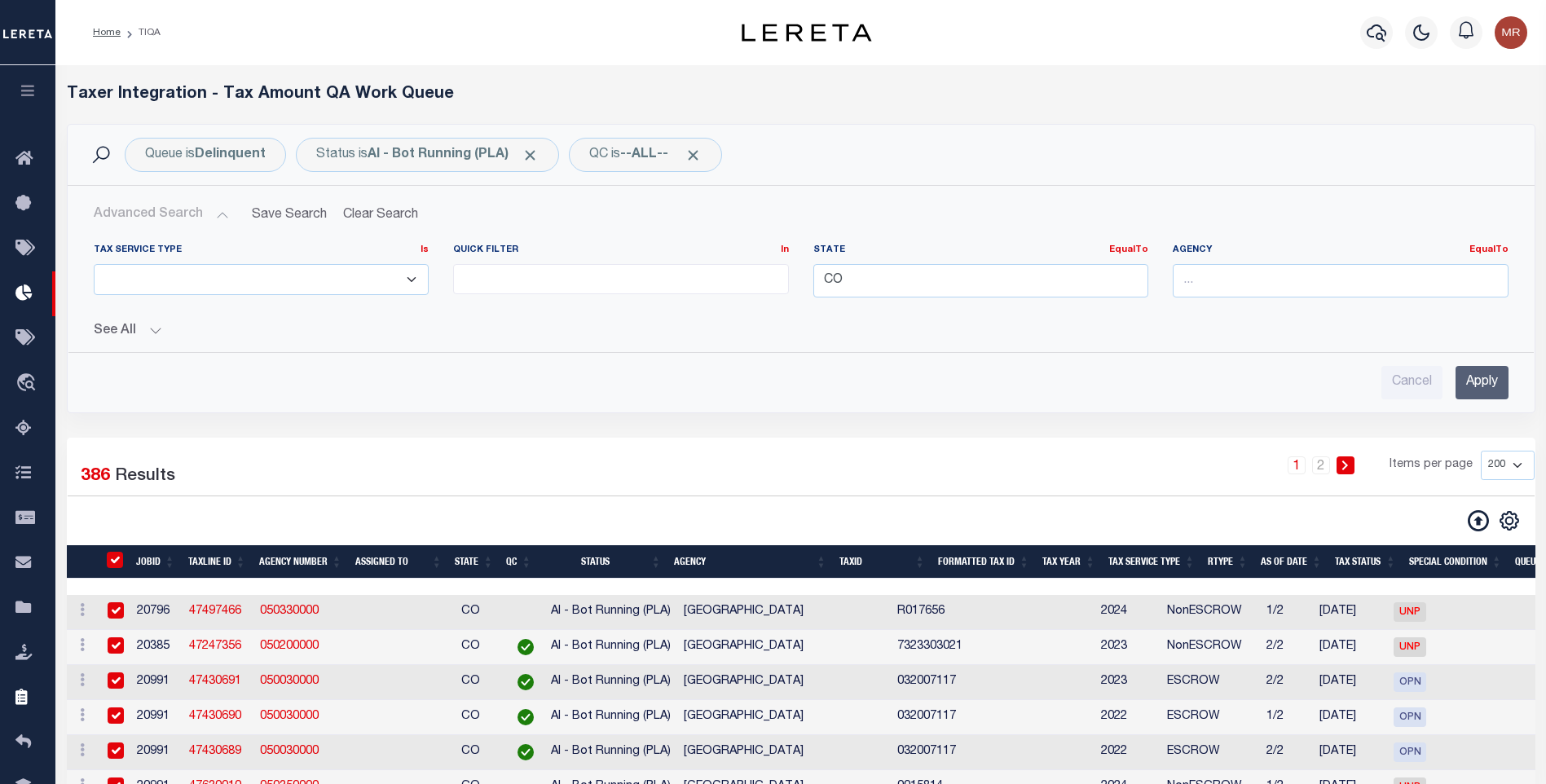
checkbox input "true"
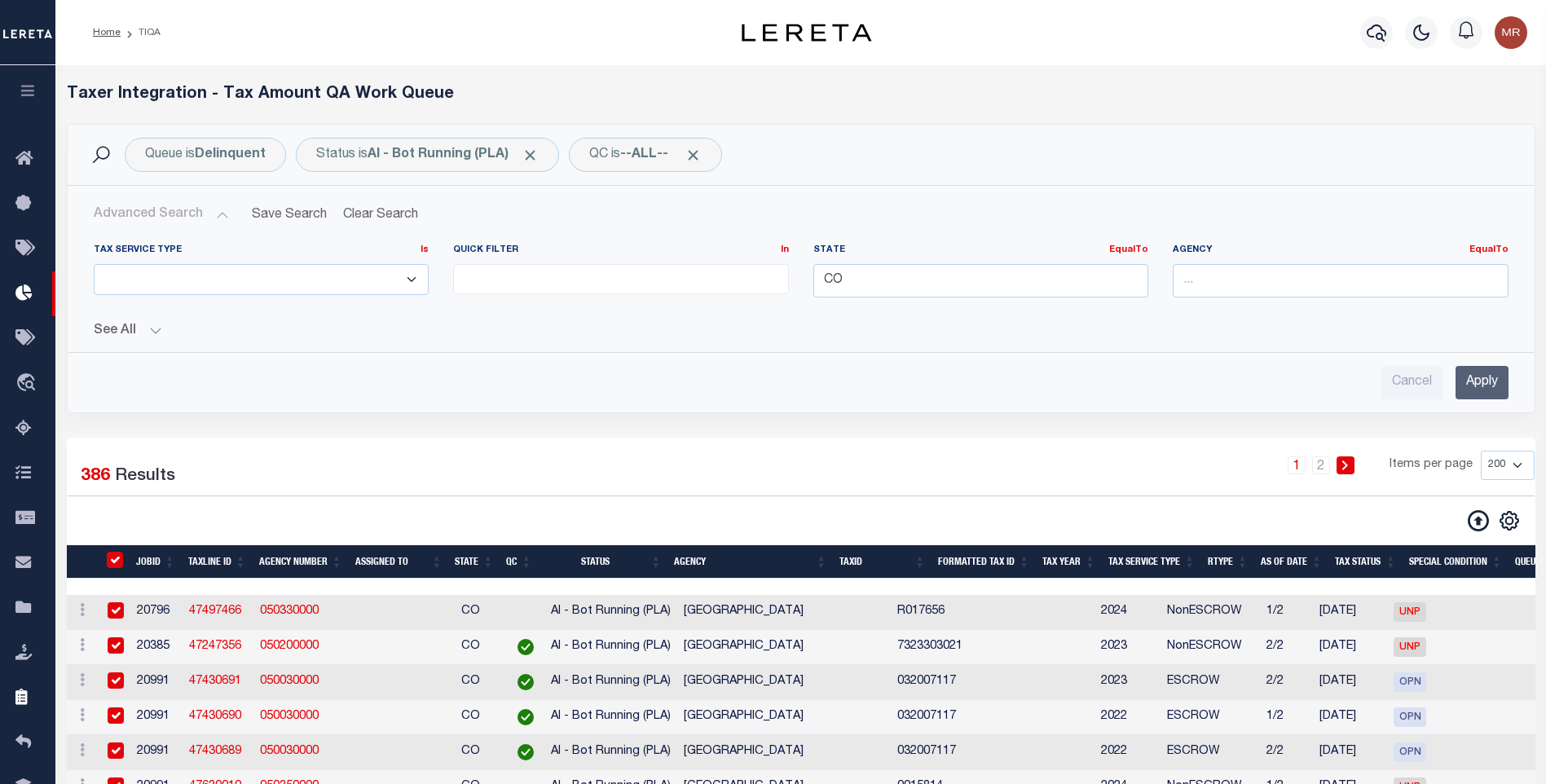
checkbox input "true"
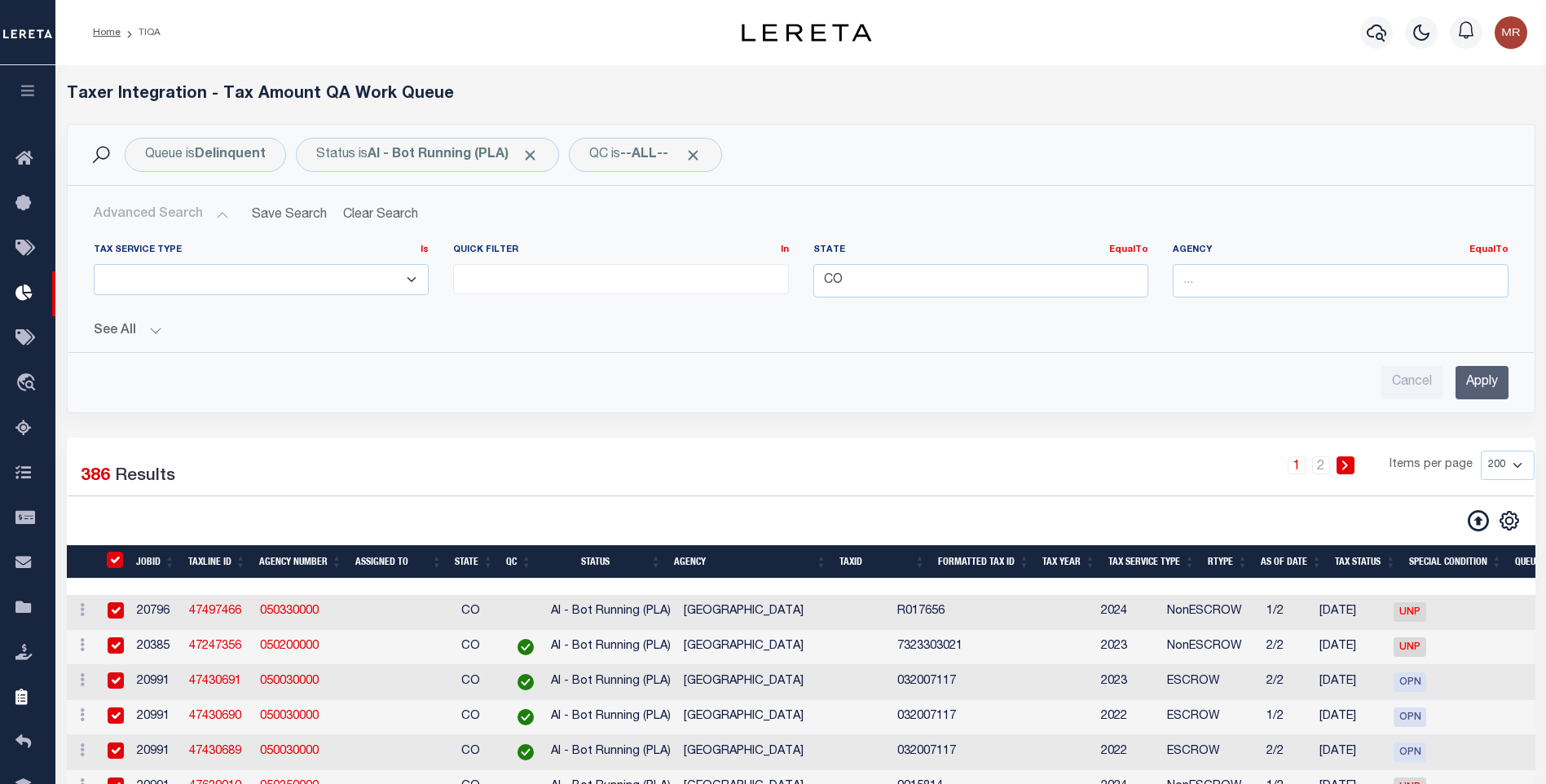
checkbox input "true"
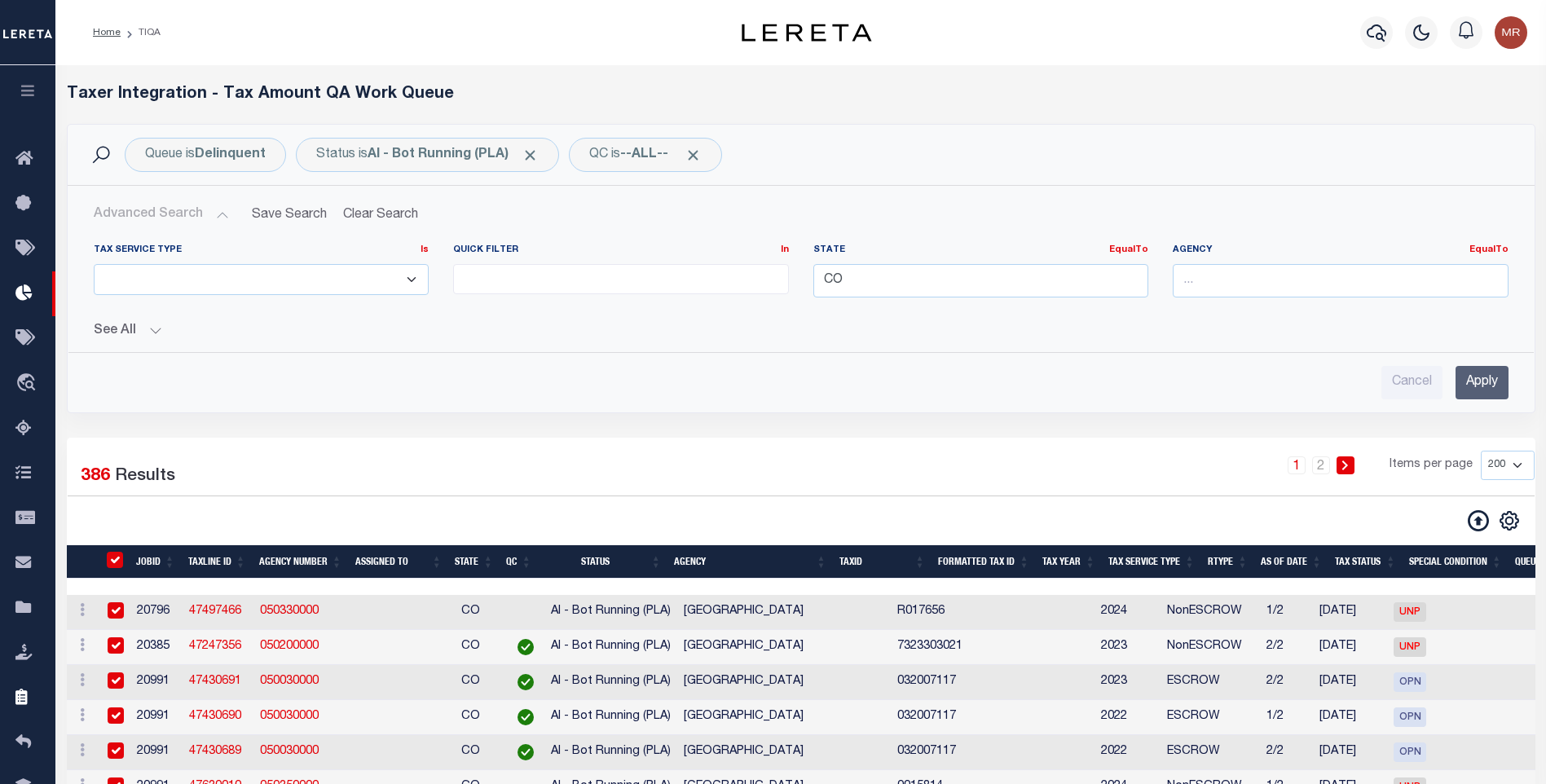
checkbox input "true"
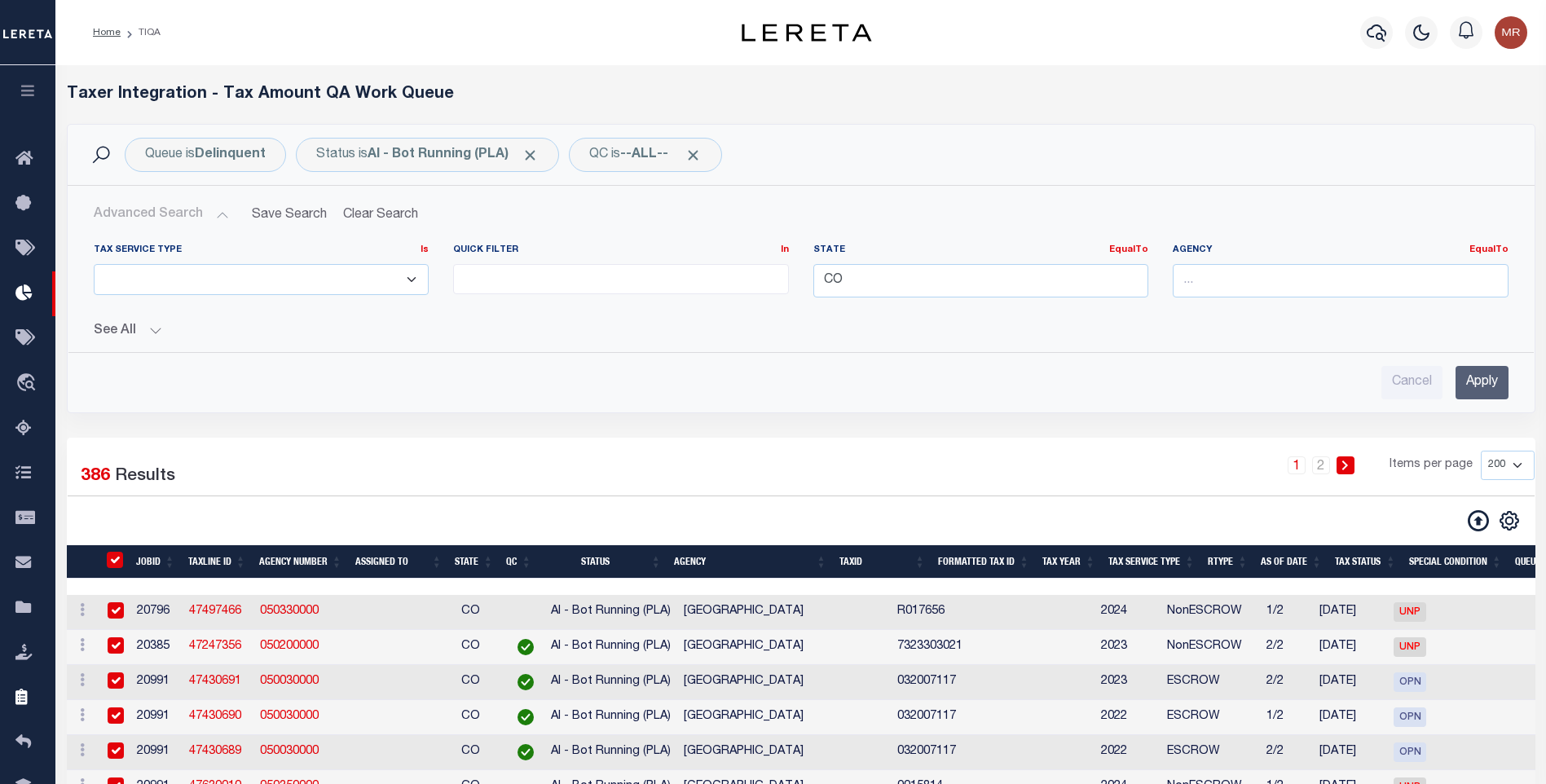
checkbox input "true"
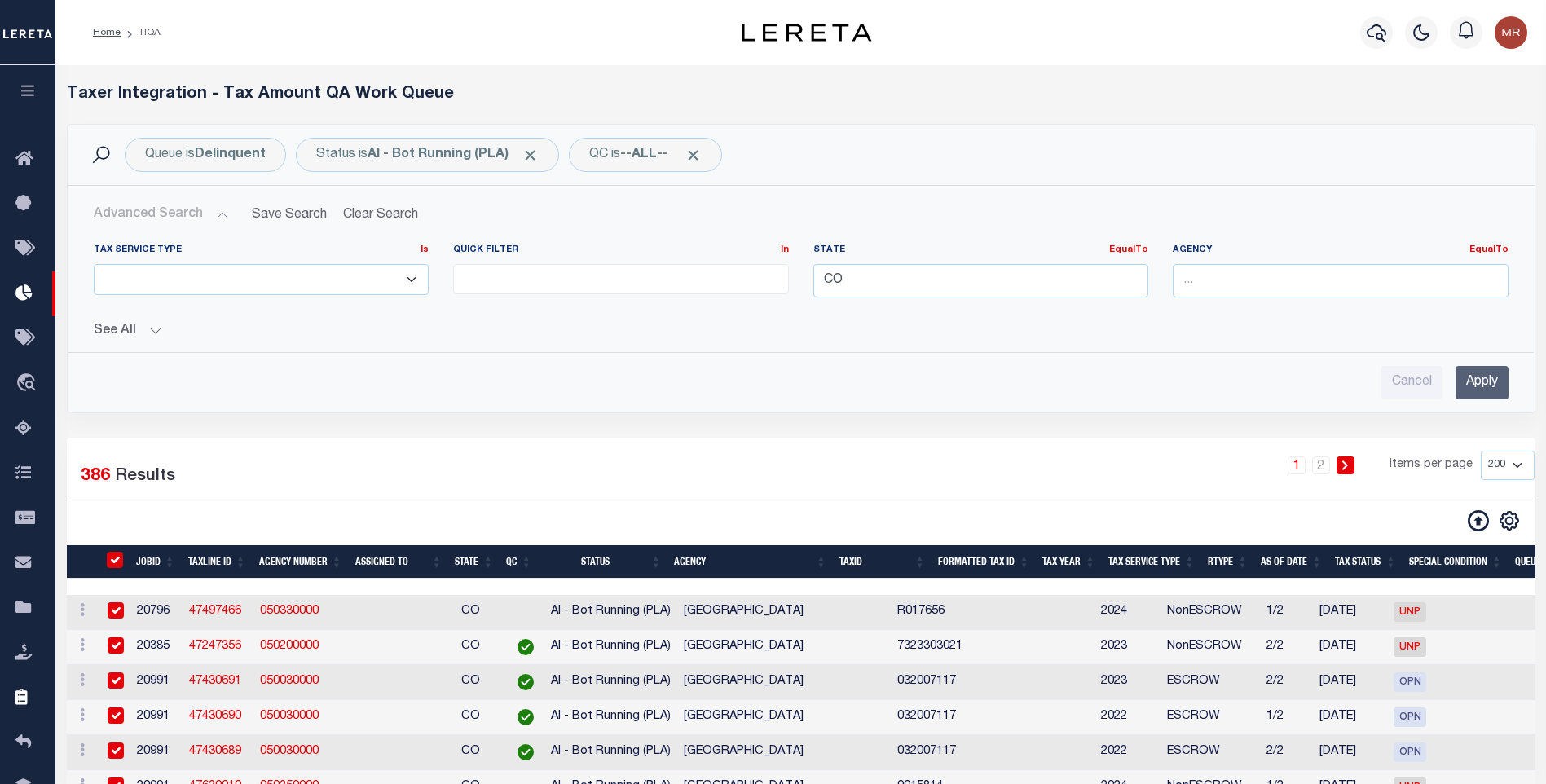
checkbox input "true"
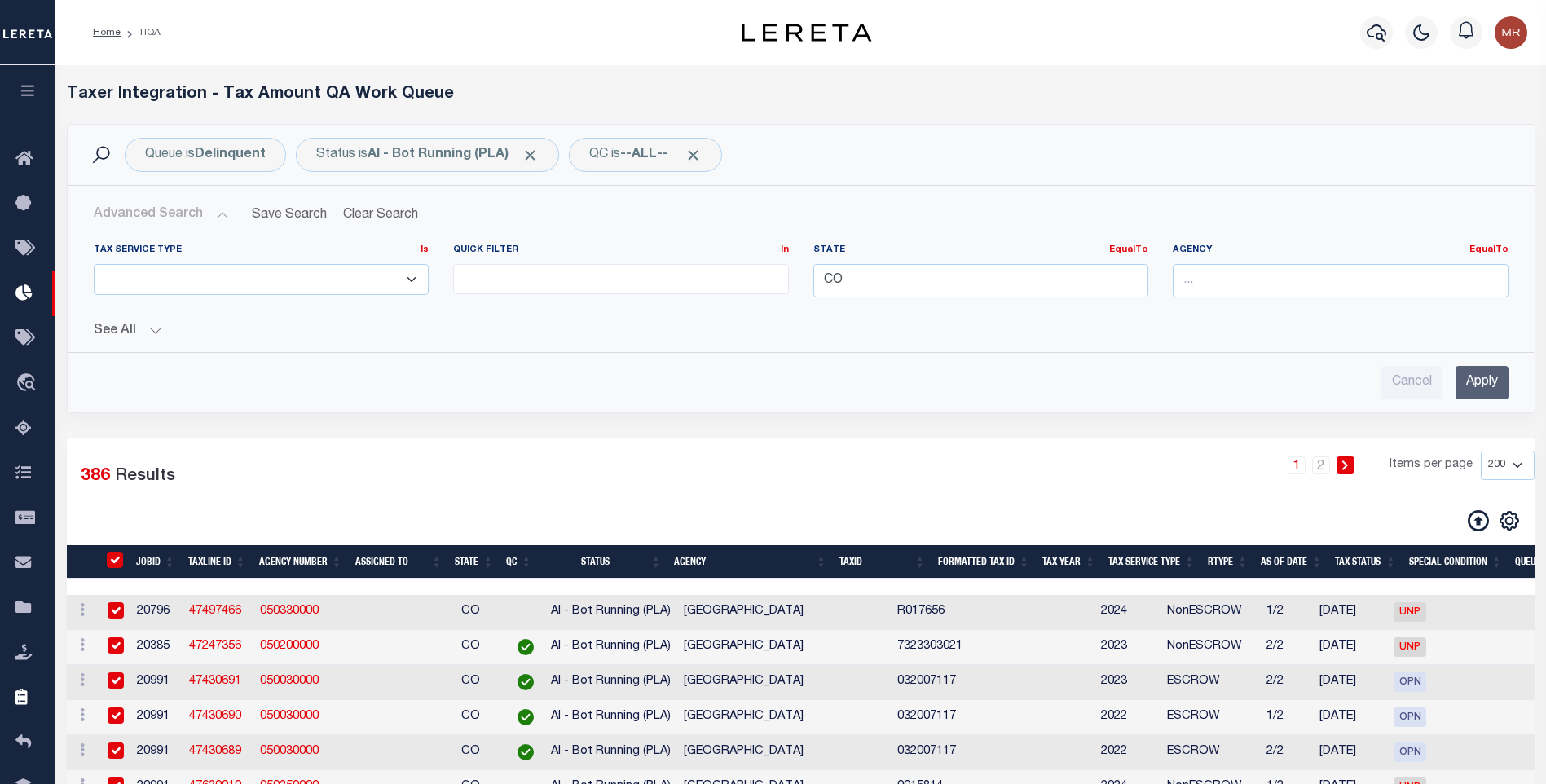
checkbox input "true"
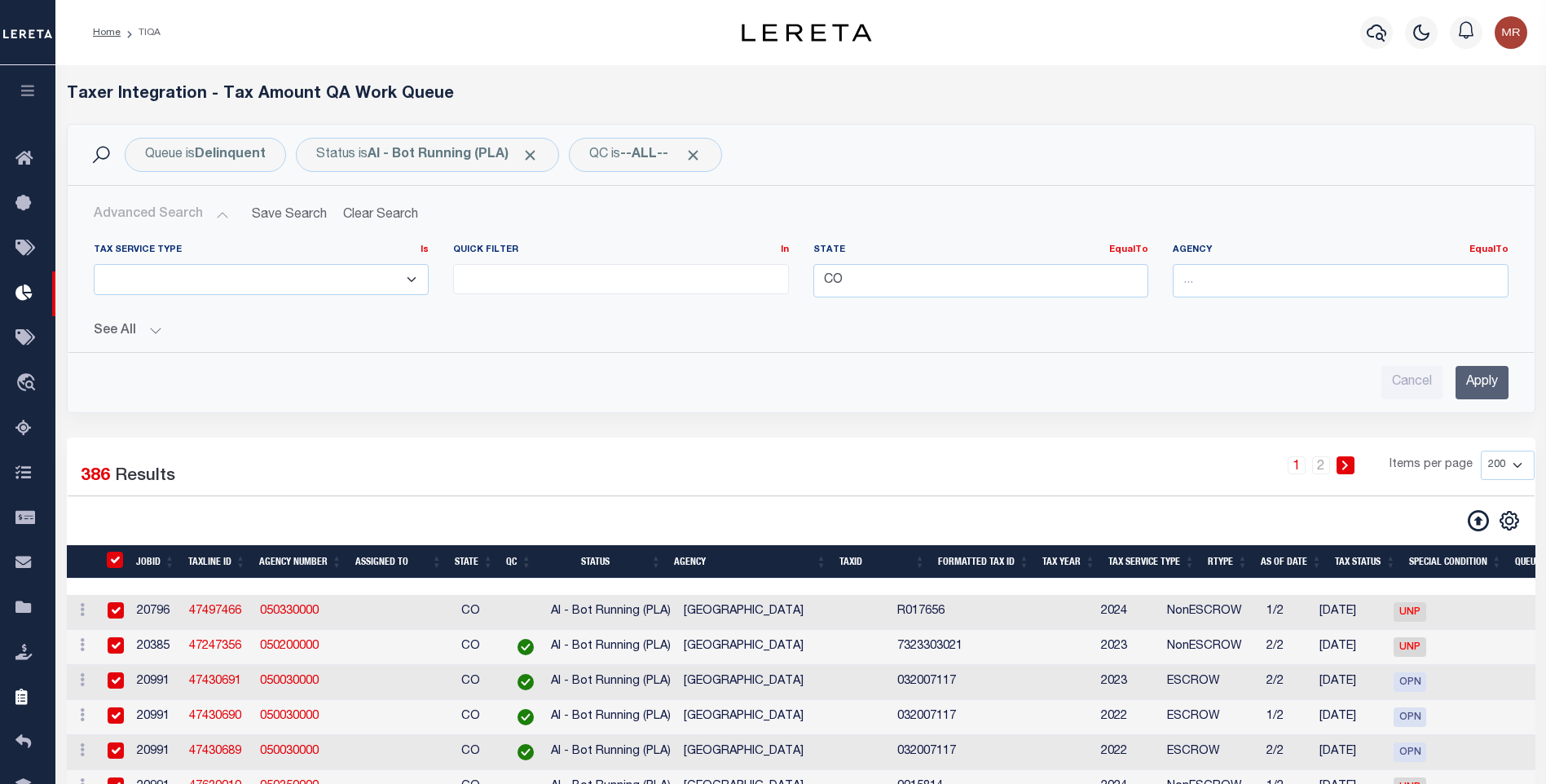
checkbox input "true"
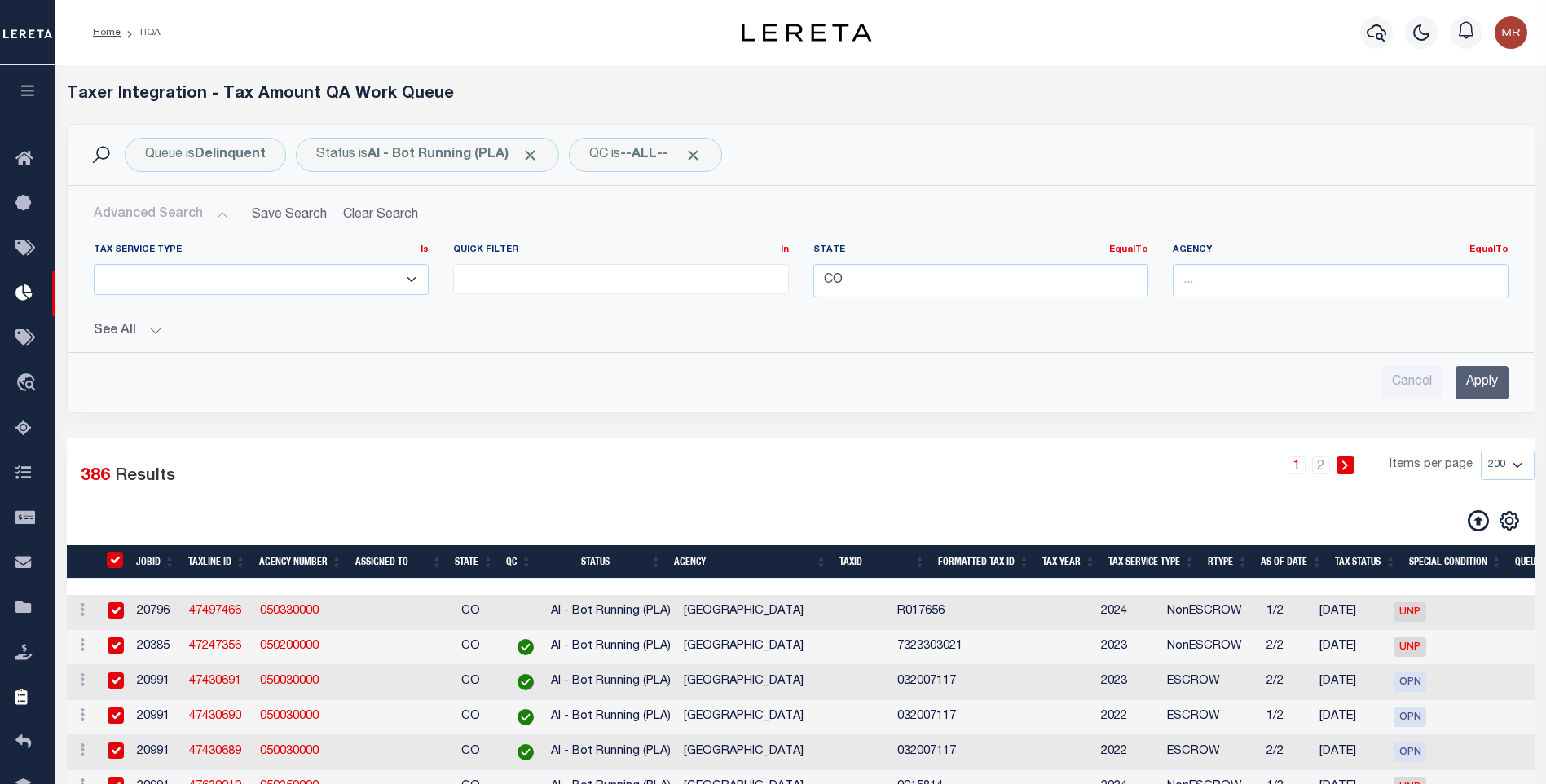
checkbox input "true"
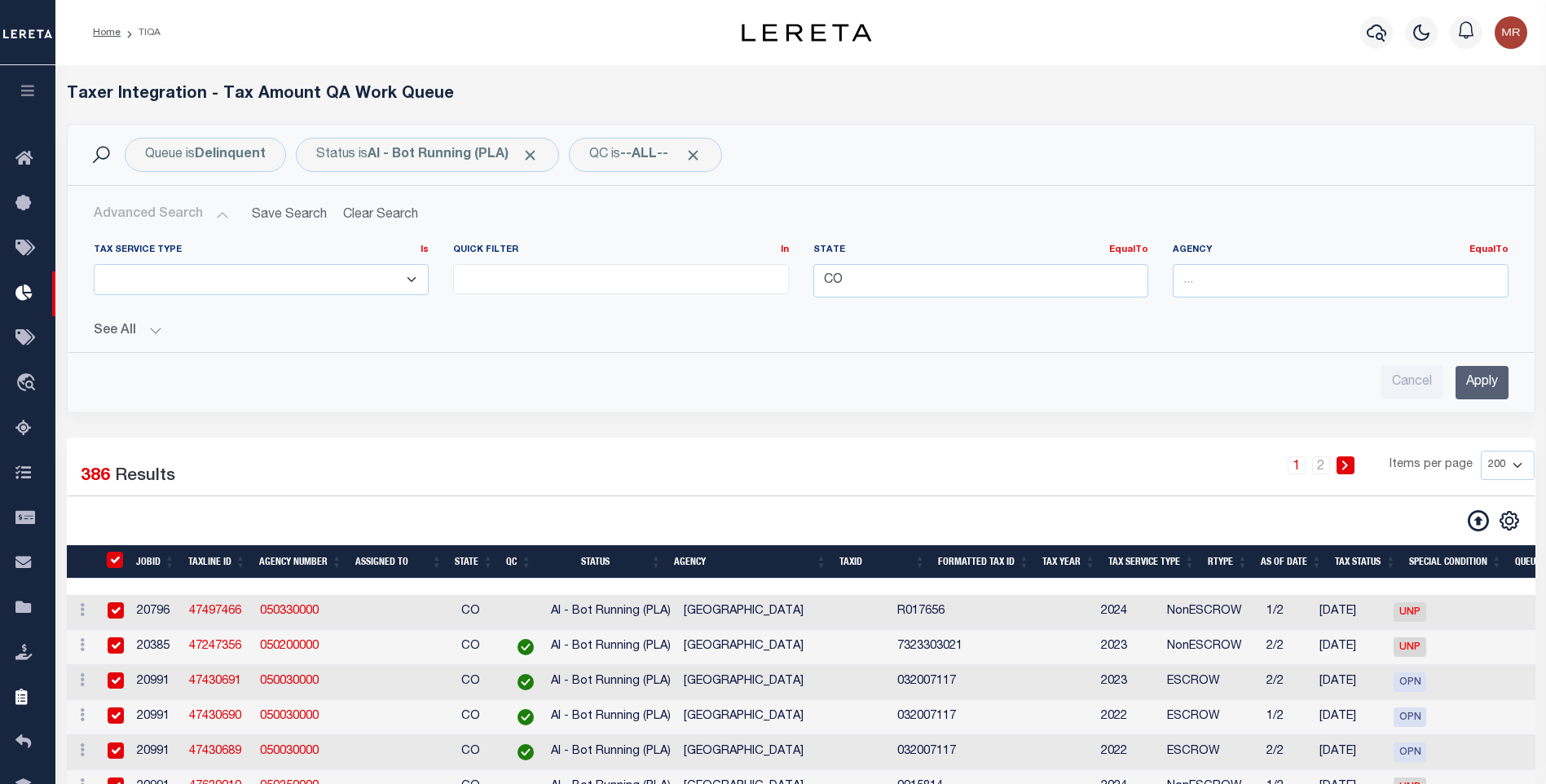
checkbox input "true"
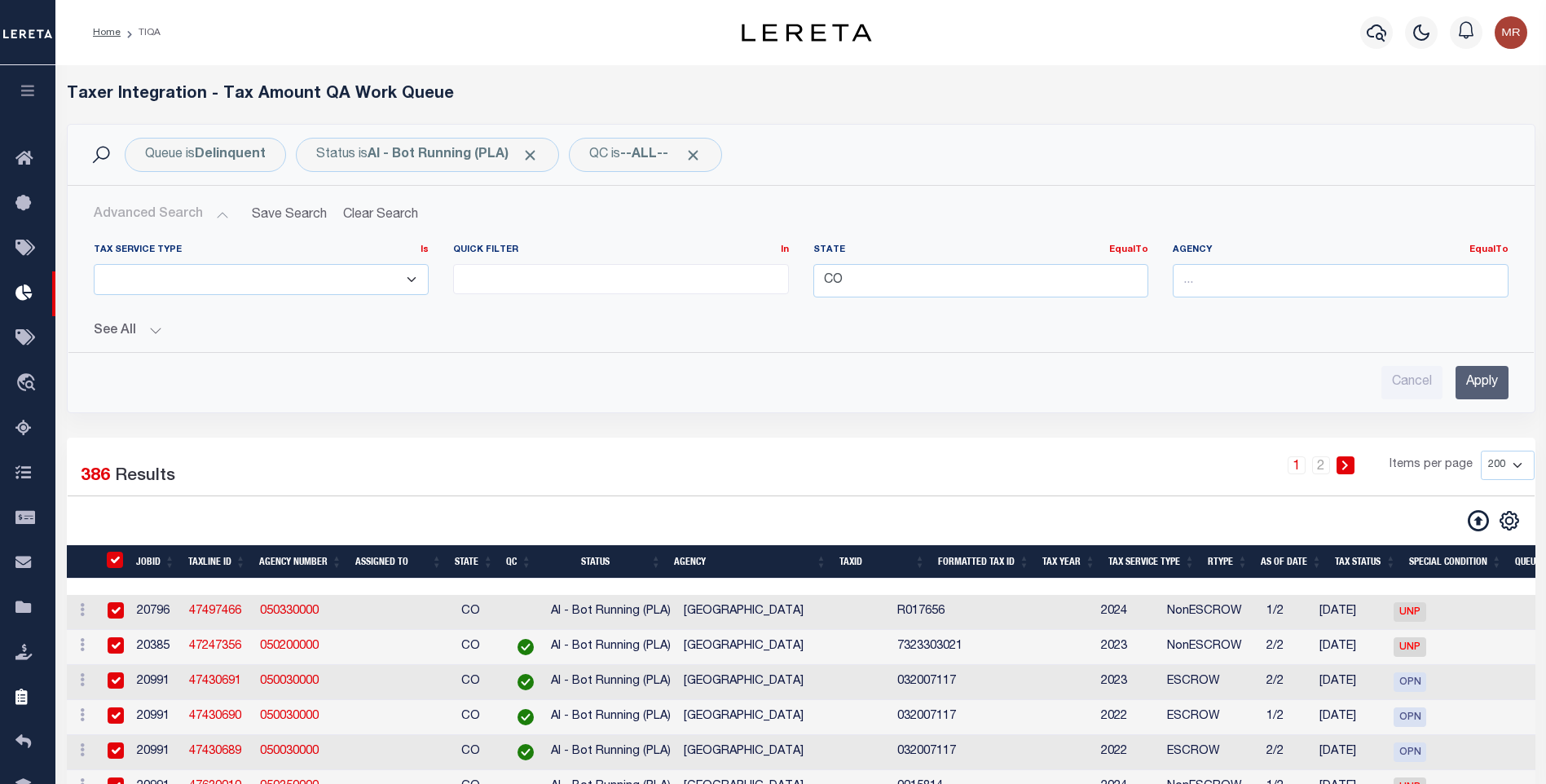
checkbox input "true"
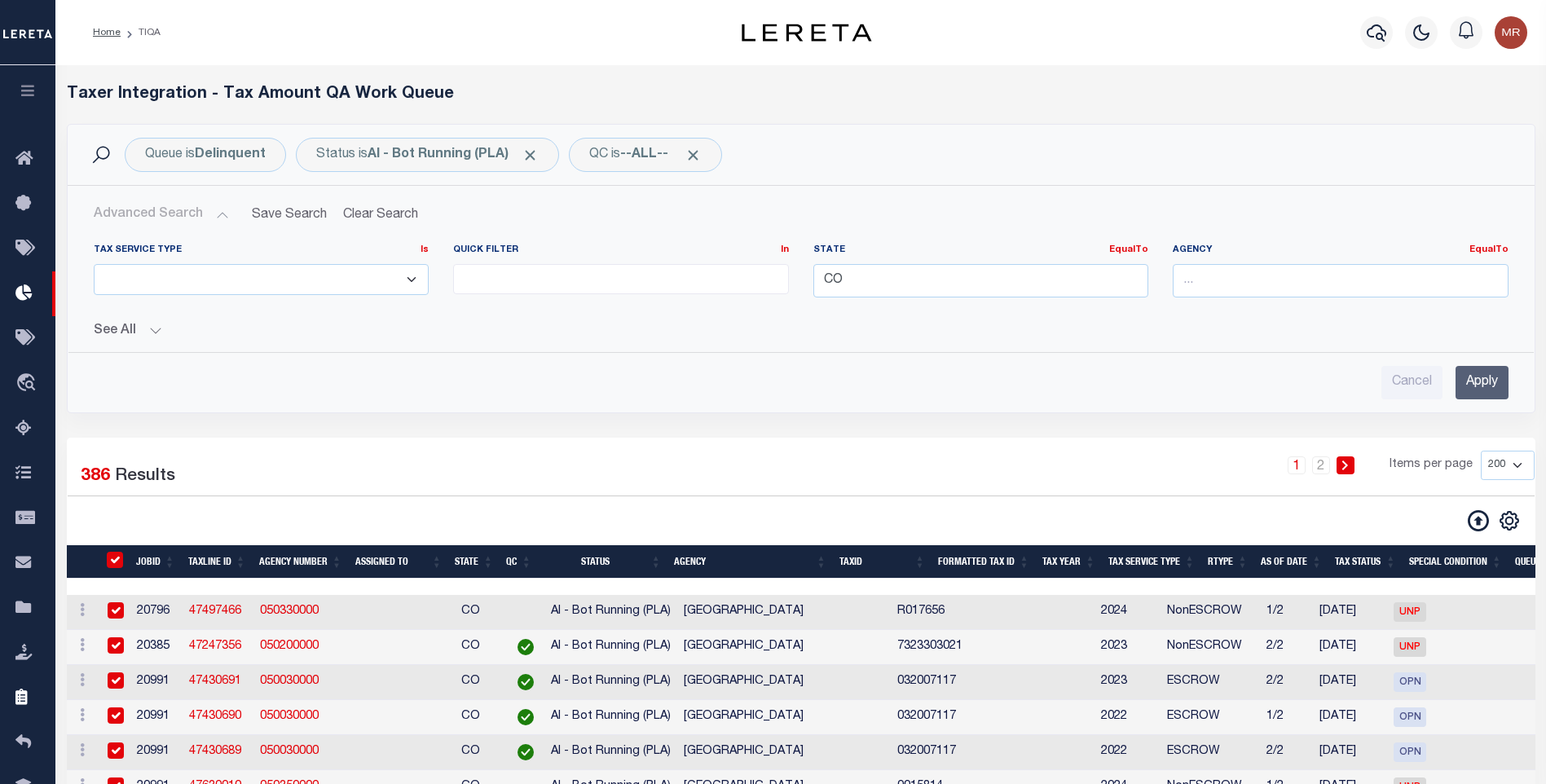
checkbox input "true"
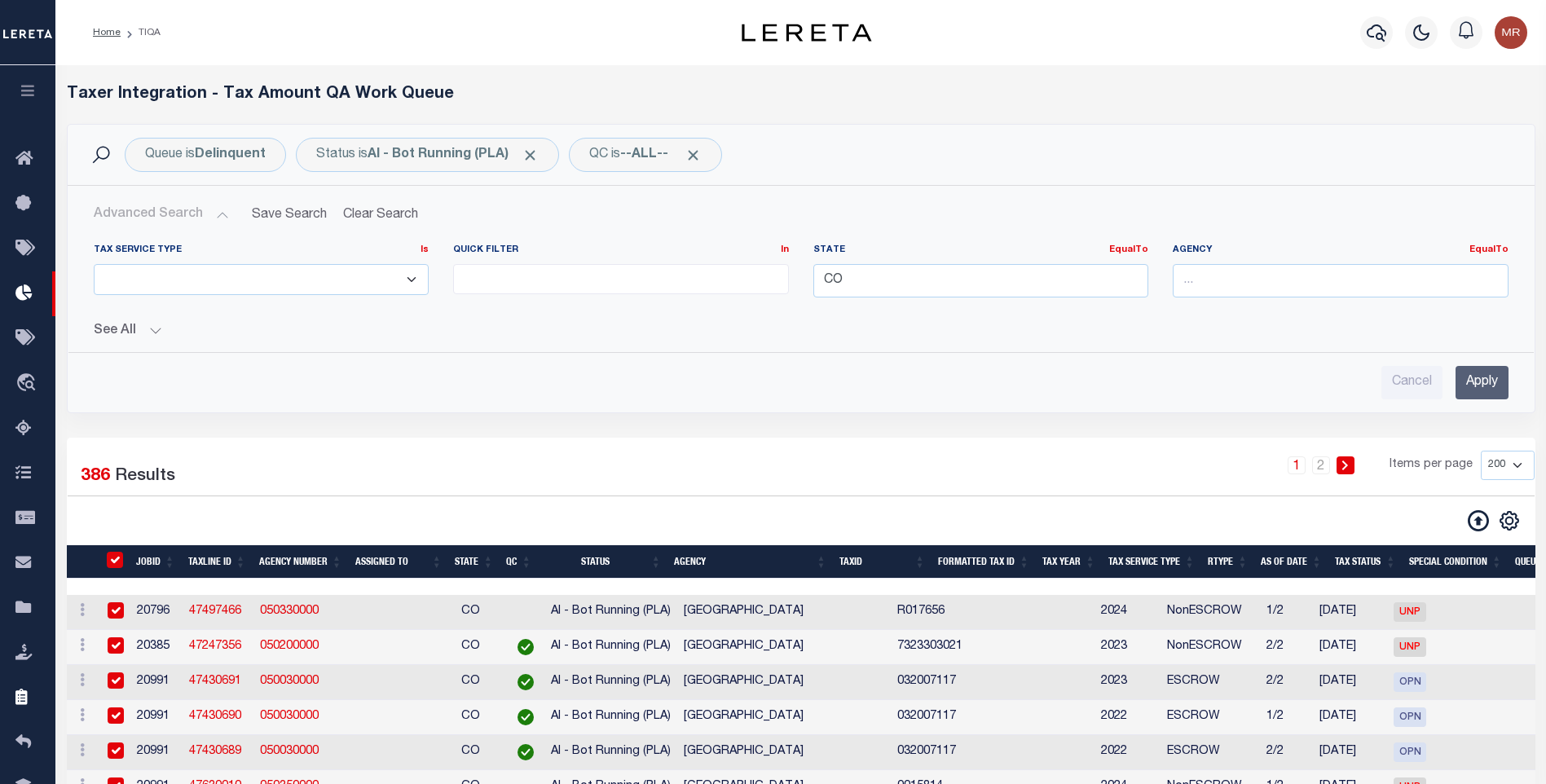
checkbox input "true"
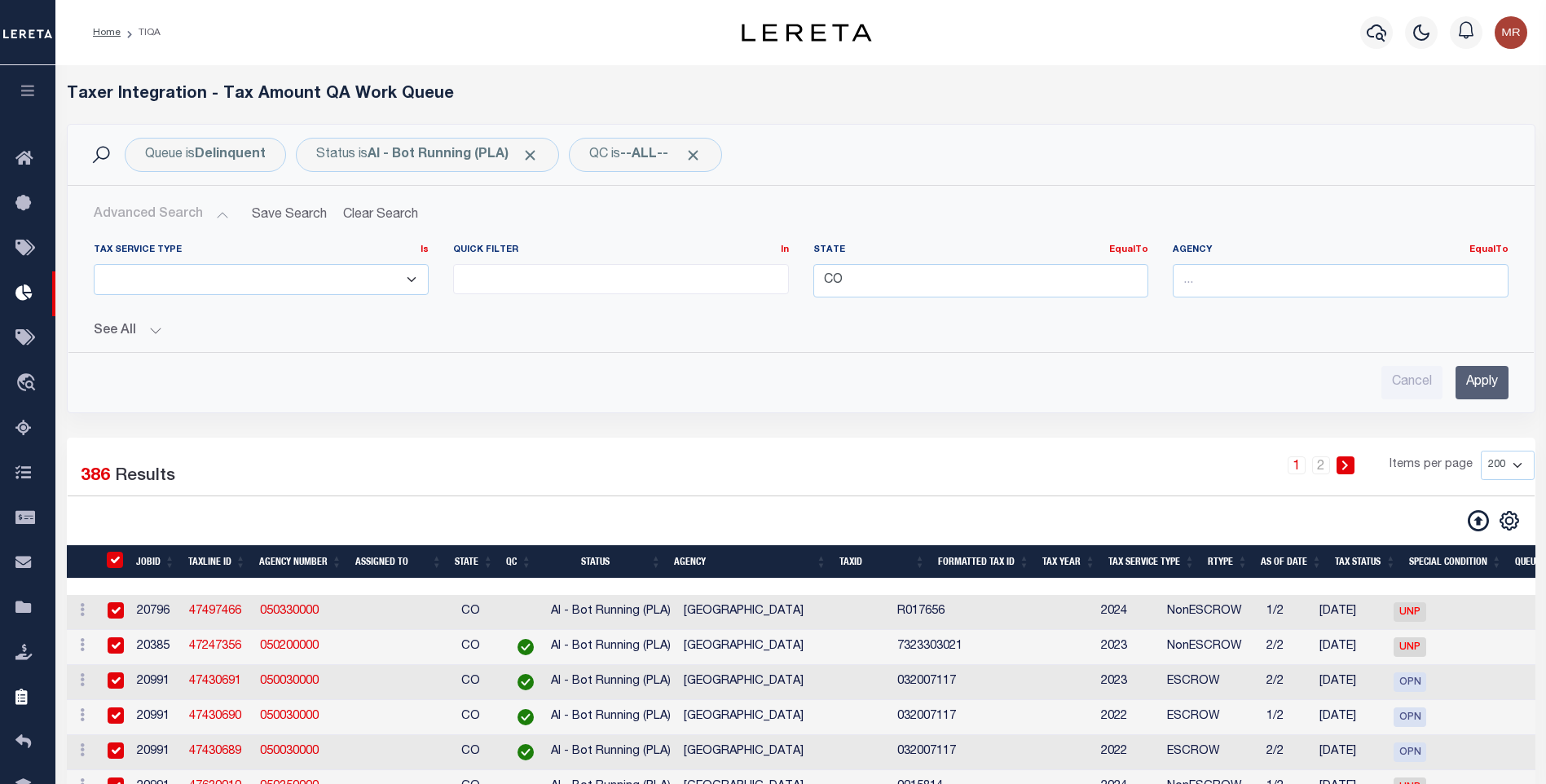
checkbox input "true"
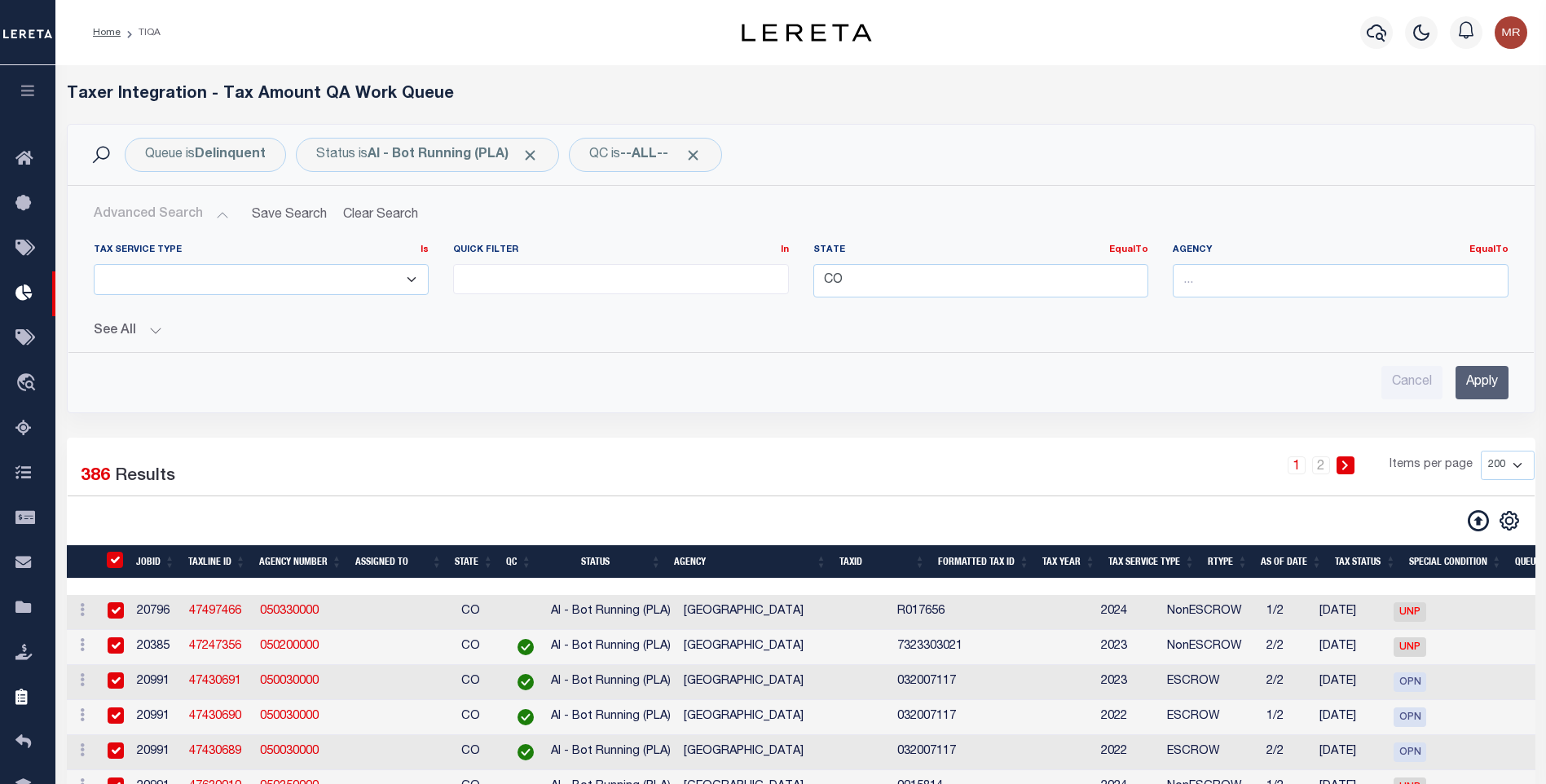
checkbox input "true"
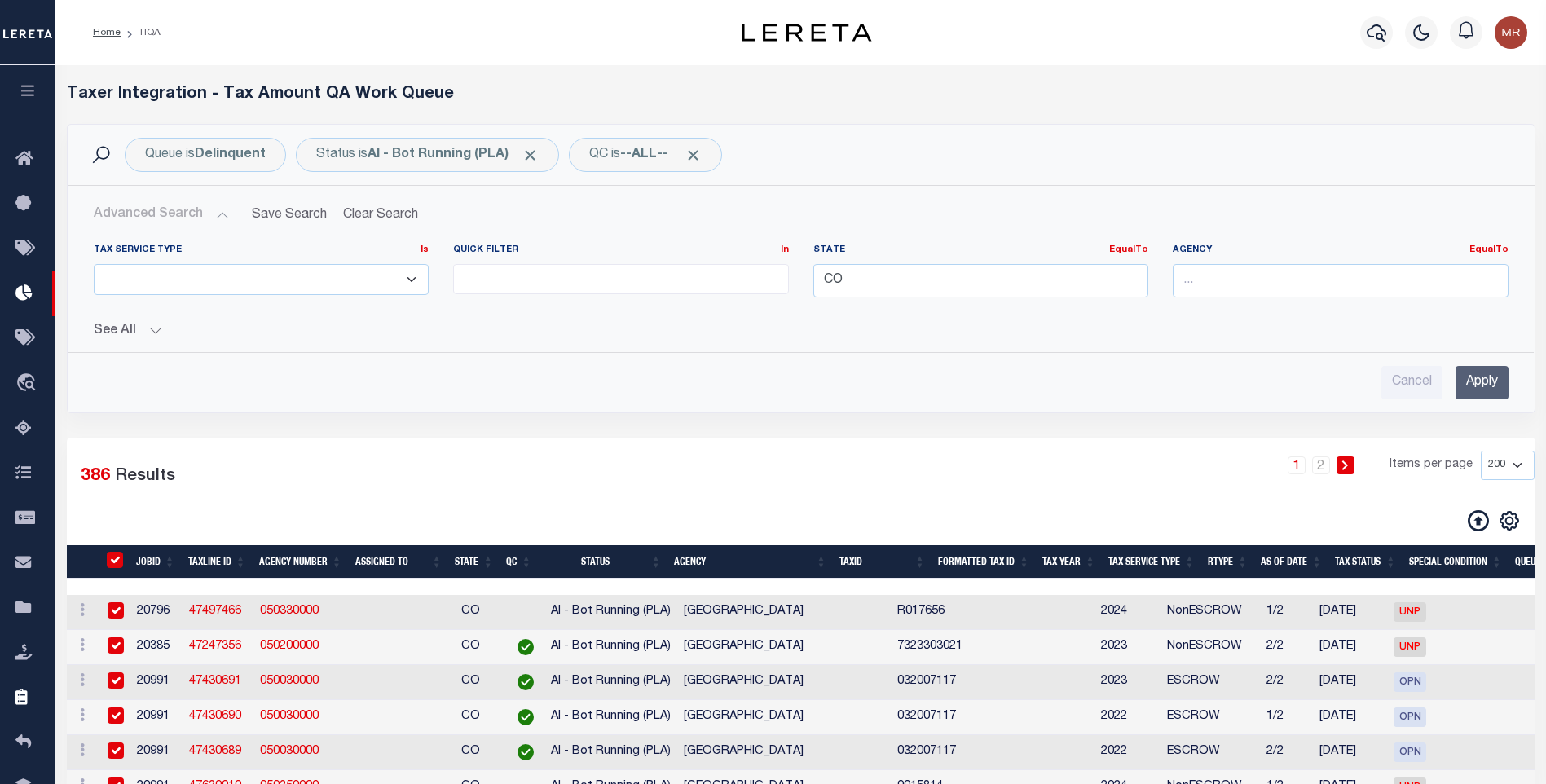
checkbox input "true"
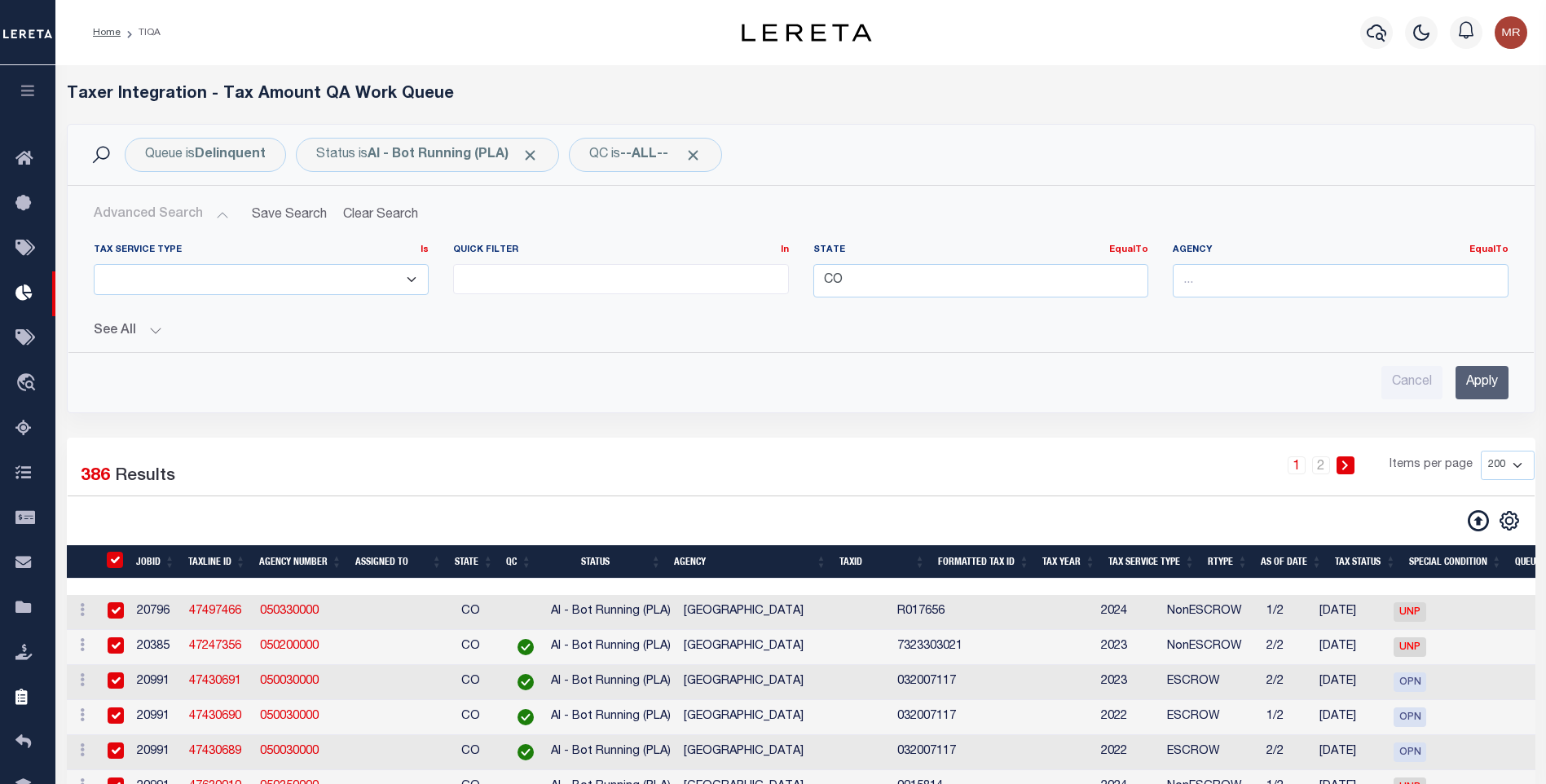
checkbox input "true"
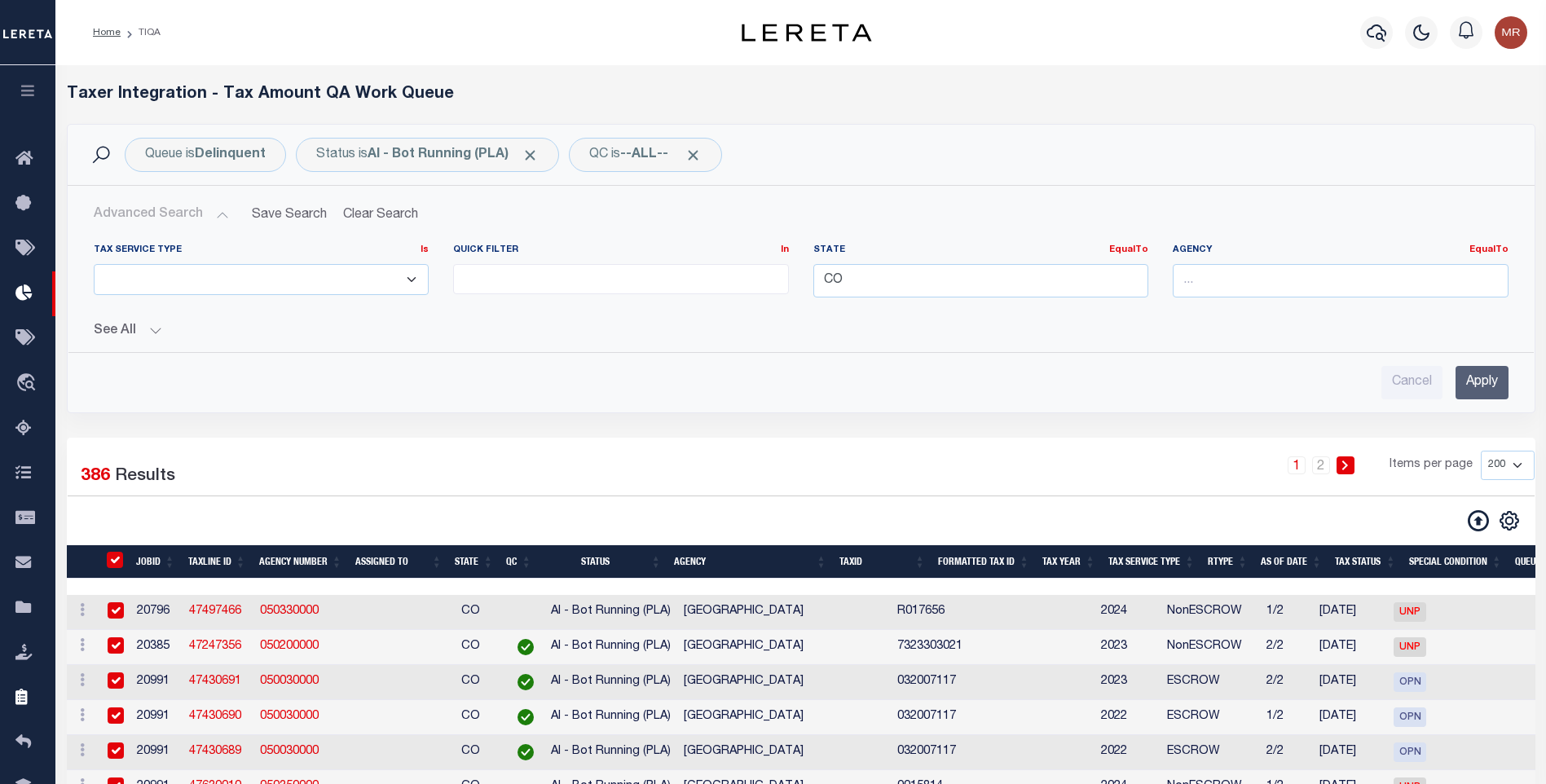
checkbox input "true"
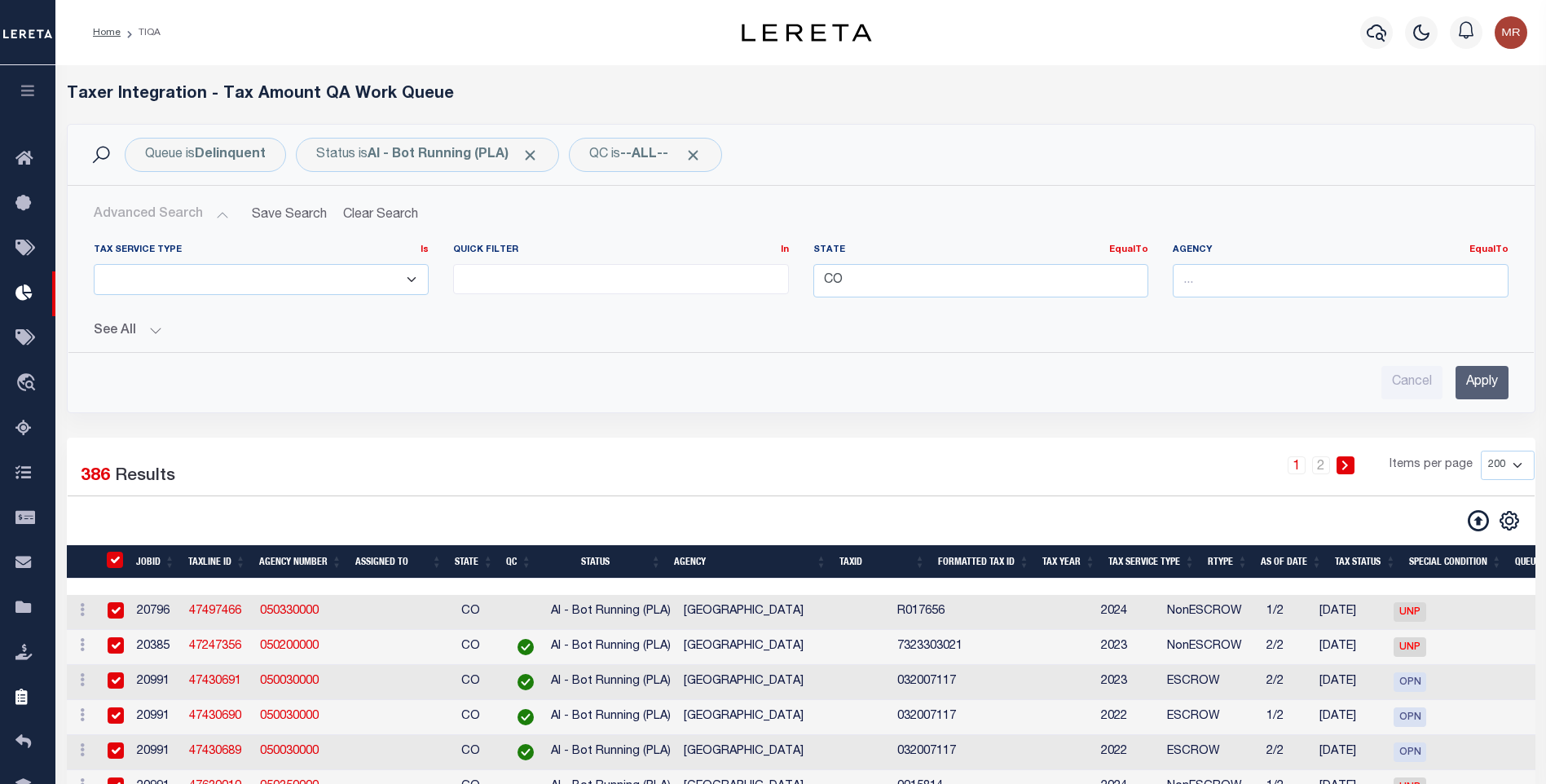
checkbox input "true"
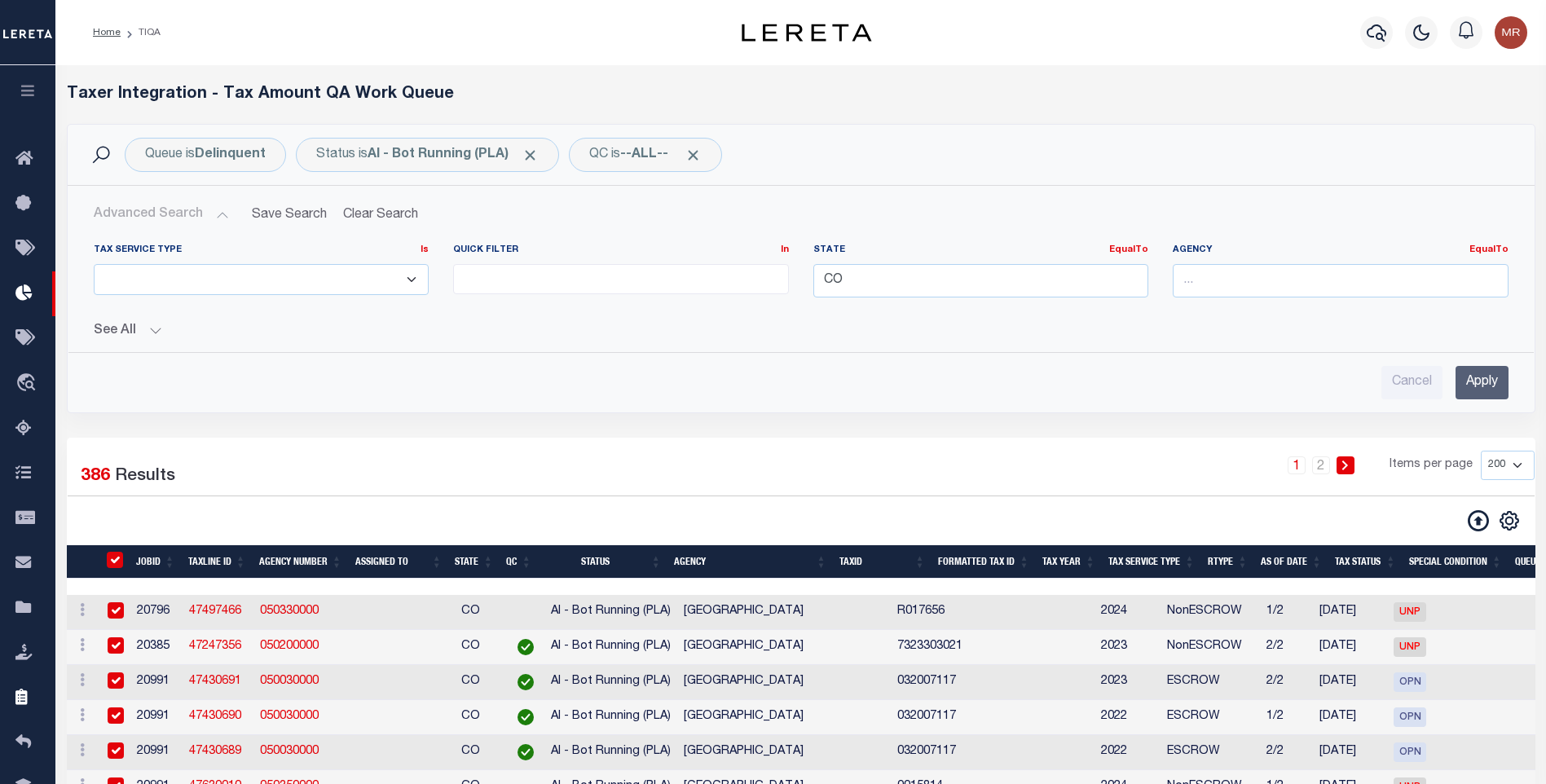
checkbox input "true"
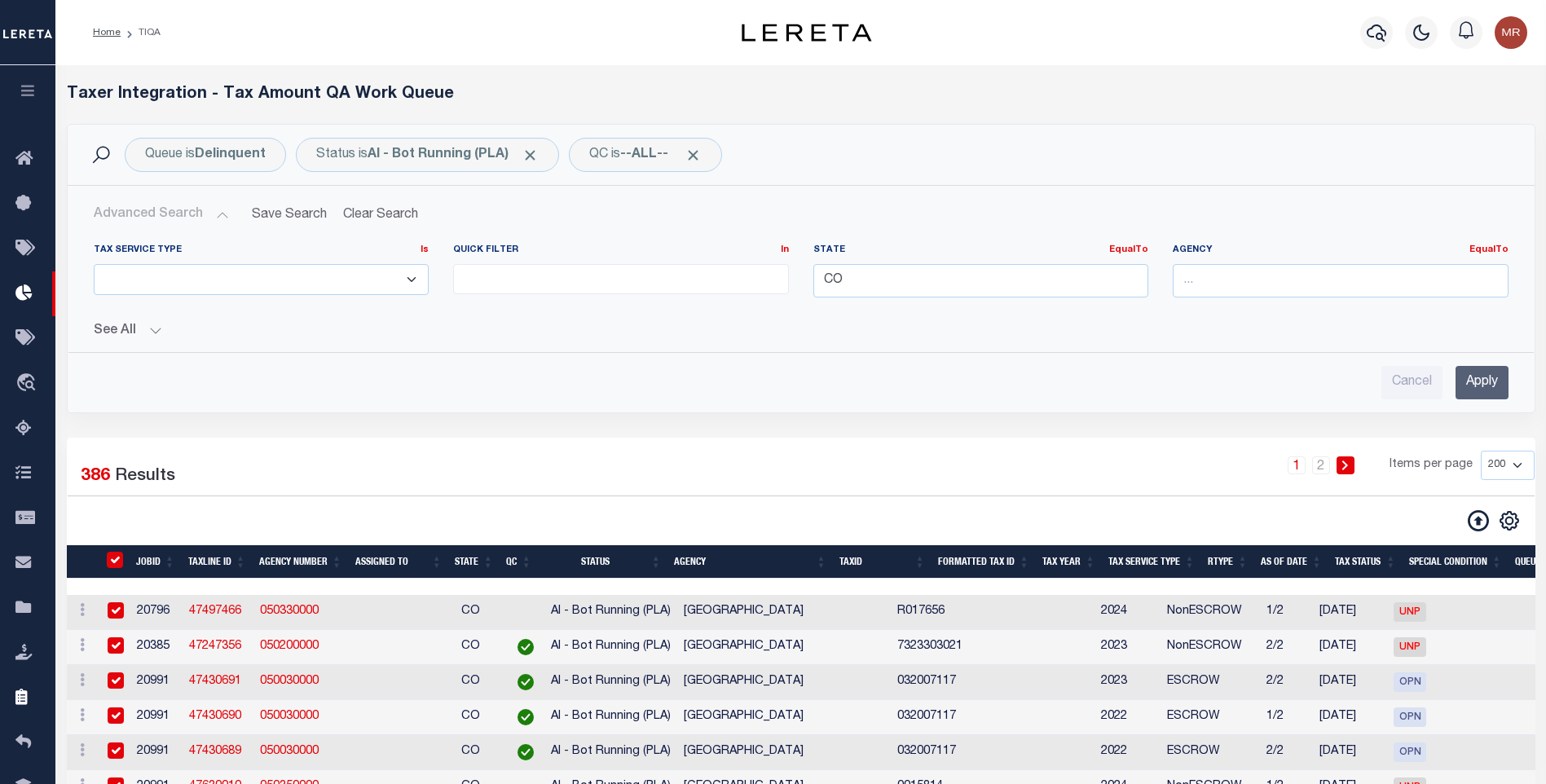
checkbox input "true"
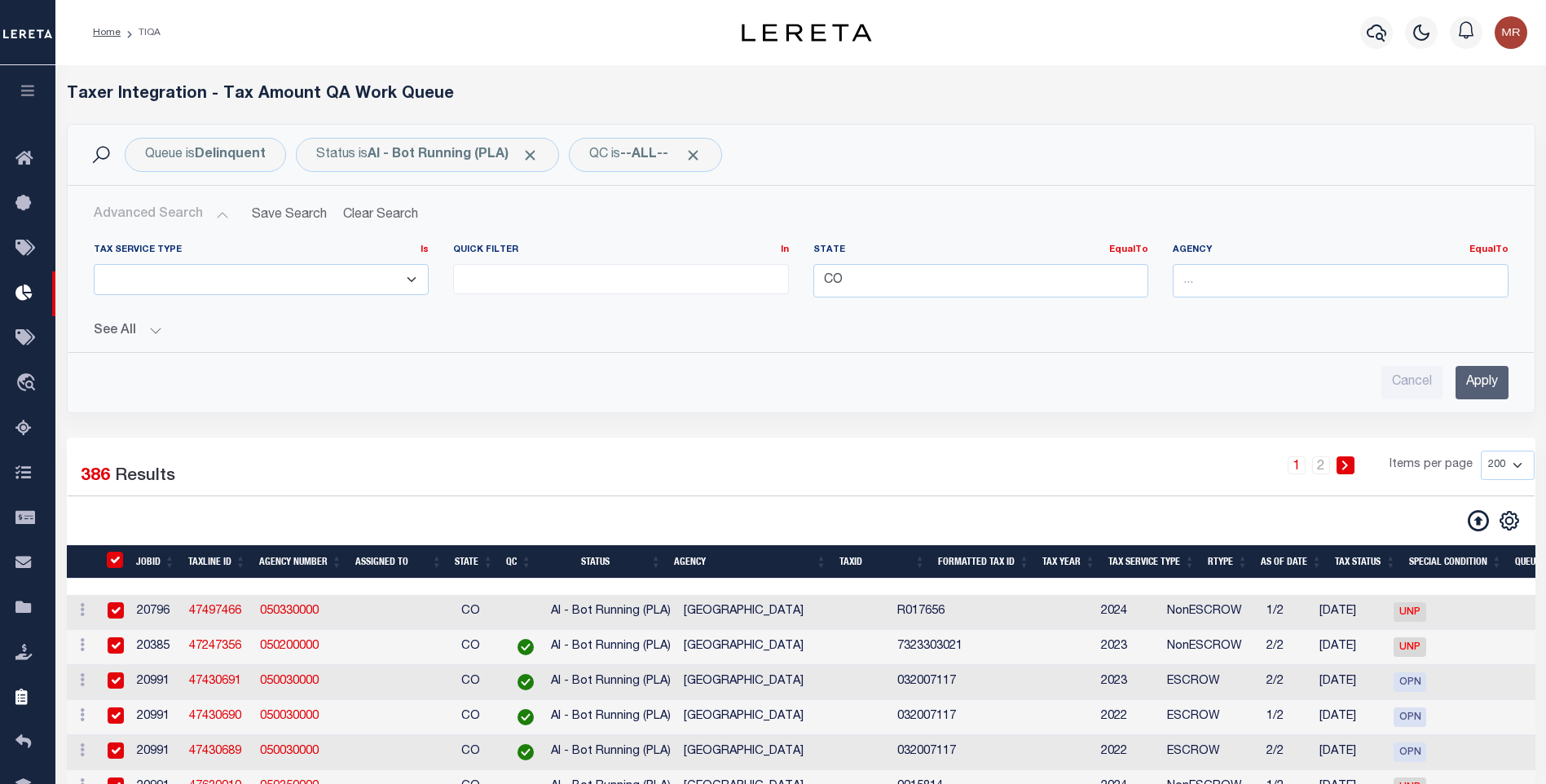
checkbox input "true"
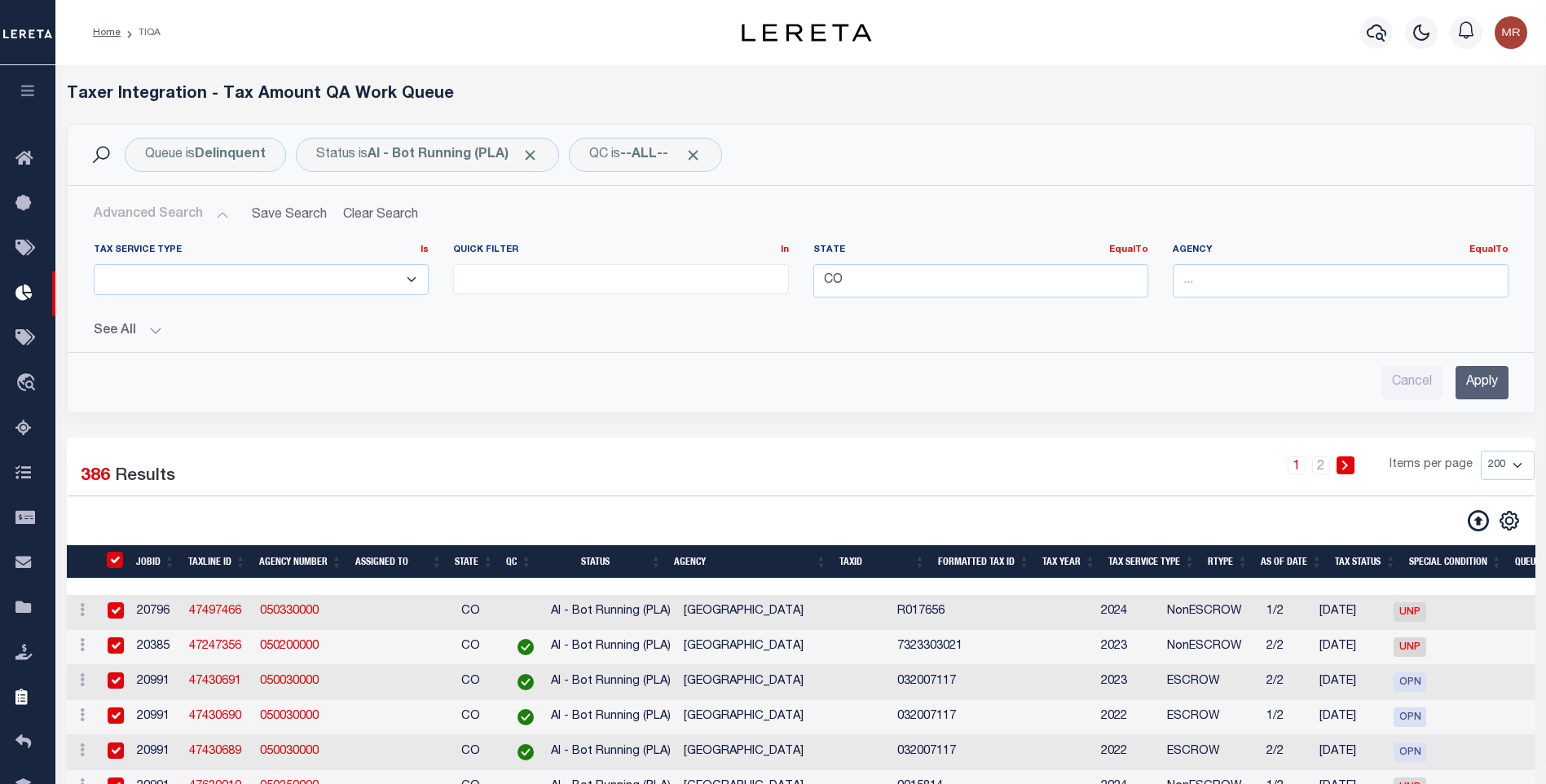
checkbox input "true"
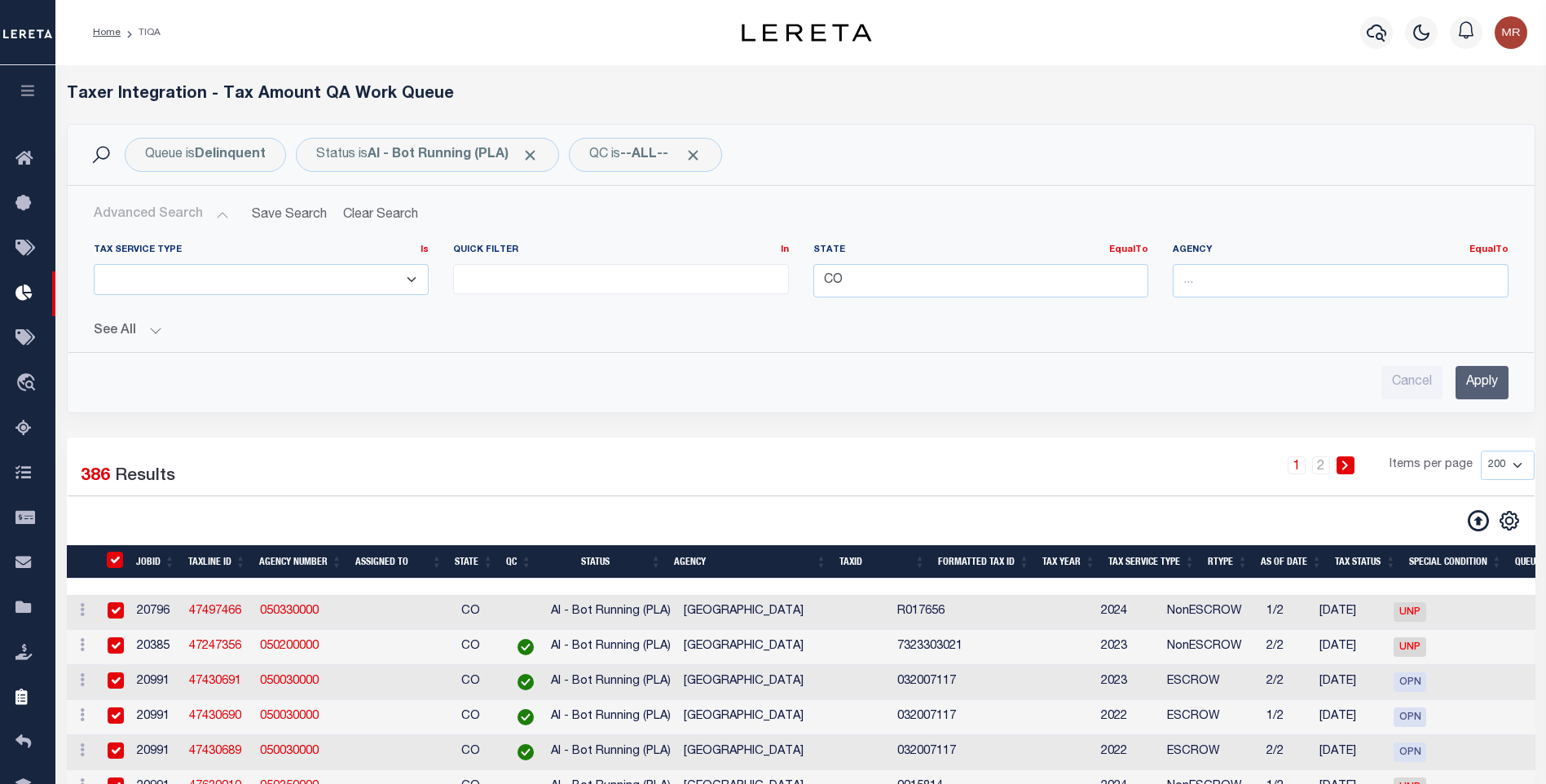
checkbox input "true"
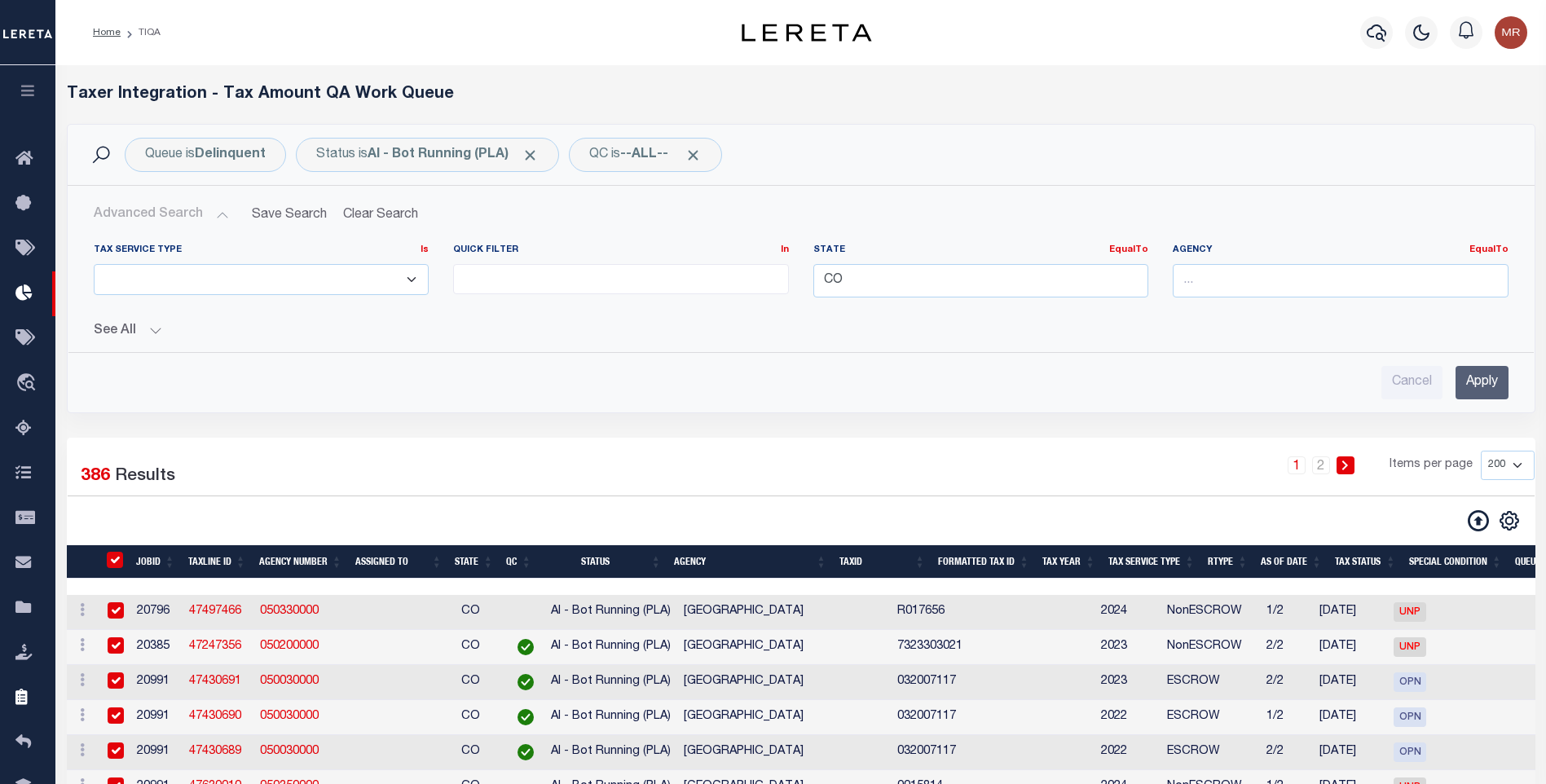
checkbox input "true"
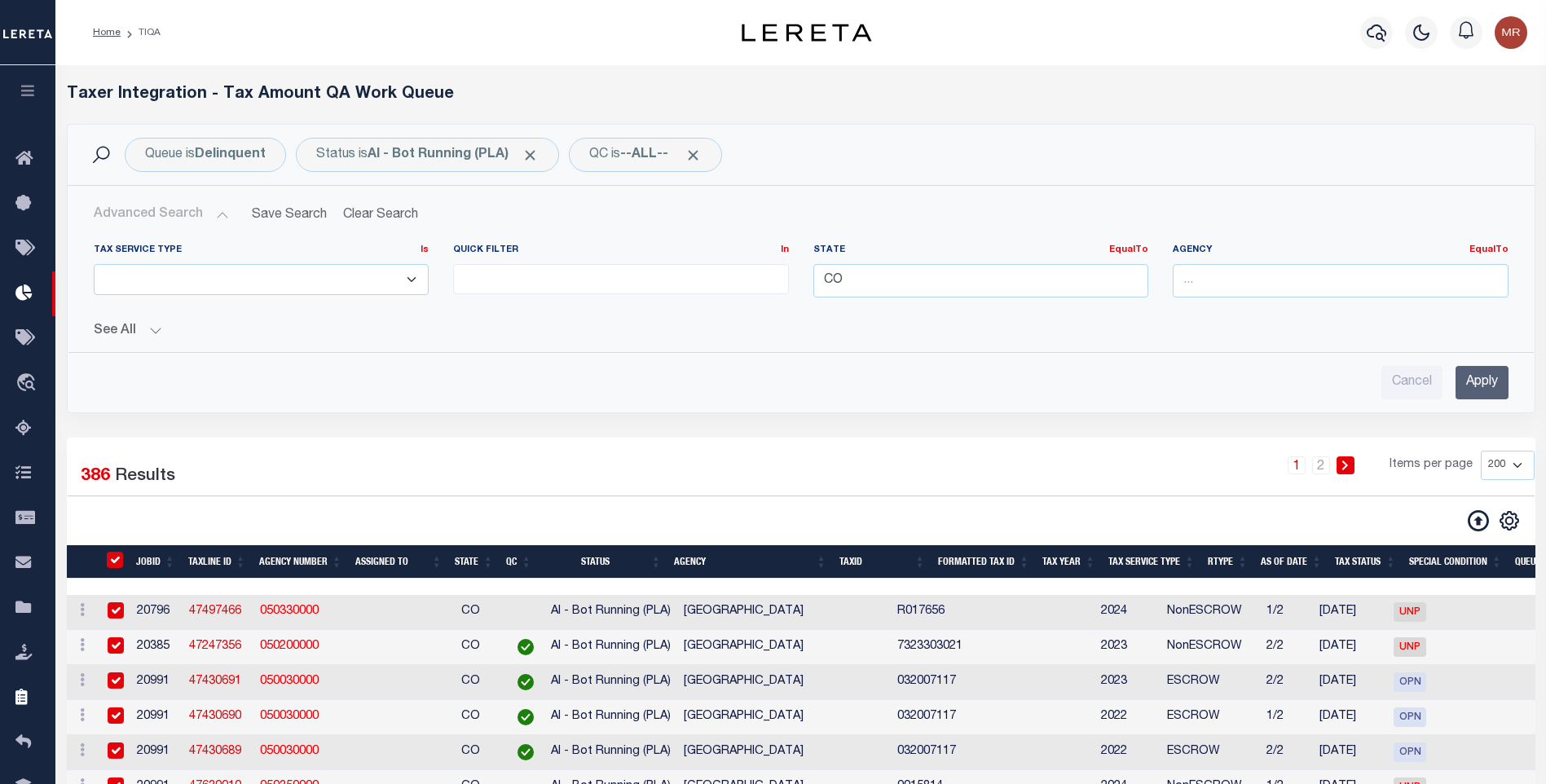
checkbox input "true"
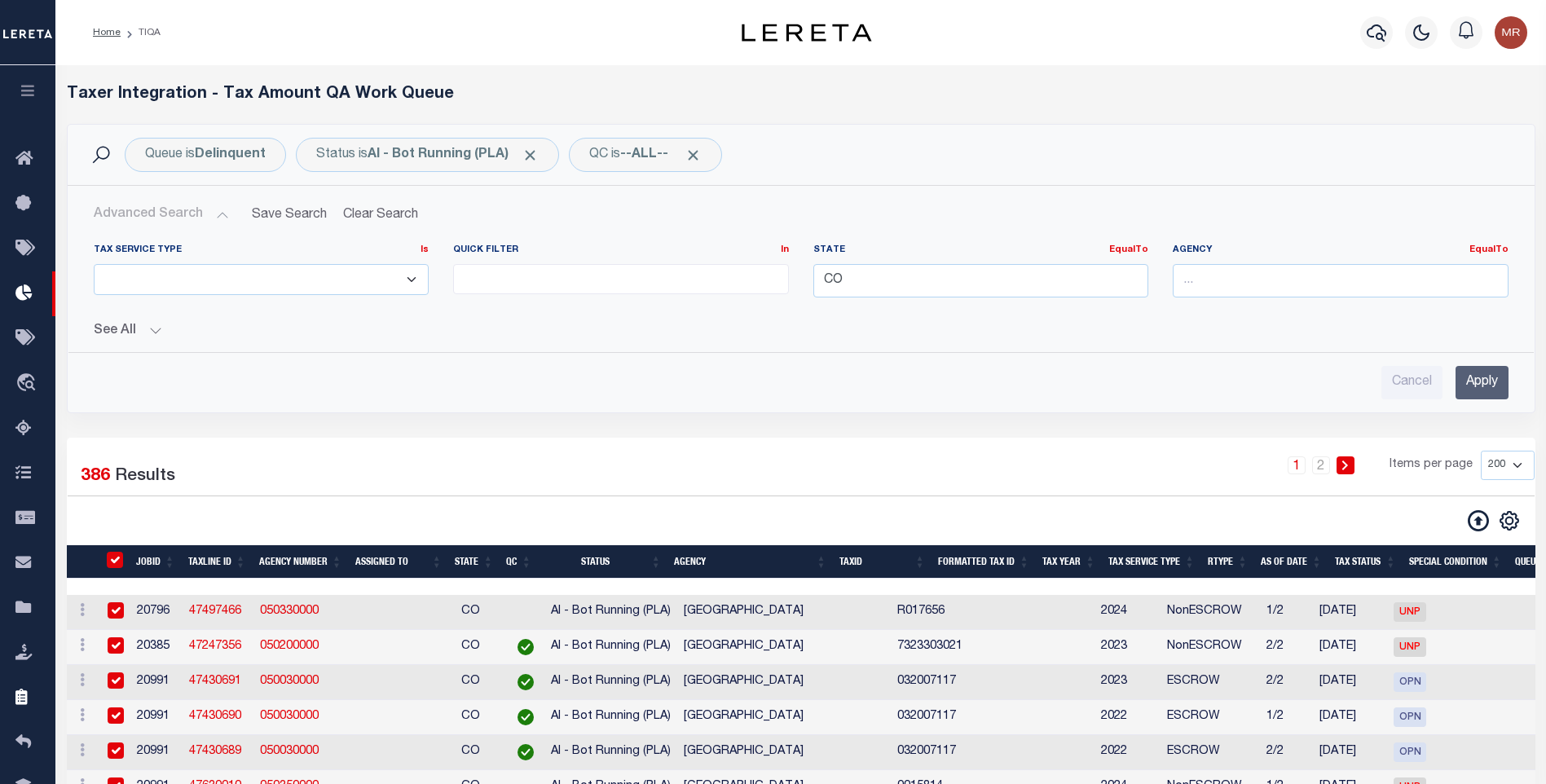
checkbox input "true"
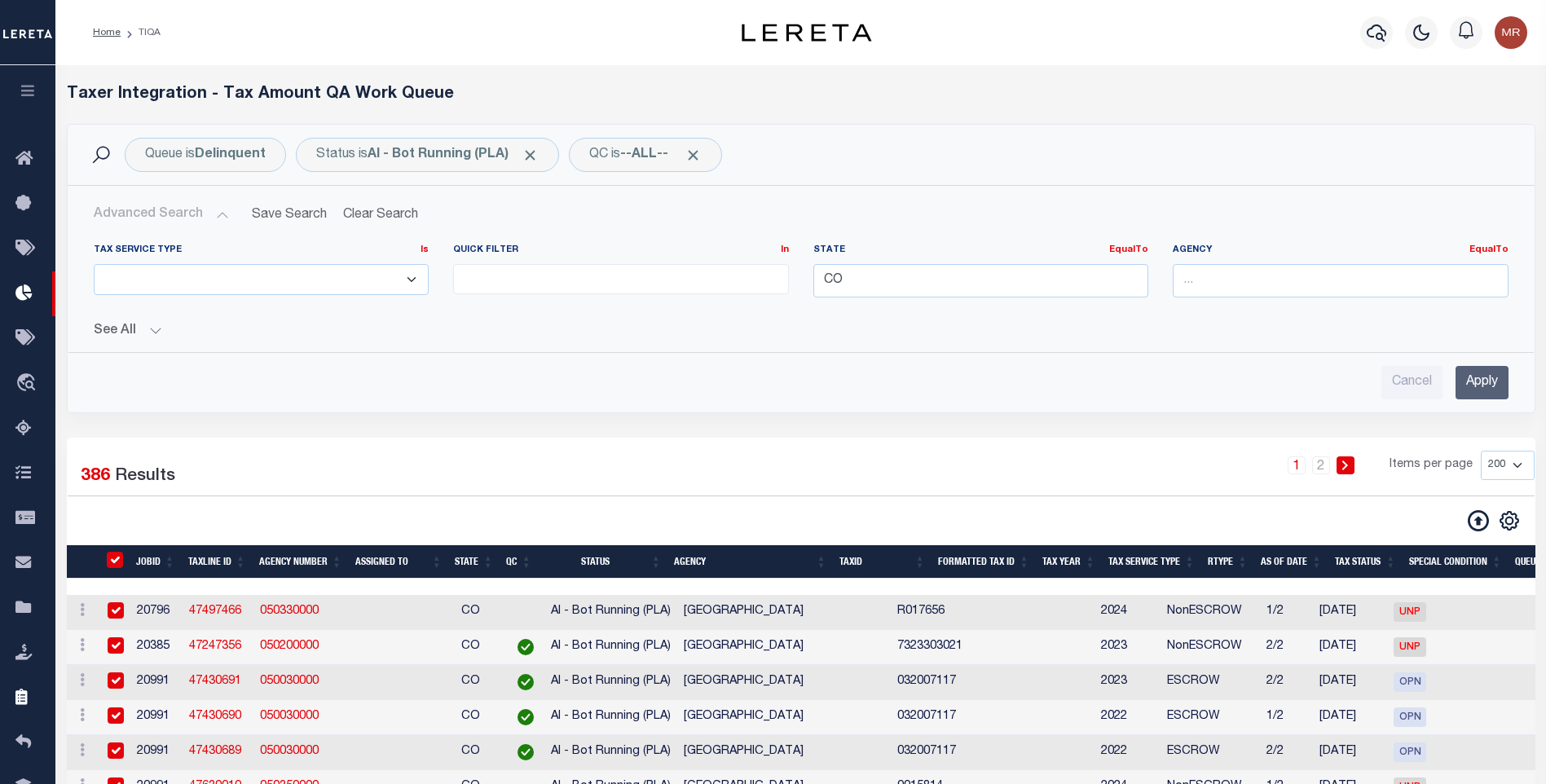
checkbox input "true"
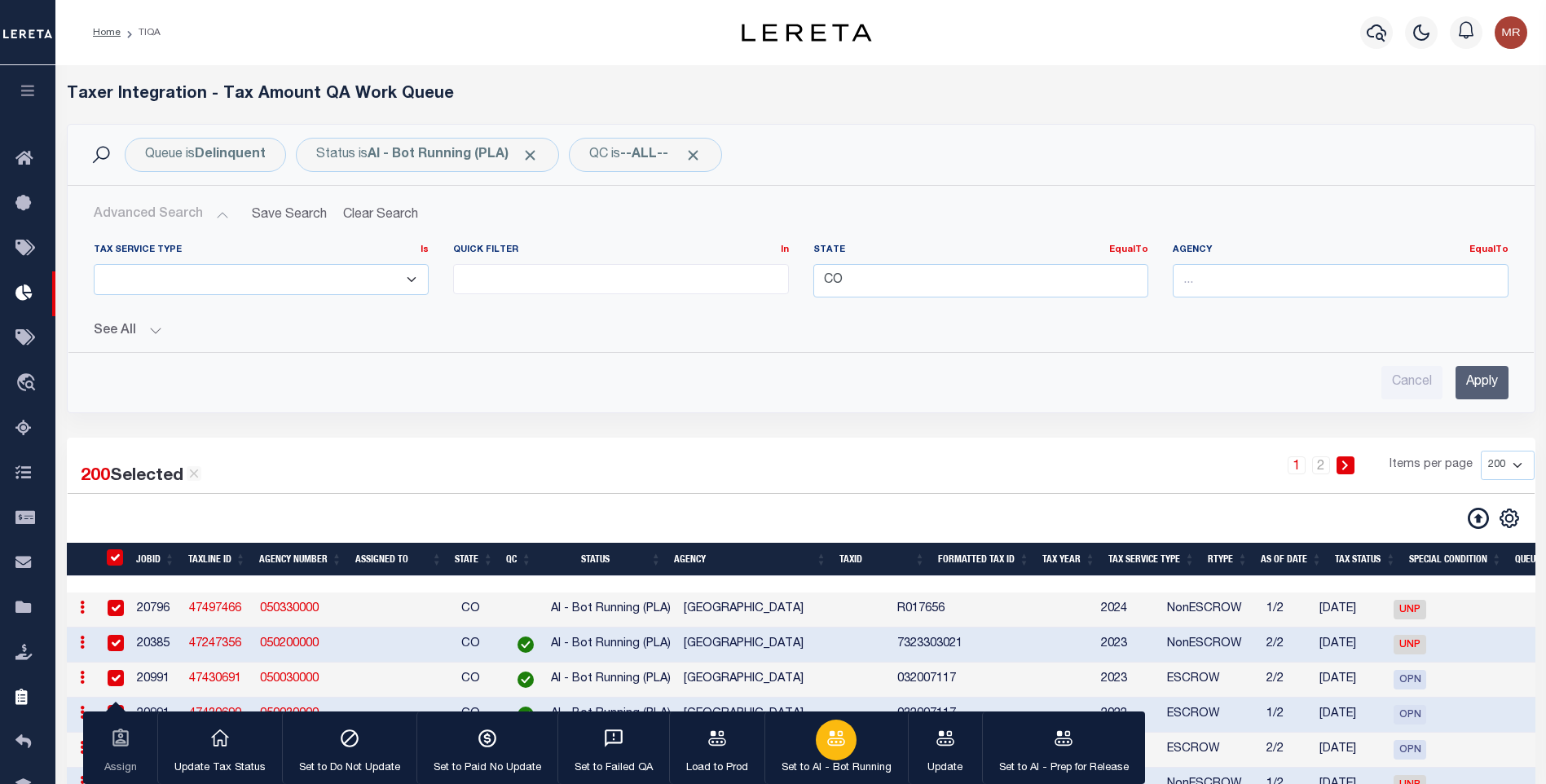
click at [856, 732] on button "Set to AI - Bot Running" at bounding box center [835, 747] width 143 height 73
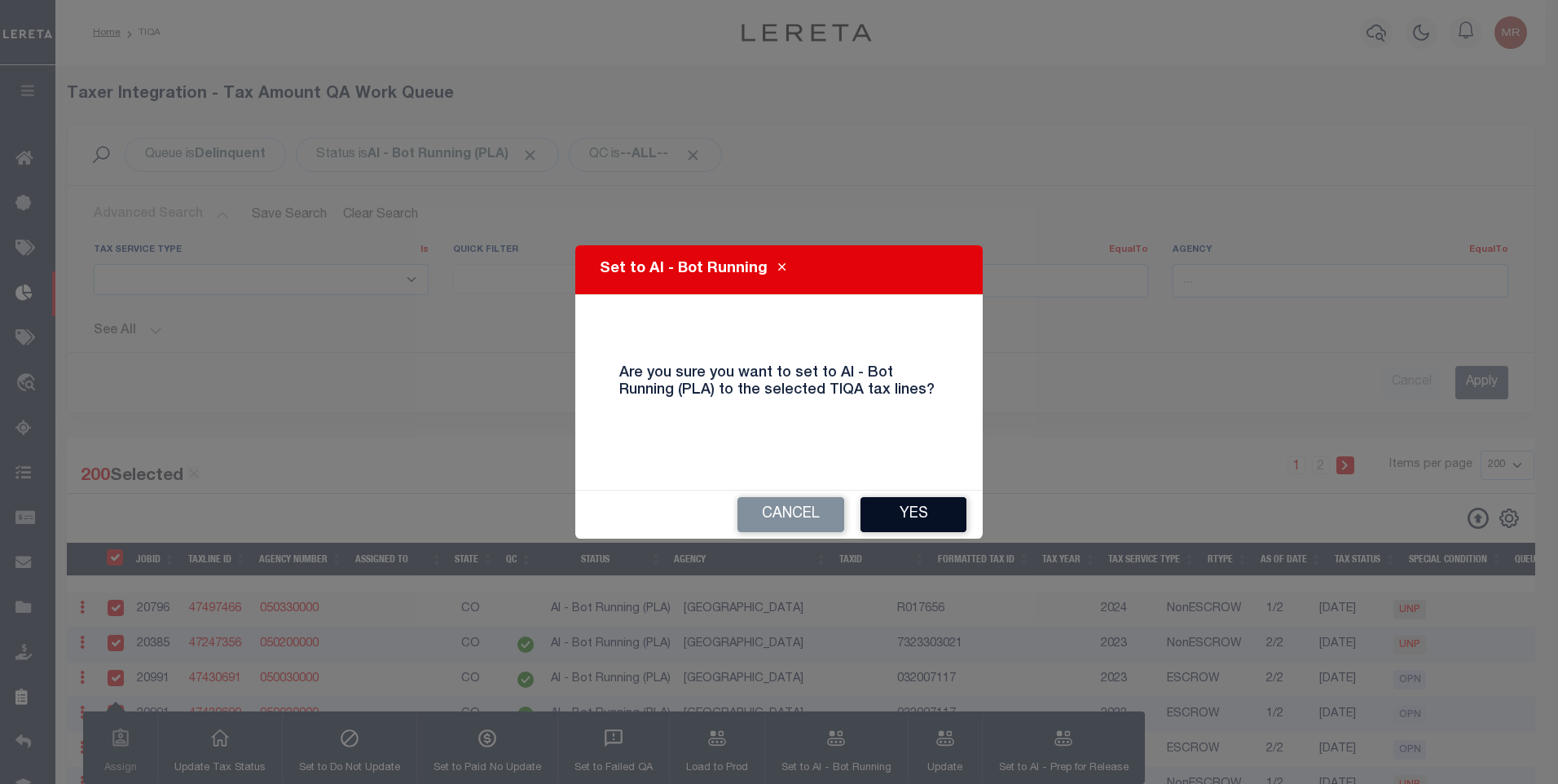
click at [900, 515] on button "Yes" at bounding box center [914, 514] width 106 height 35
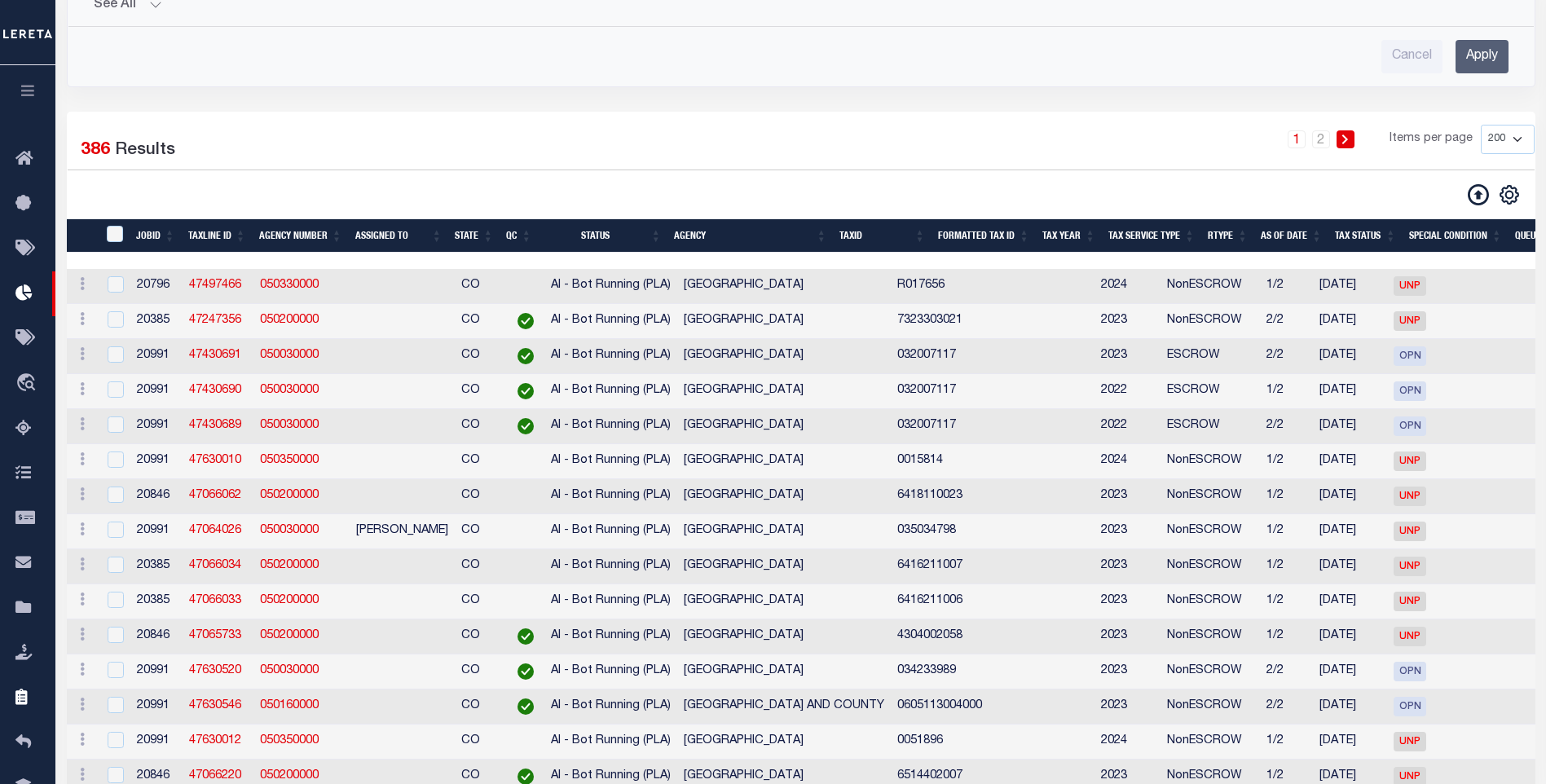
scroll to position [570, 0]
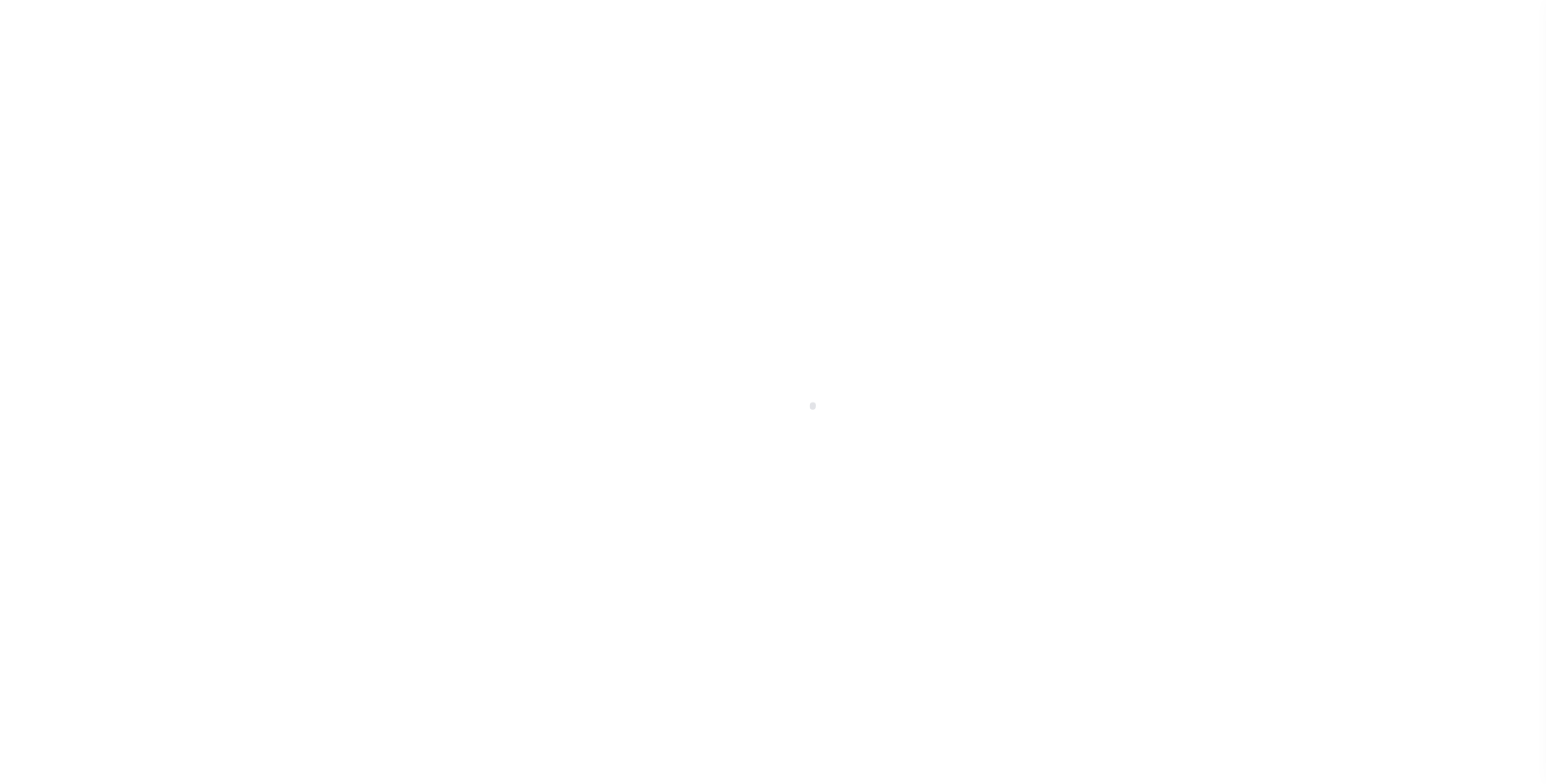
scroll to position [10, 0]
